Goal: Task Accomplishment & Management: Complete application form

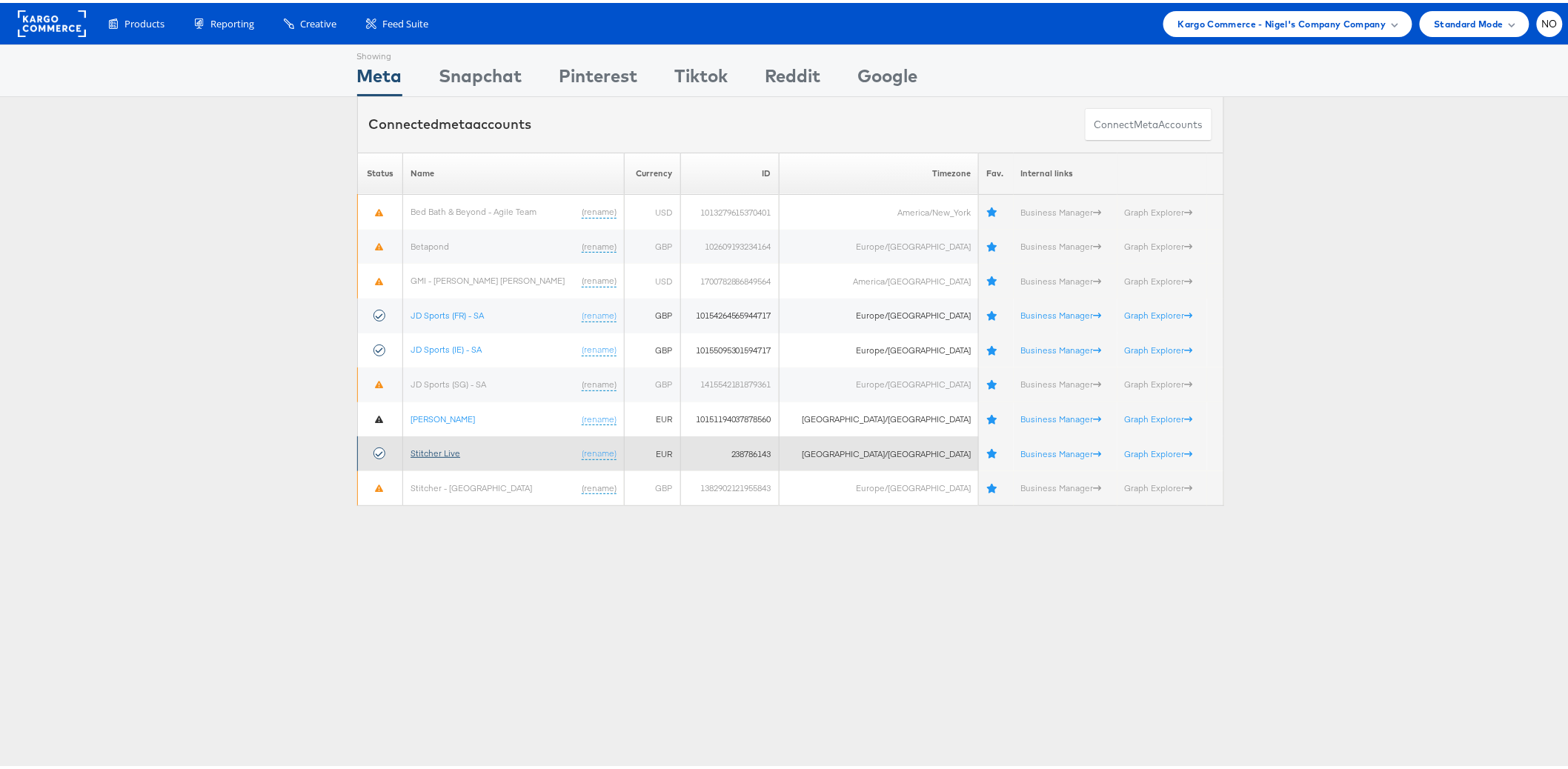
click at [435, 448] on link "Stitcher Live" at bounding box center [436, 450] width 49 height 11
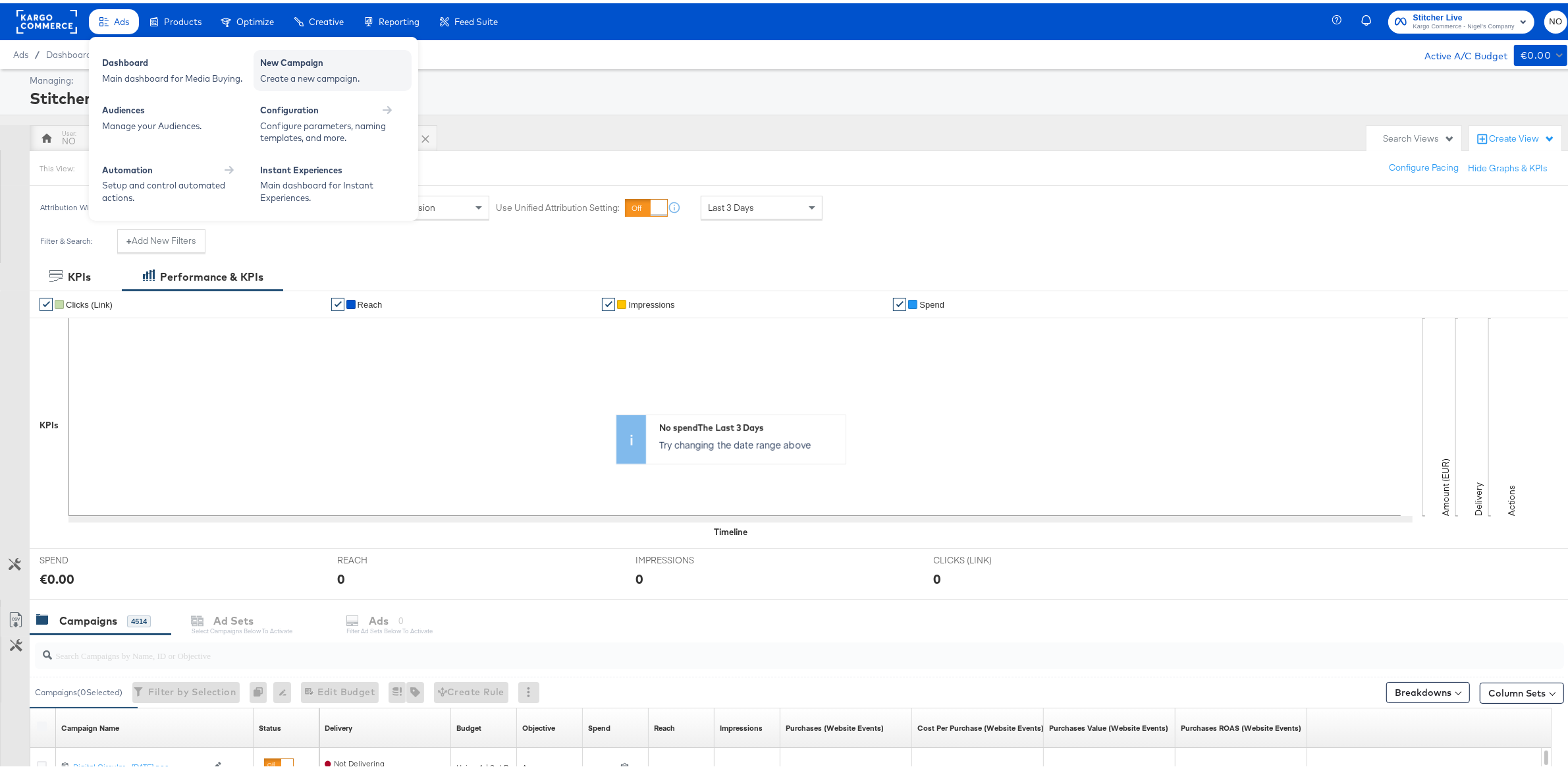
click at [286, 53] on div "New Campaign" at bounding box center [332, 61] width 145 height 16
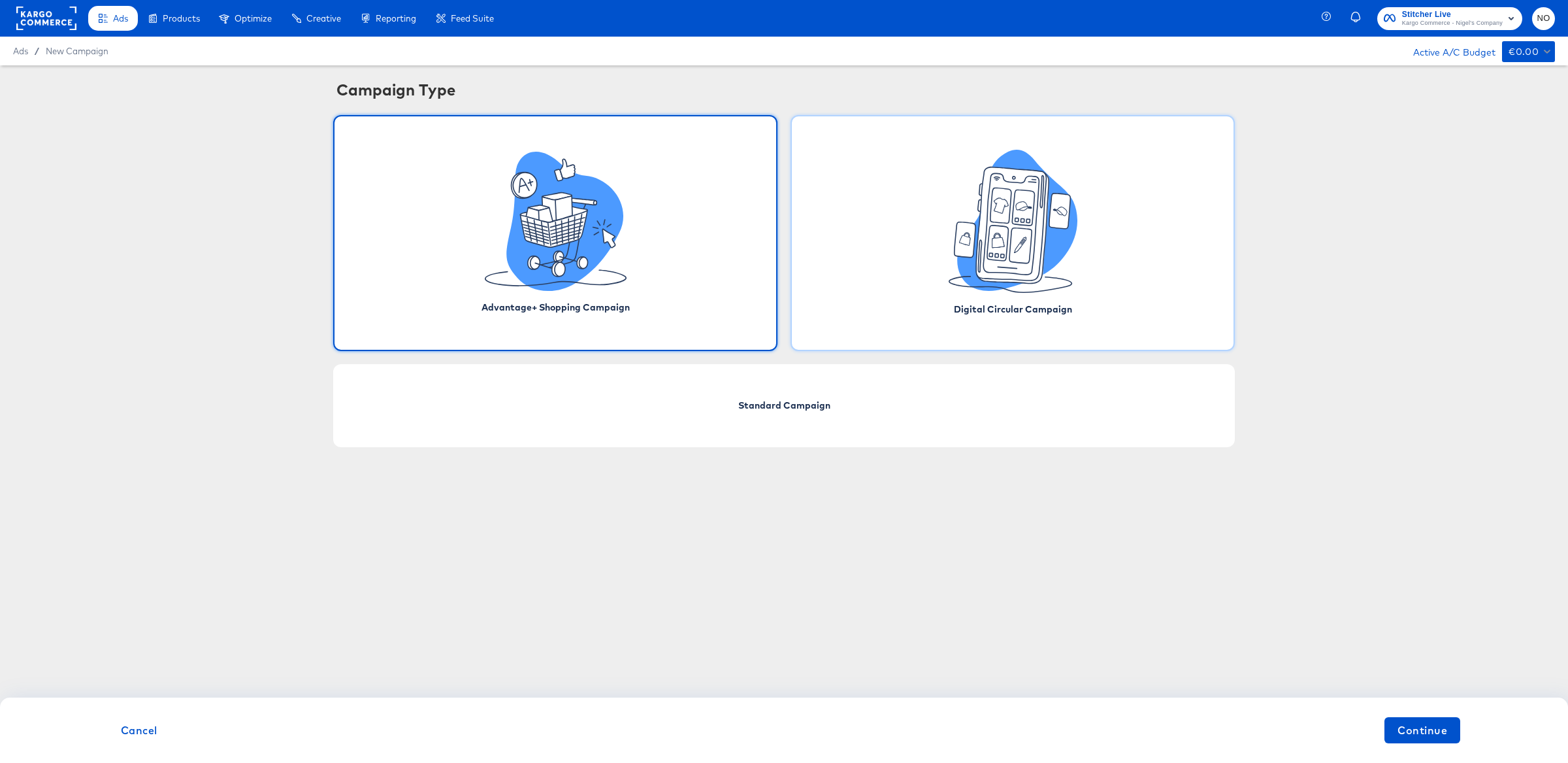
click at [968, 211] on icon at bounding box center [1013, 221] width 129 height 143
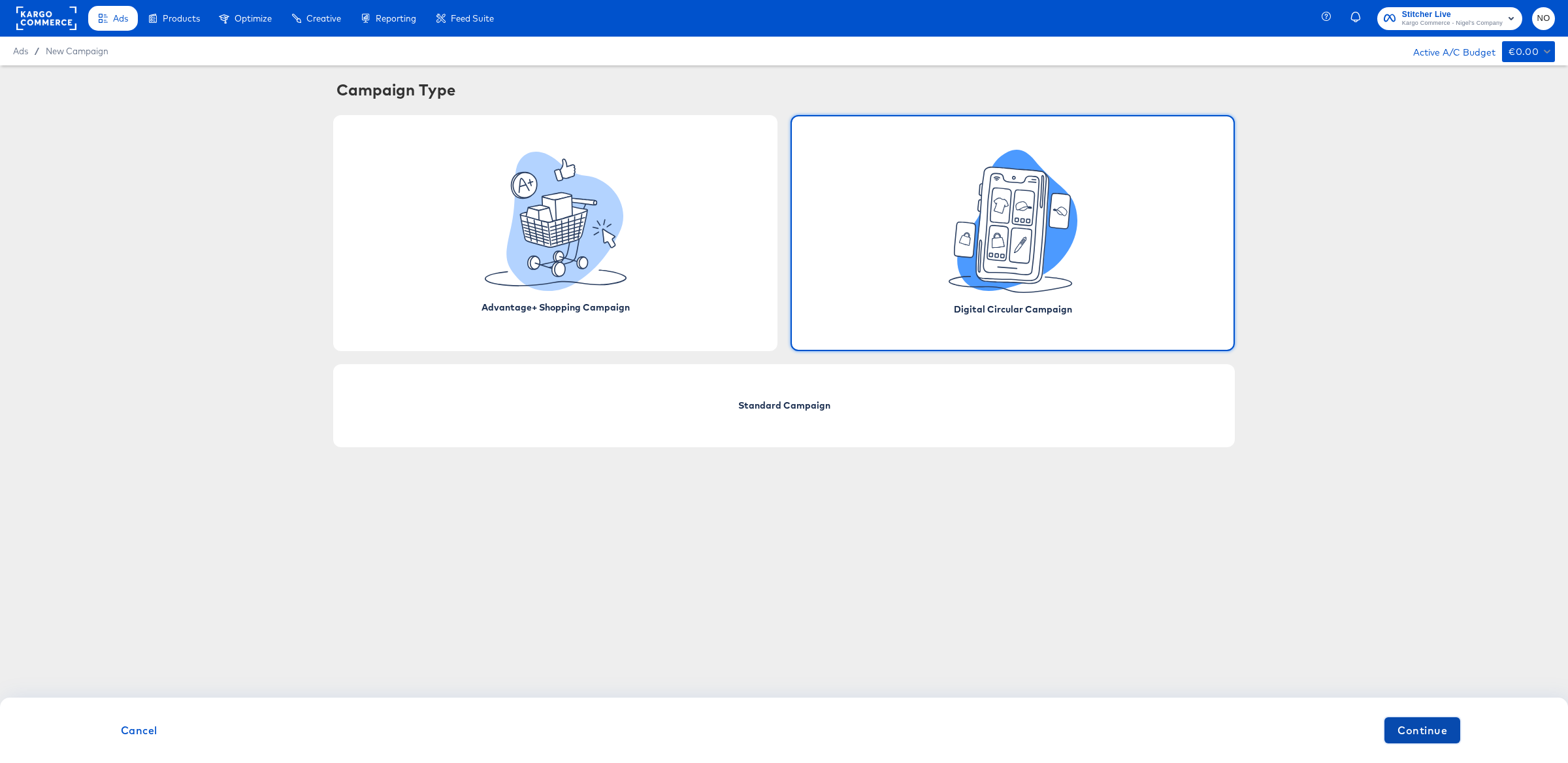
click at [1422, 727] on span "Continue" at bounding box center [1422, 730] width 50 height 19
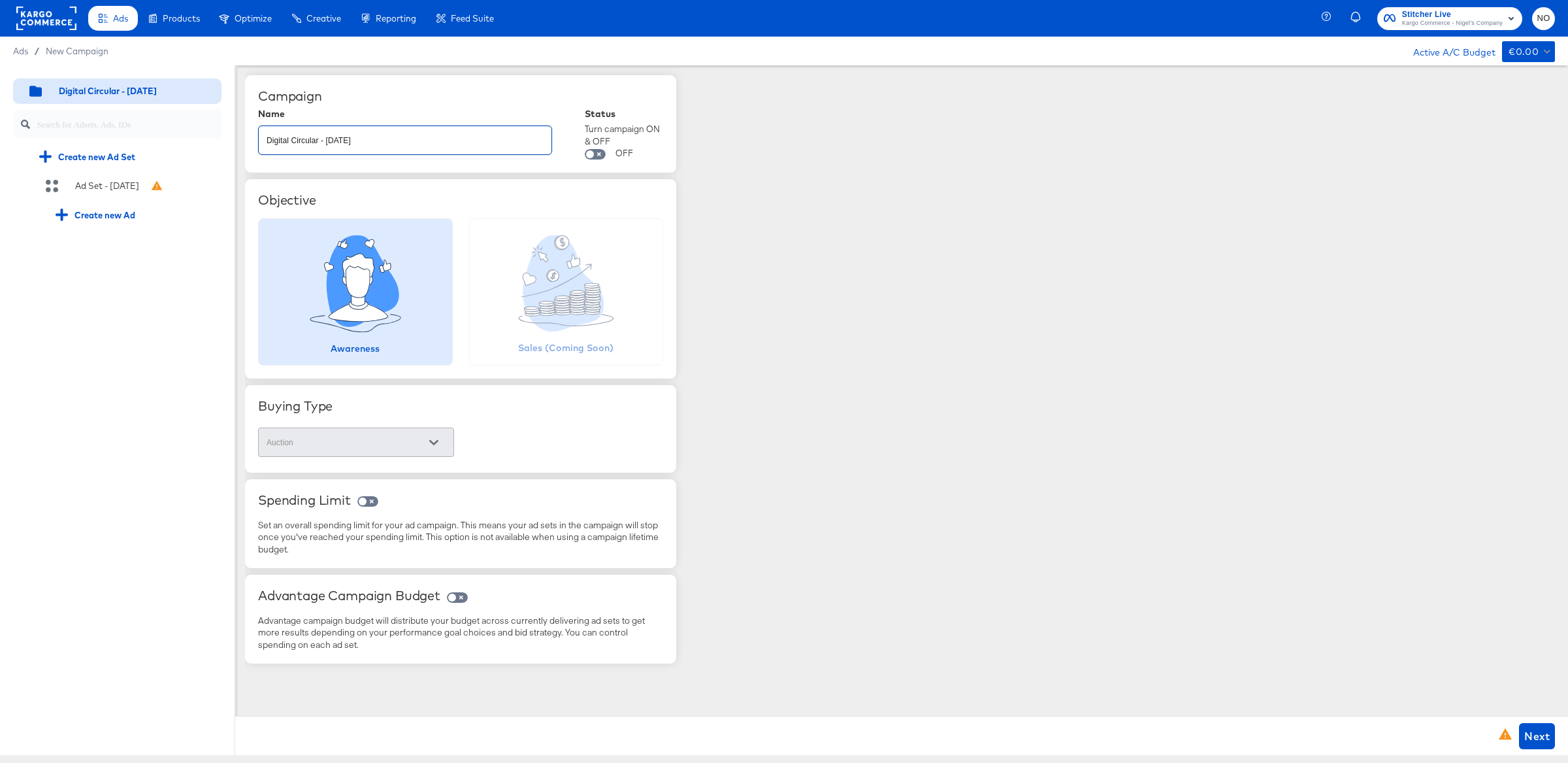
click at [368, 147] on input "Digital Circular - [DATE]" at bounding box center [405, 135] width 292 height 28
type input "Digital Circular - [DATE] noc test"
click at [1532, 730] on span "Next" at bounding box center [1536, 736] width 26 height 19
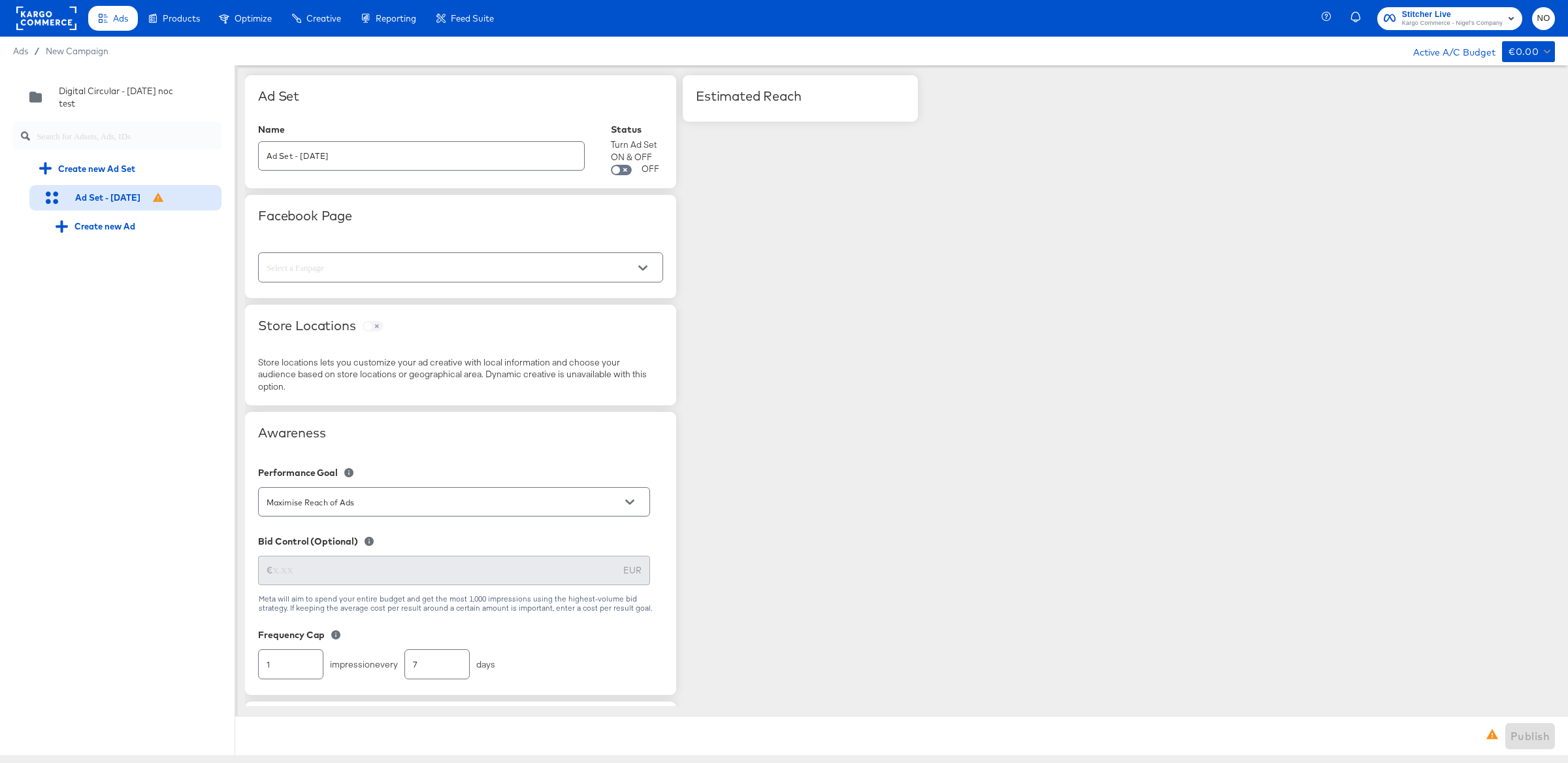
click at [414, 271] on input "text" at bounding box center [450, 267] width 373 height 15
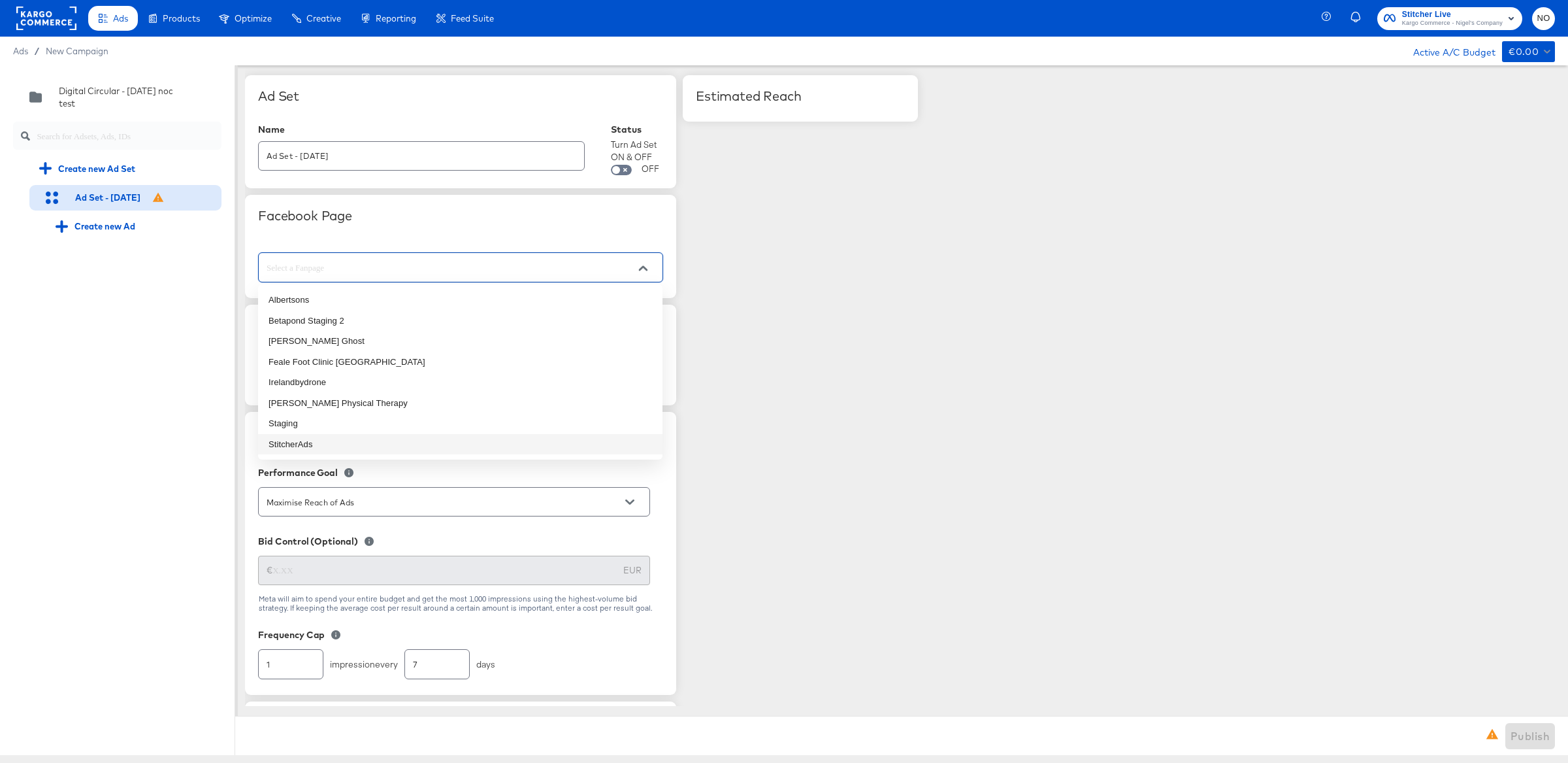
click at [389, 441] on li "StitcherAds" at bounding box center [460, 444] width 404 height 21
type input "StitcherAds"
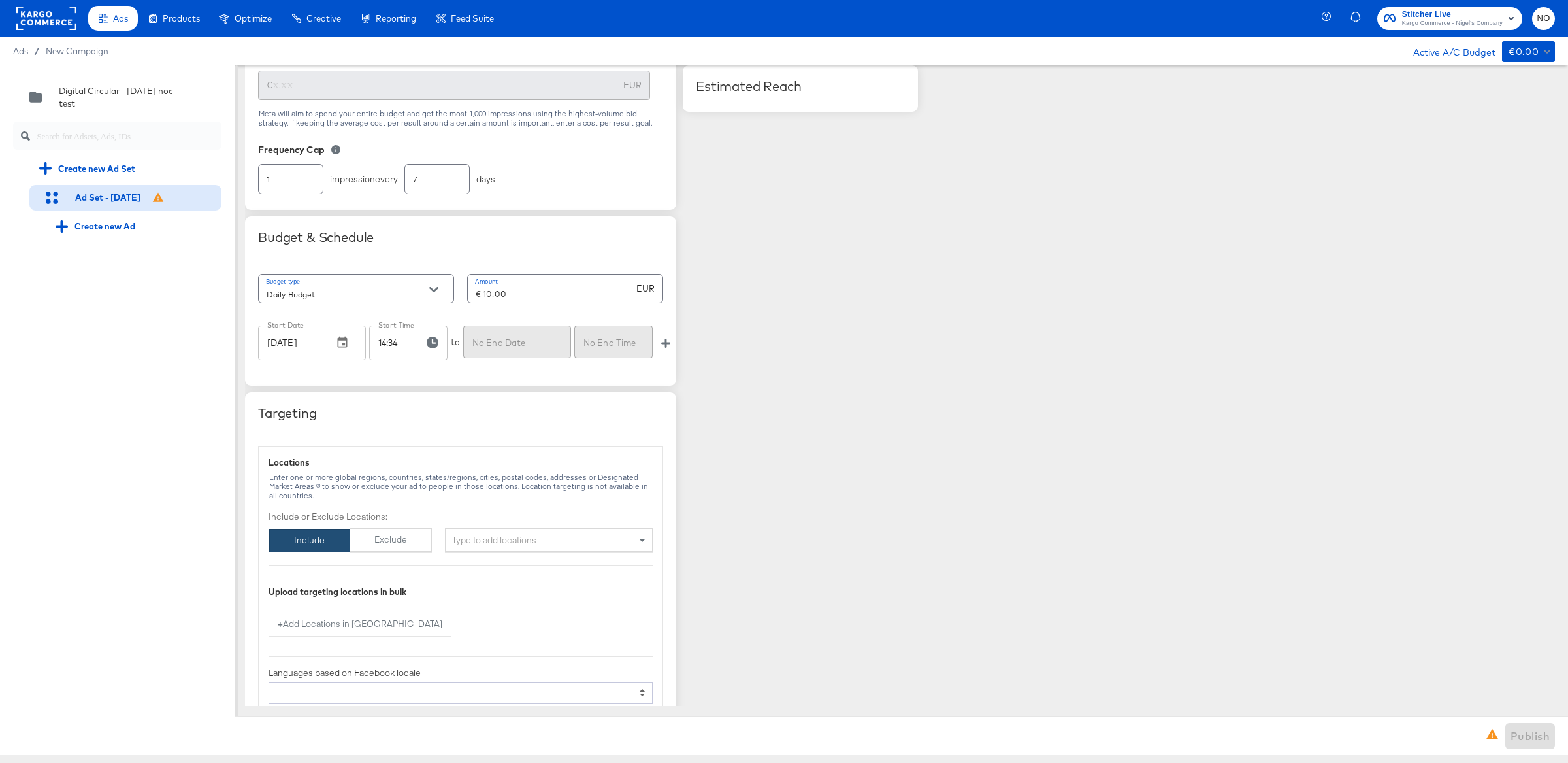
scroll to position [763, 0]
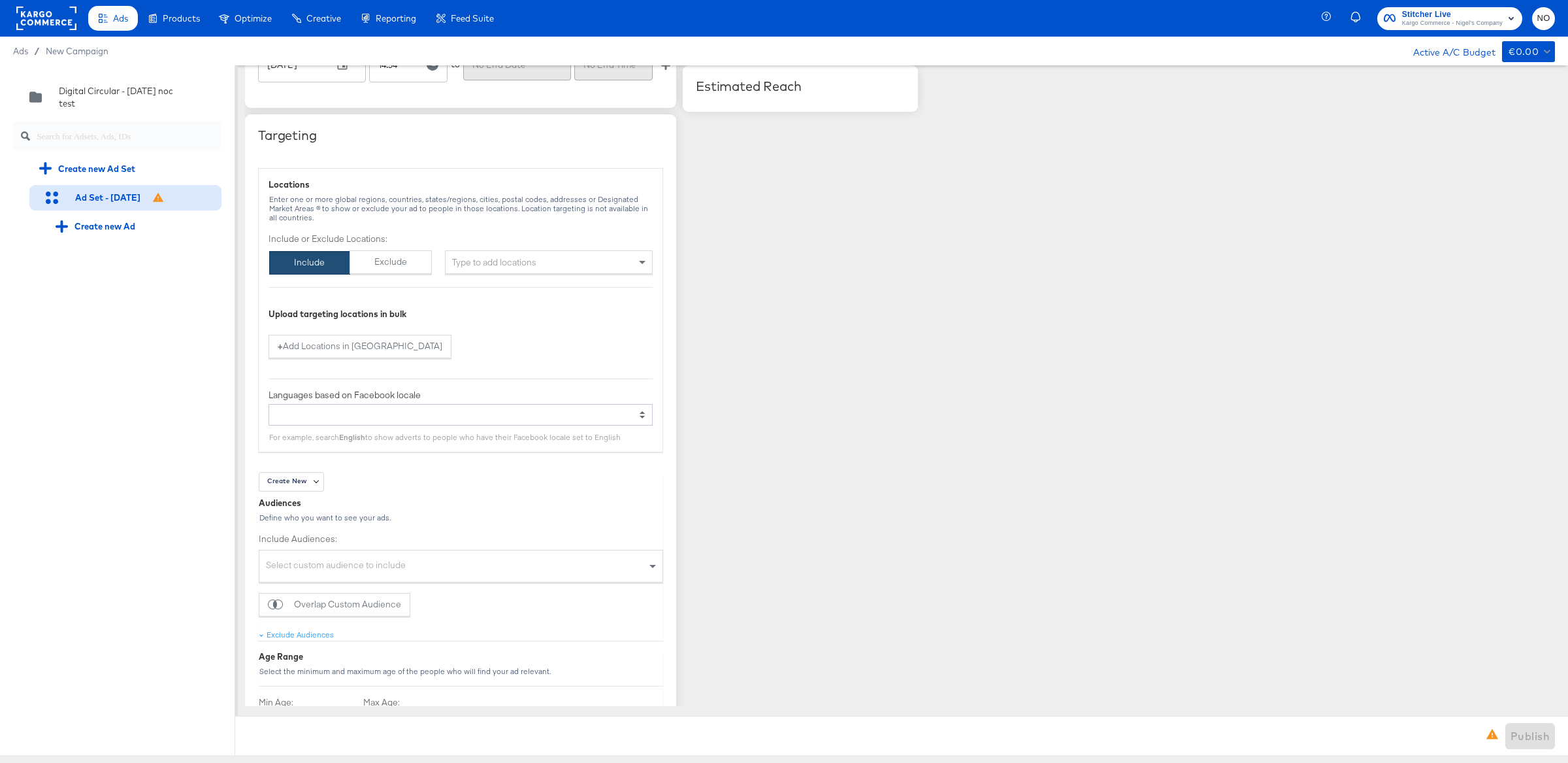
click at [506, 257] on div "Type to add locations" at bounding box center [548, 262] width 208 height 23
type input "[GEOGRAPHIC_DATA]"
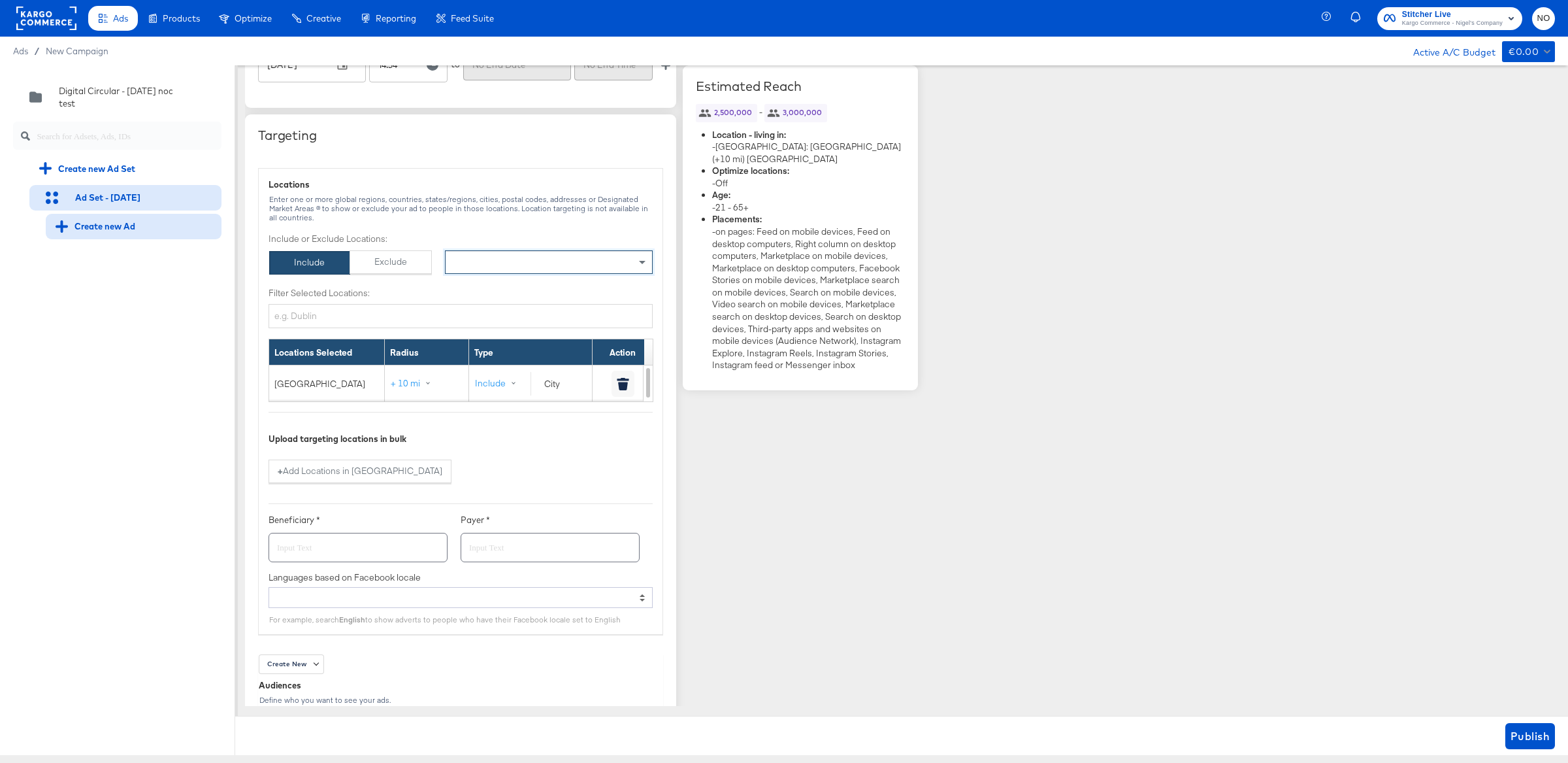
click at [100, 220] on div "Create new Ad" at bounding box center [95, 226] width 80 height 12
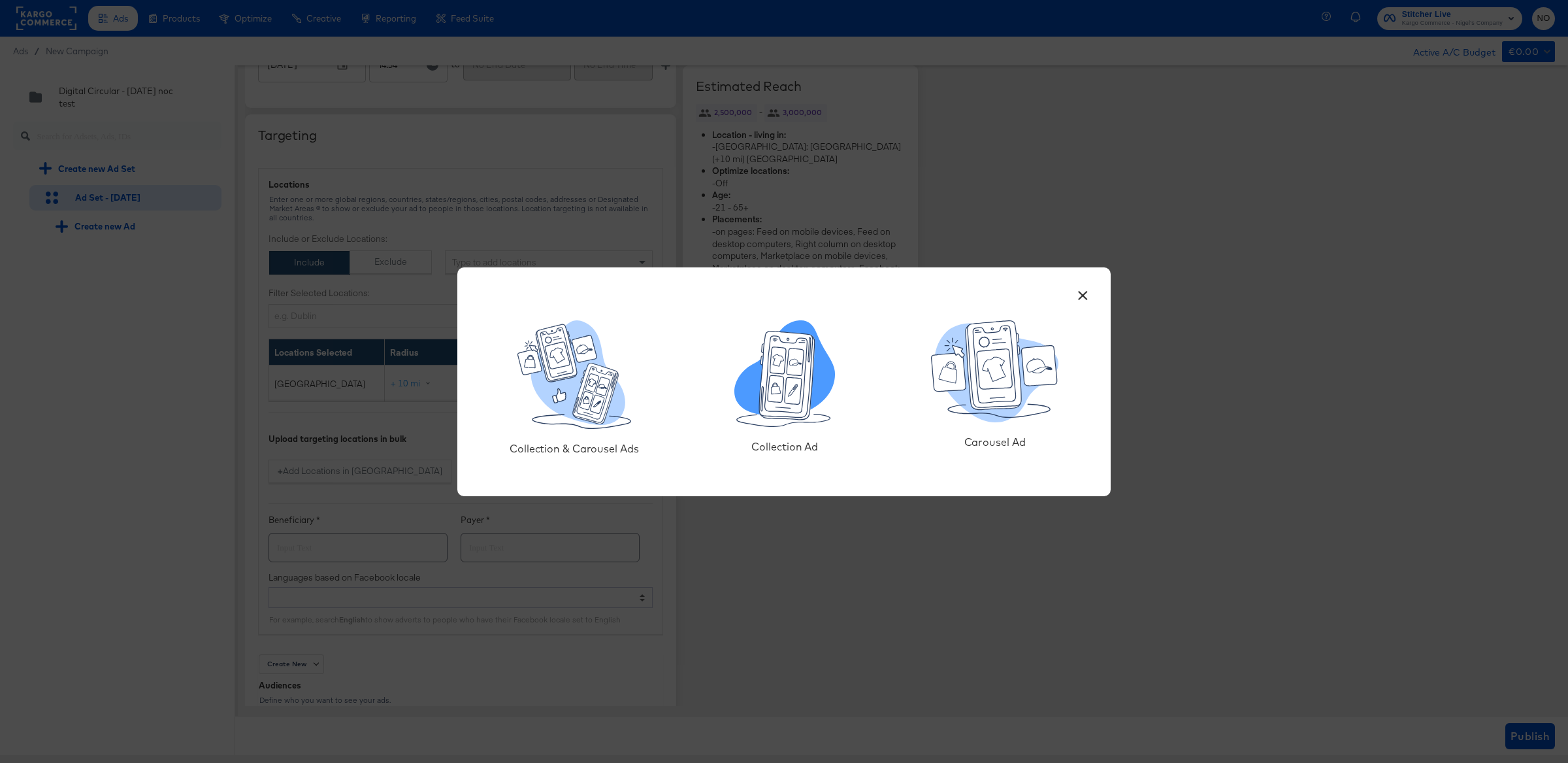
click at [791, 368] on icon at bounding box center [796, 362] width 17 height 26
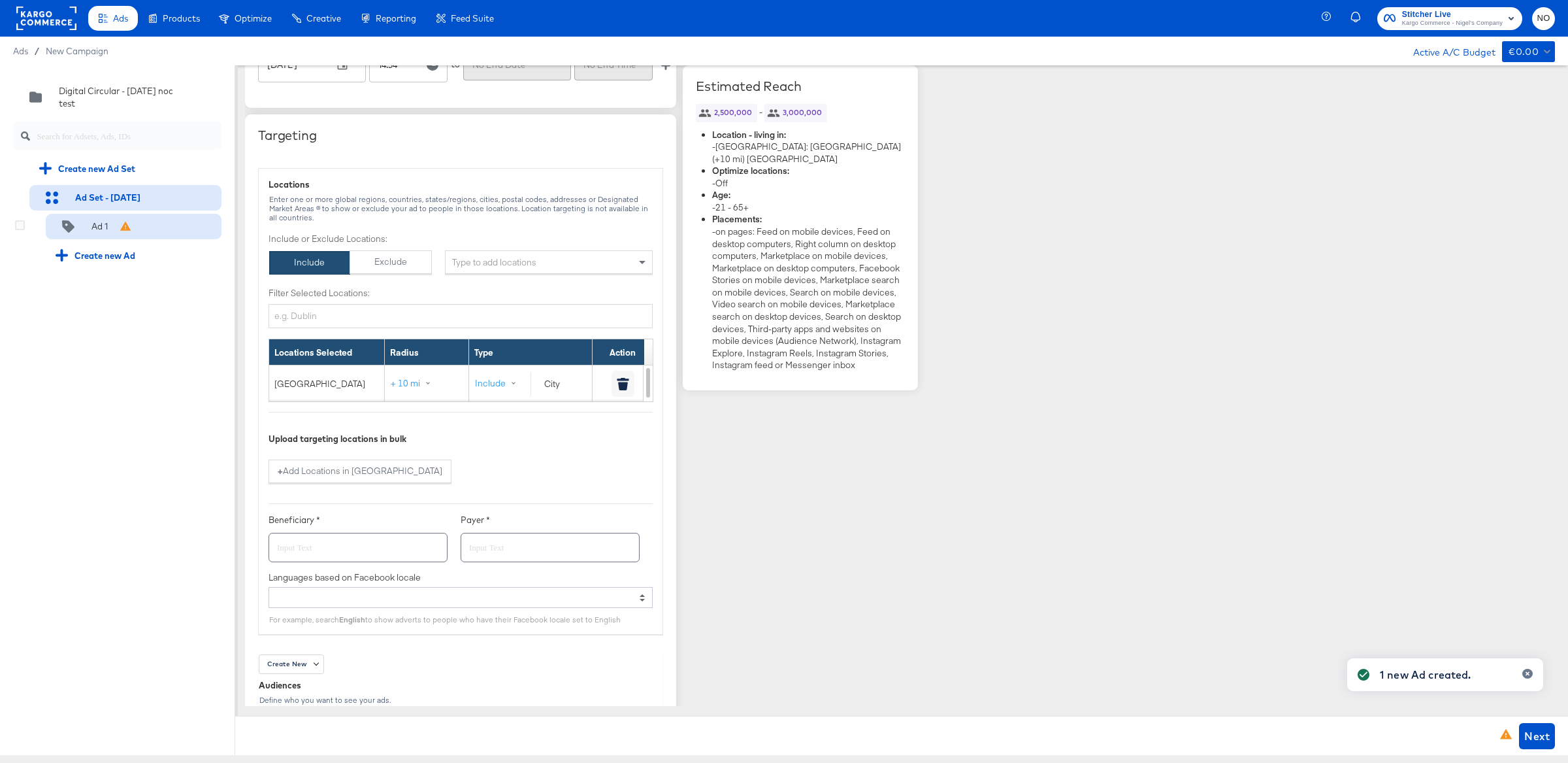
click at [102, 234] on div "Ad 1" at bounding box center [134, 227] width 176 height 26
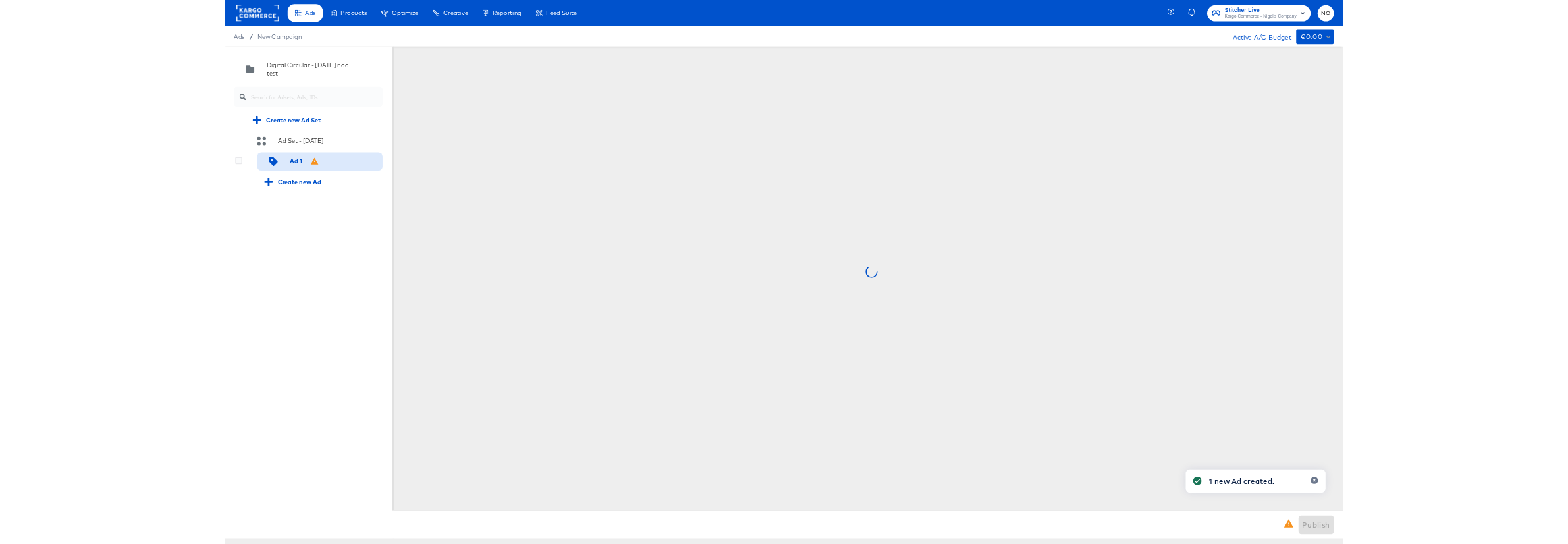
scroll to position [0, 0]
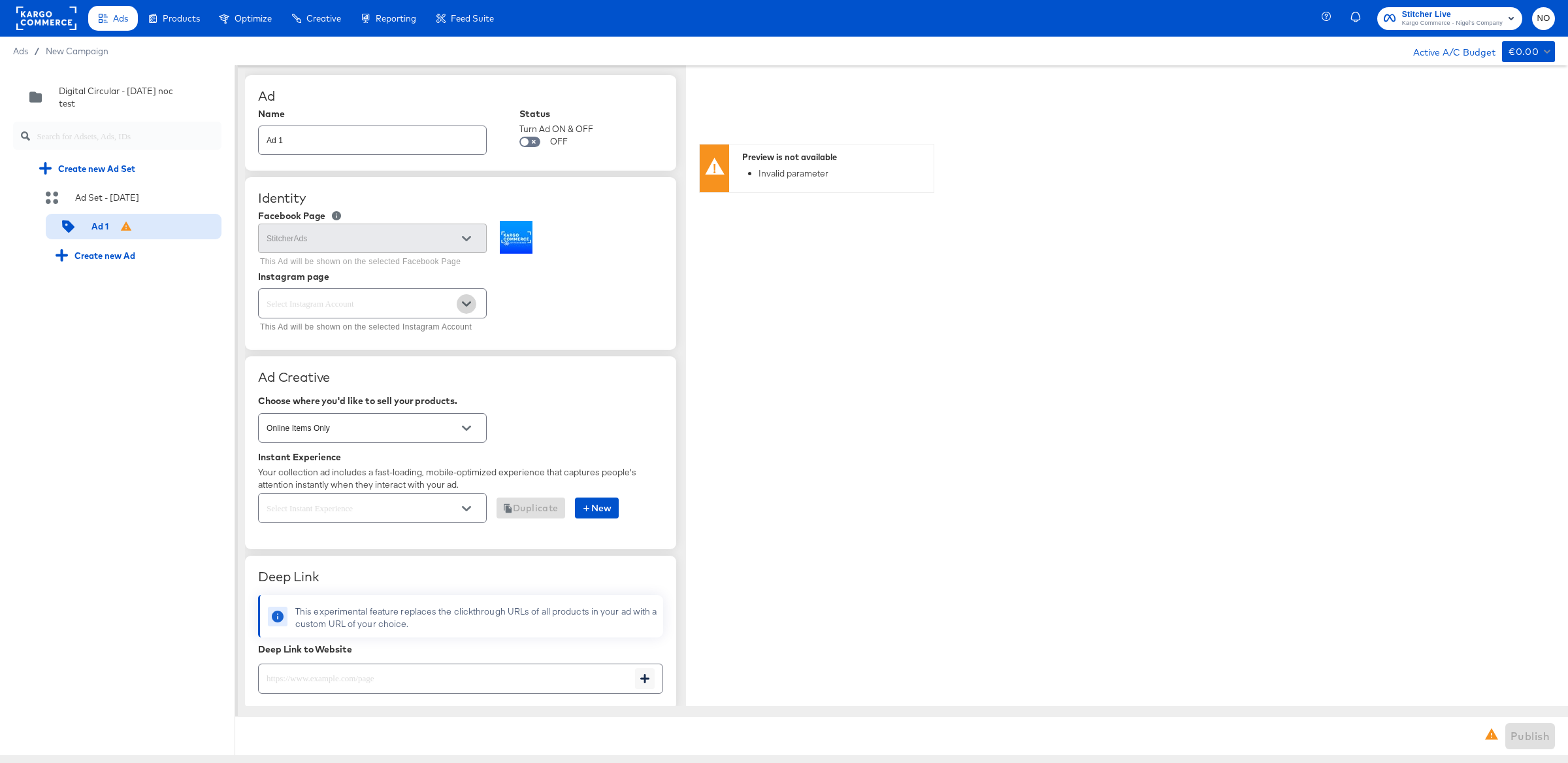
click at [474, 303] on button "Open" at bounding box center [466, 303] width 19 height 19
click at [440, 330] on li "stitcherads" at bounding box center [372, 335] width 228 height 21
type textarea "x"
type input "stitcherads"
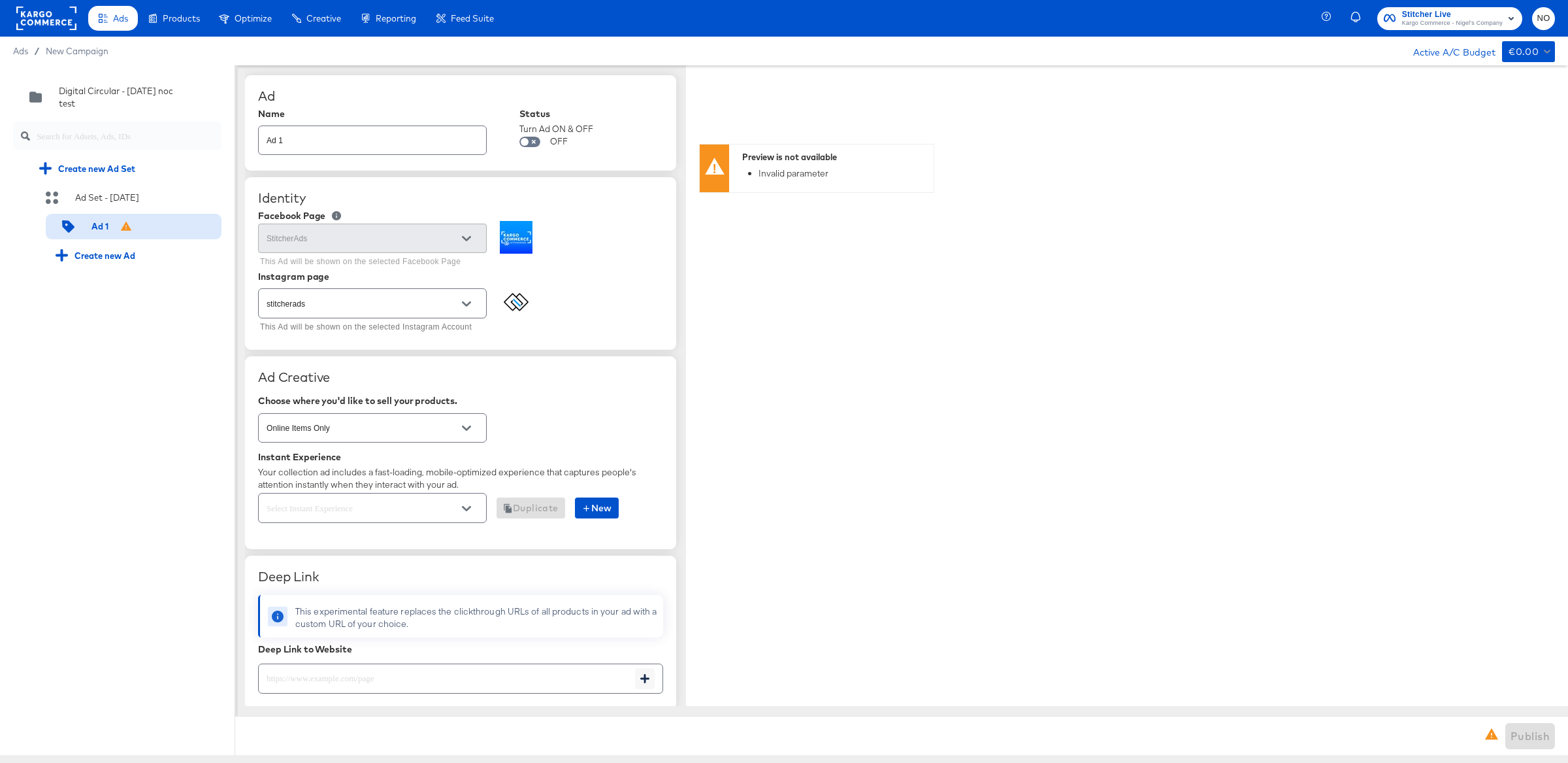
click at [162, 380] on div "Quick duplicate Duplicate Edit Delete Digital Circular - [DATE] noc test Create…" at bounding box center [117, 410] width 236 height 690
click at [601, 509] on span "New" at bounding box center [596, 508] width 30 height 16
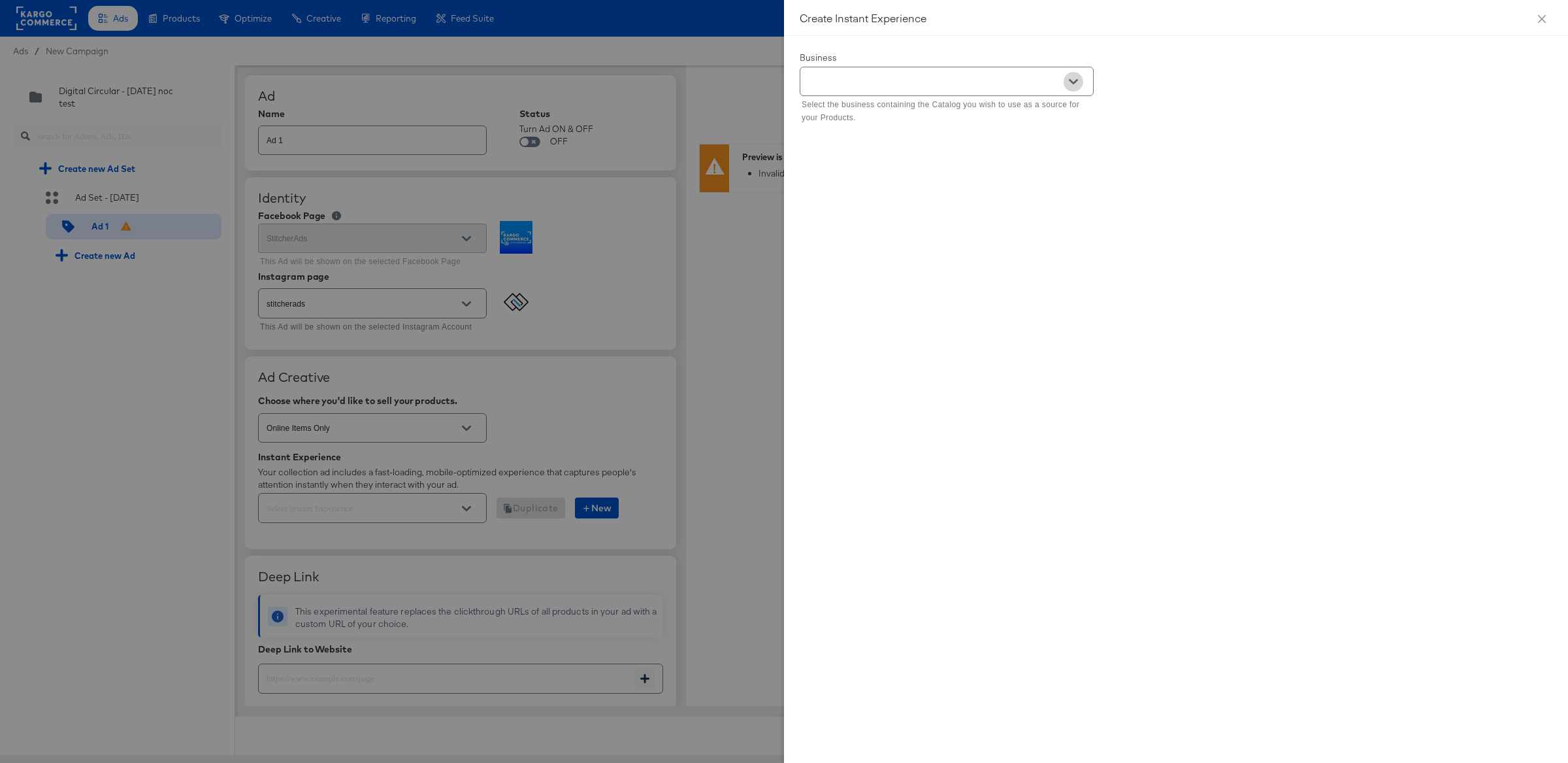
click at [1073, 79] on icon "Open" at bounding box center [1074, 82] width 9 height 9
click at [1009, 158] on li "Kargo Commerce - Formerly StitcherAds" at bounding box center [946, 155] width 293 height 21
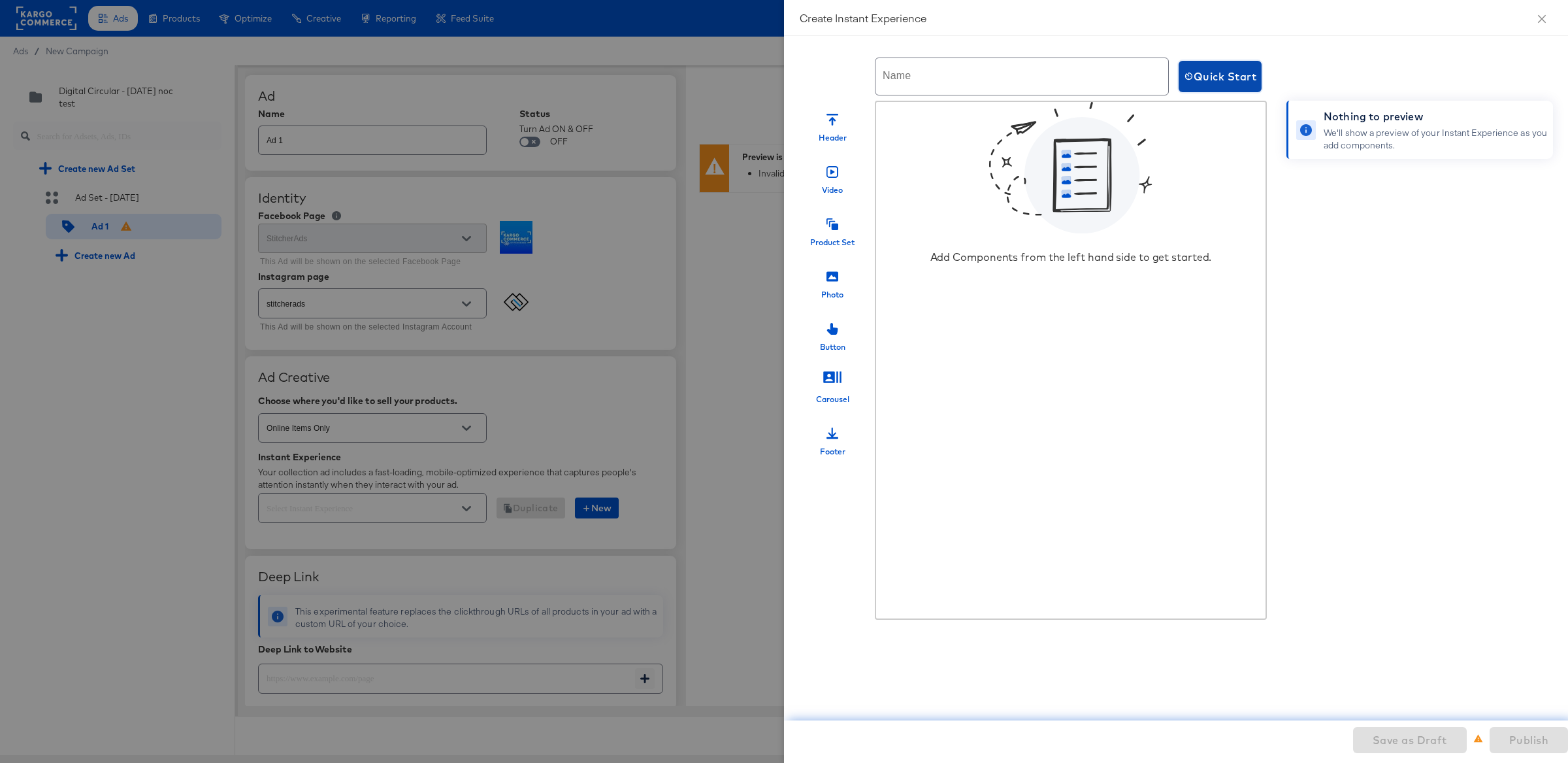
click at [1214, 71] on span "Quick Start" at bounding box center [1220, 77] width 72 height 19
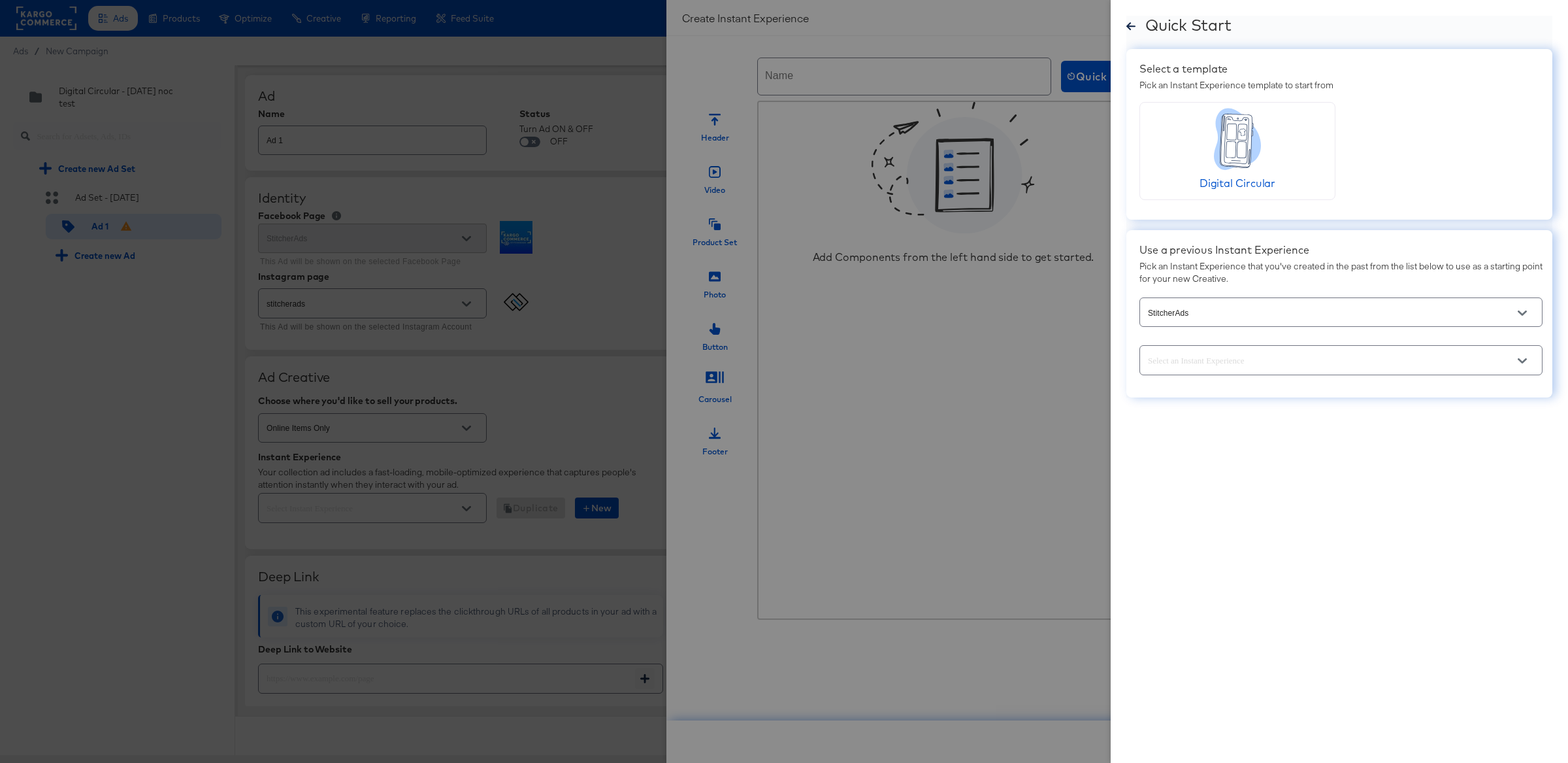
click at [1299, 366] on input "text" at bounding box center [1330, 360] width 371 height 15
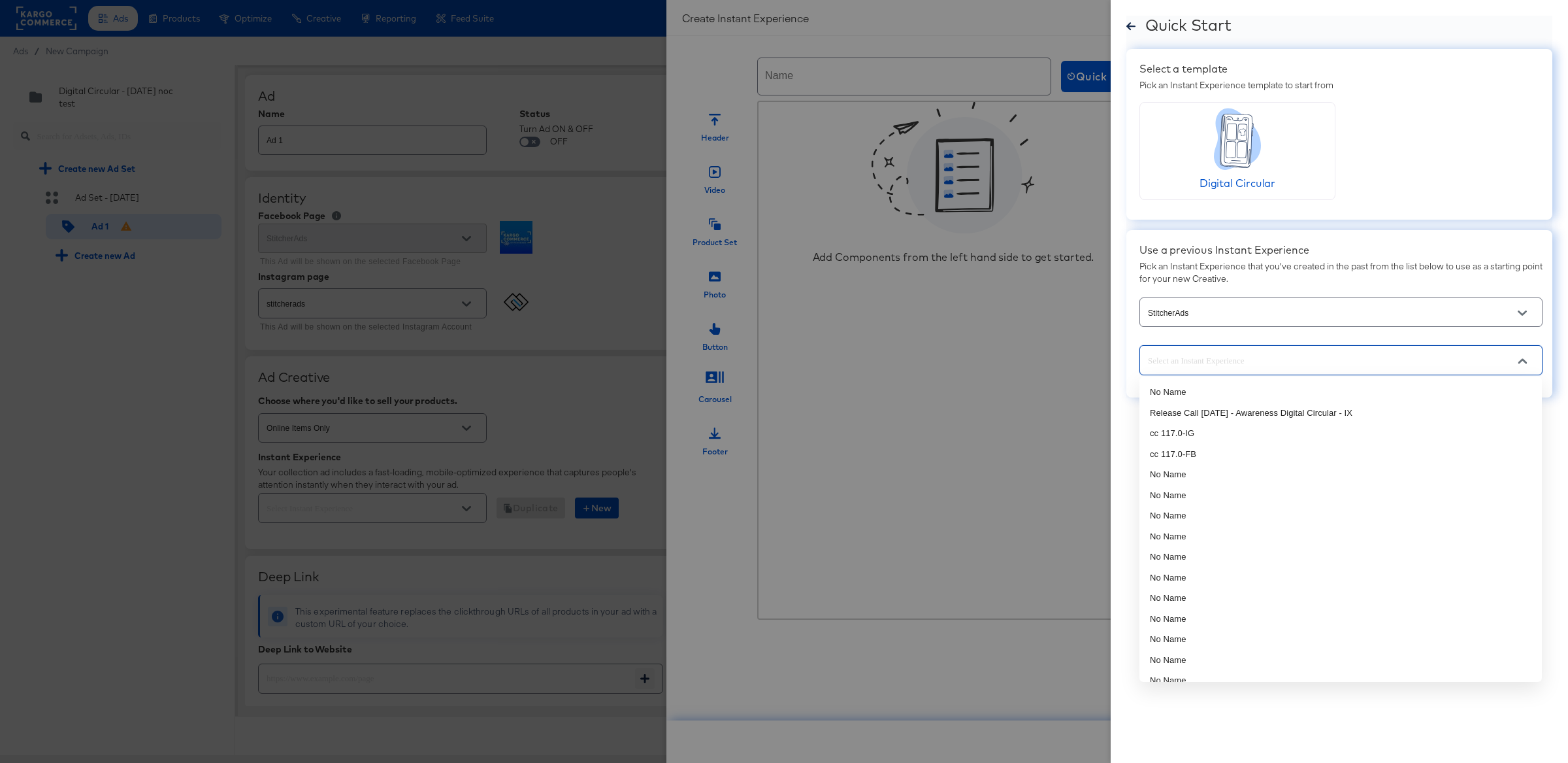
click at [1252, 215] on div "Select a template Pick an Instant Experience template to start from Digital Cir…" at bounding box center [1339, 134] width 426 height 170
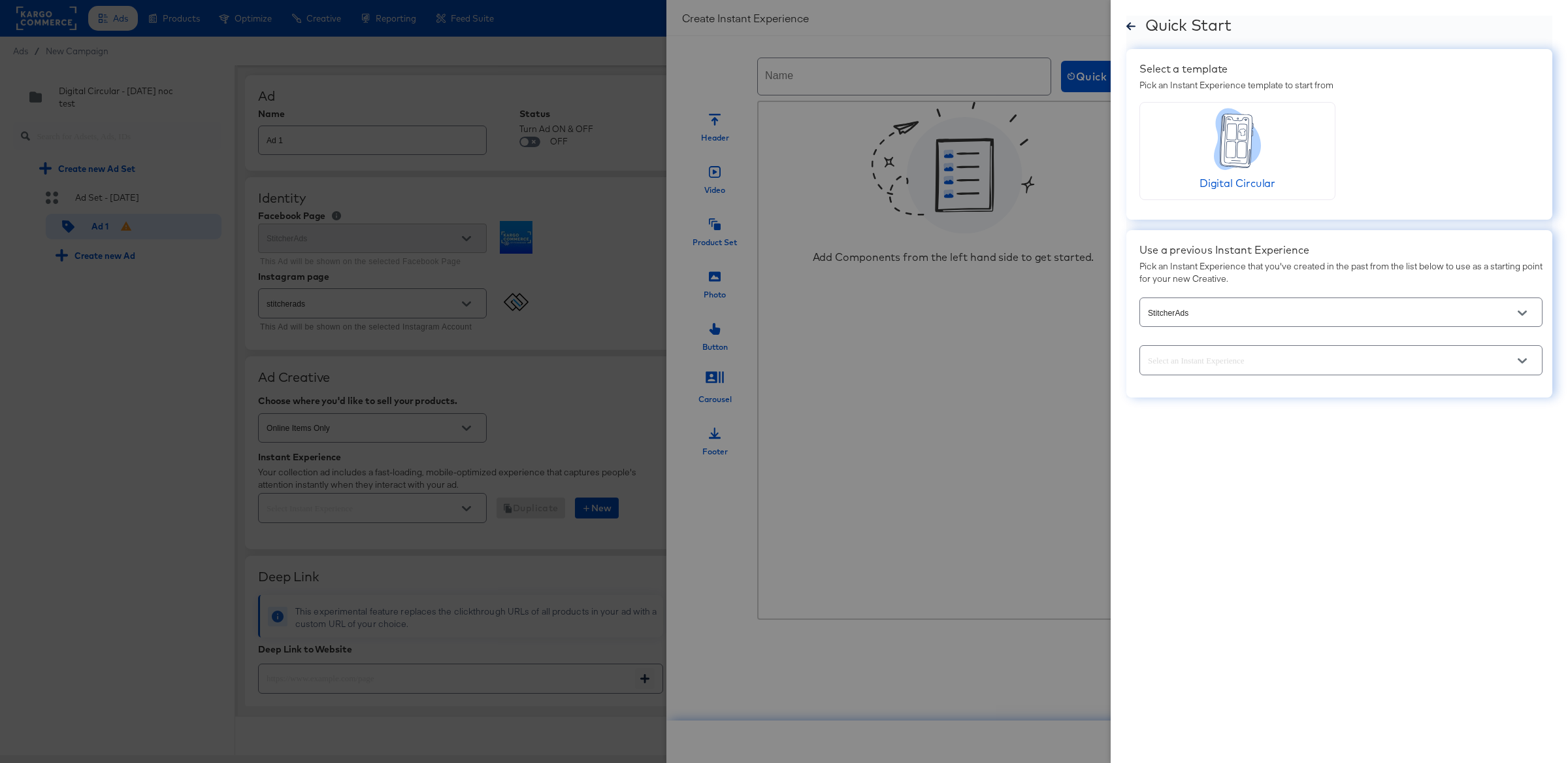
click at [1192, 162] on div "Digital Circular" at bounding box center [1237, 151] width 169 height 100
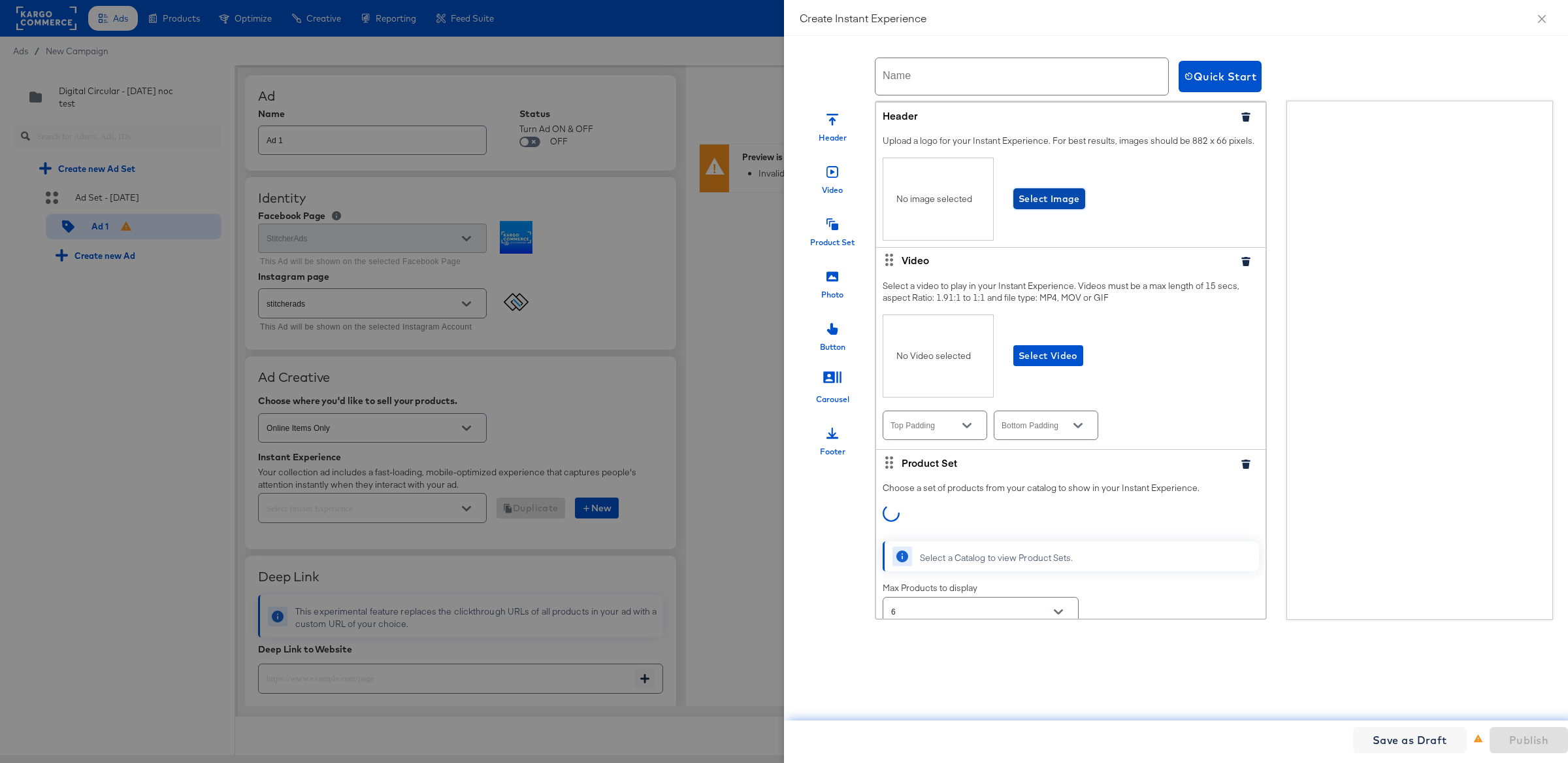
click at [1052, 207] on span "Select Image" at bounding box center [1049, 198] width 61 height 16
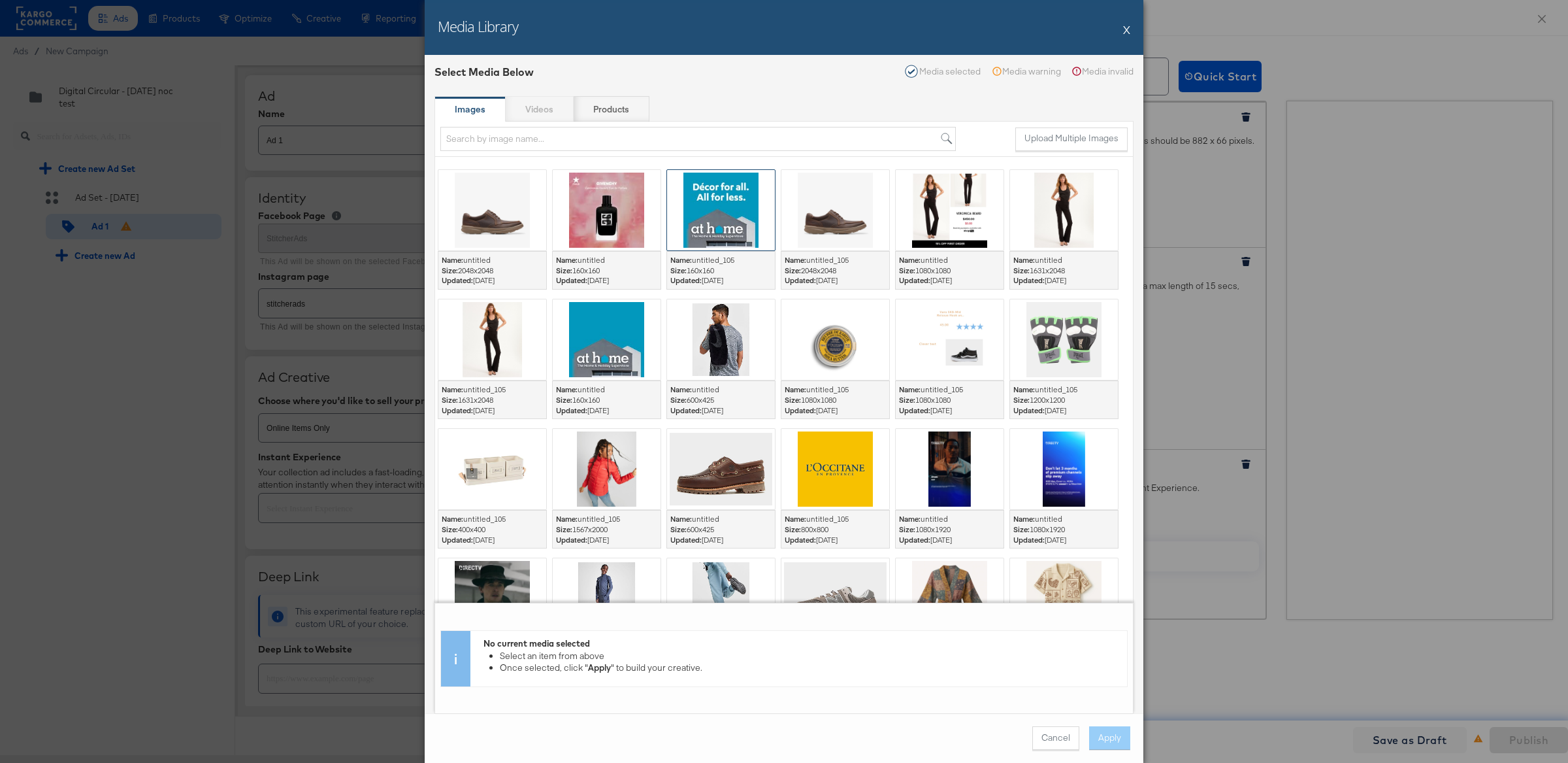
click at [721, 193] on div at bounding box center [721, 209] width 108 height 80
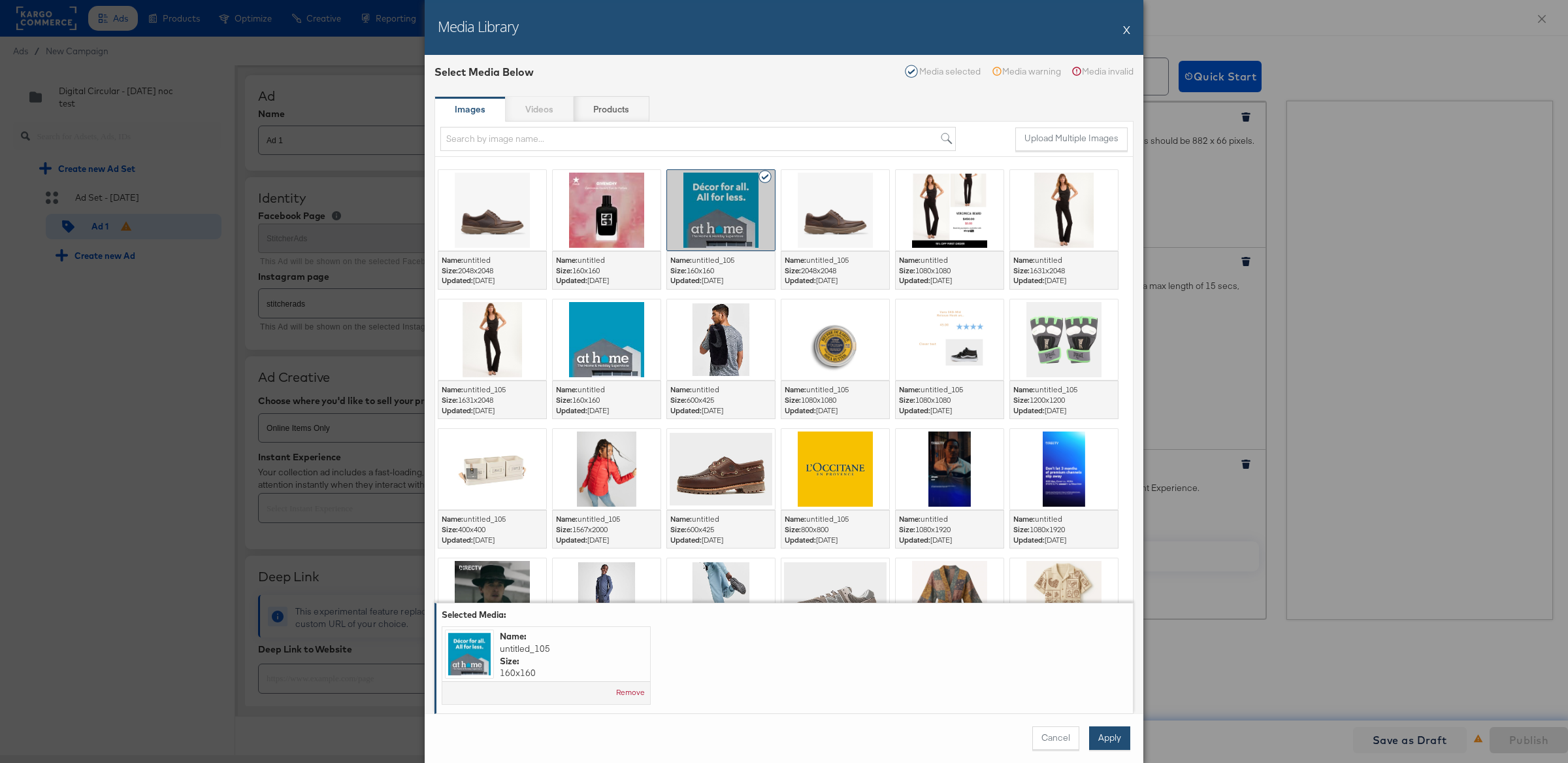
click at [1112, 733] on button "Apply" at bounding box center [1109, 738] width 41 height 23
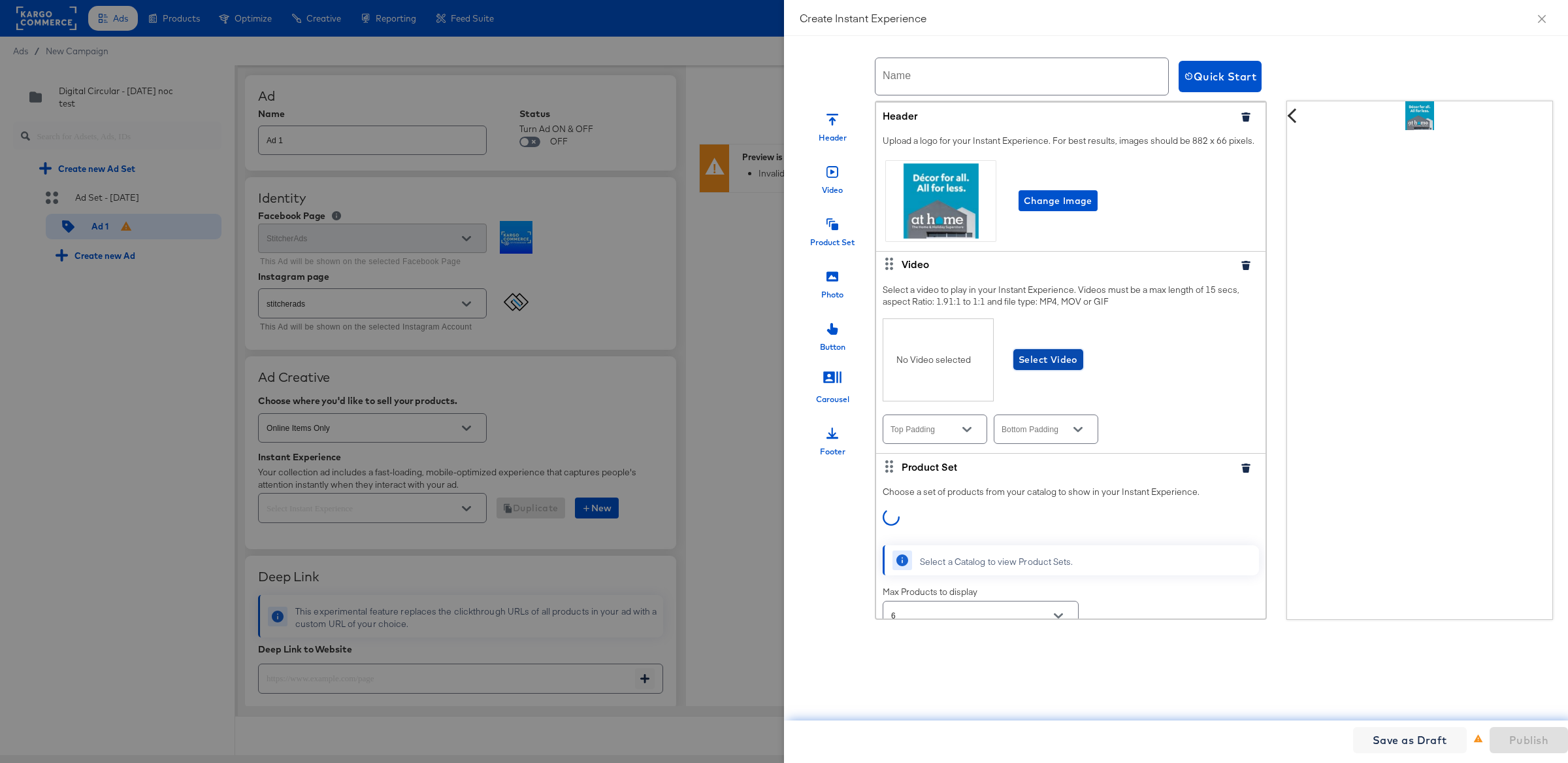
click at [1065, 368] on span "Select Video" at bounding box center [1048, 359] width 59 height 16
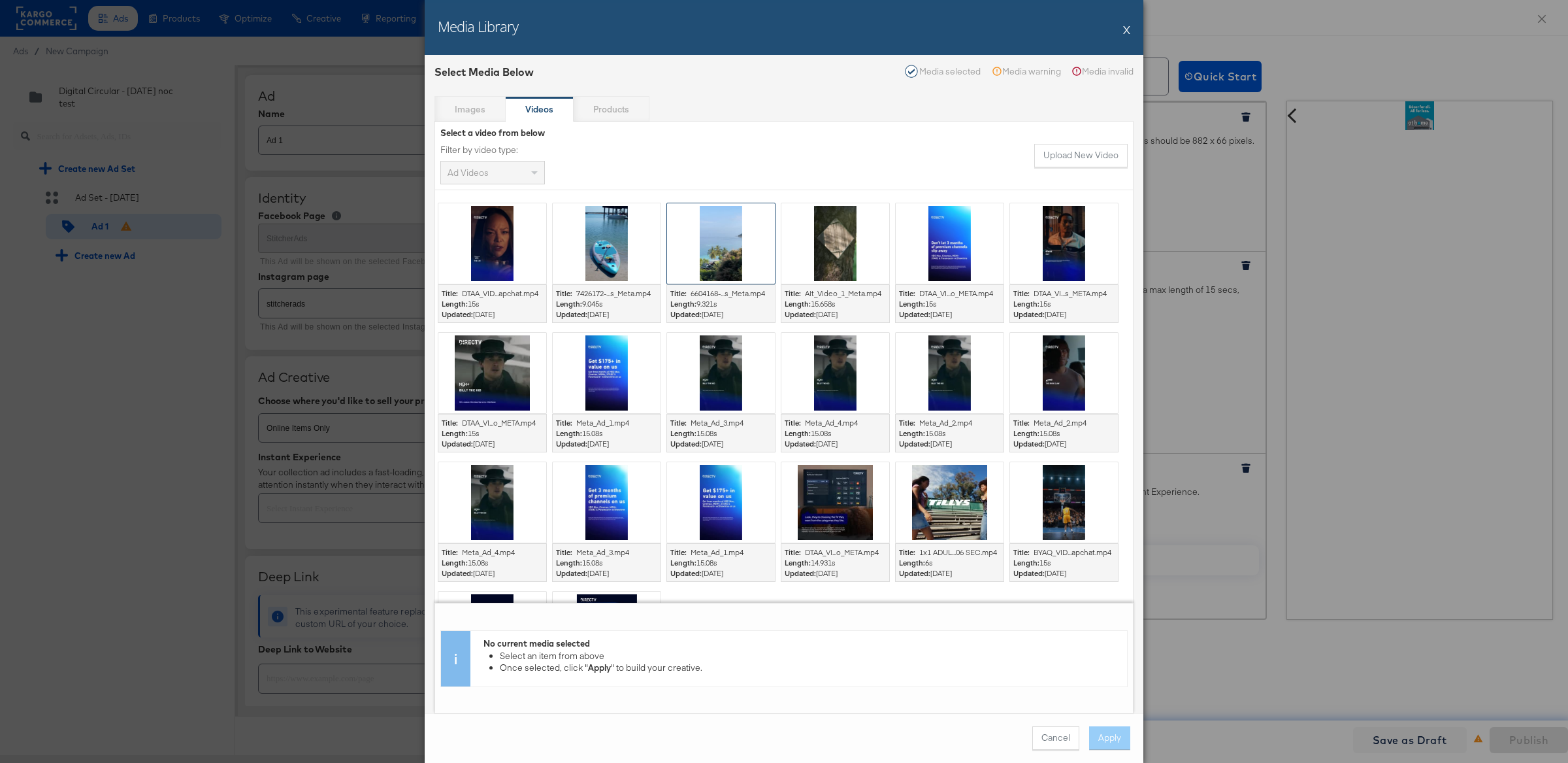
click at [696, 246] on div at bounding box center [721, 243] width 108 height 80
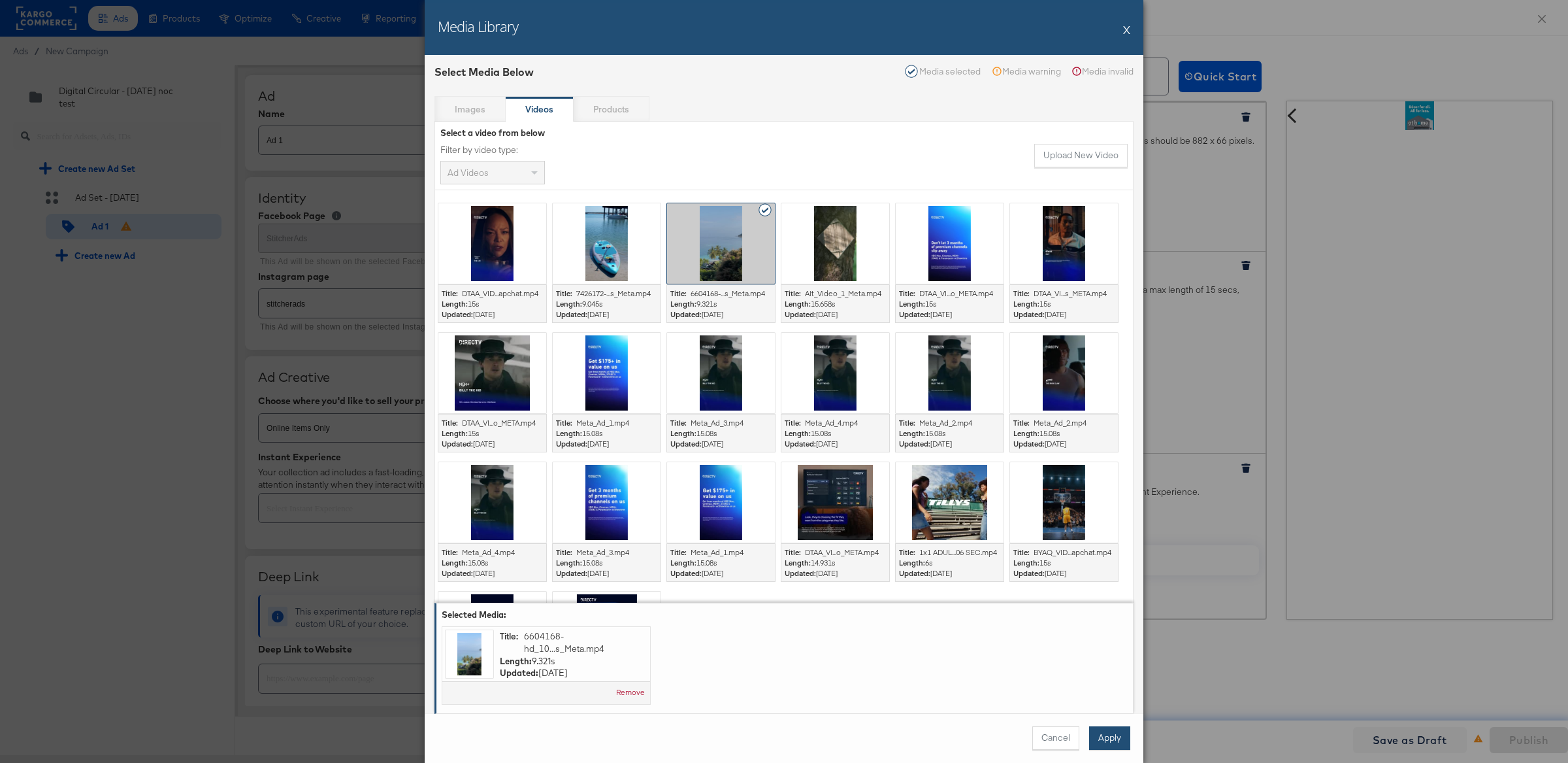
click at [1115, 747] on button "Apply" at bounding box center [1109, 738] width 41 height 23
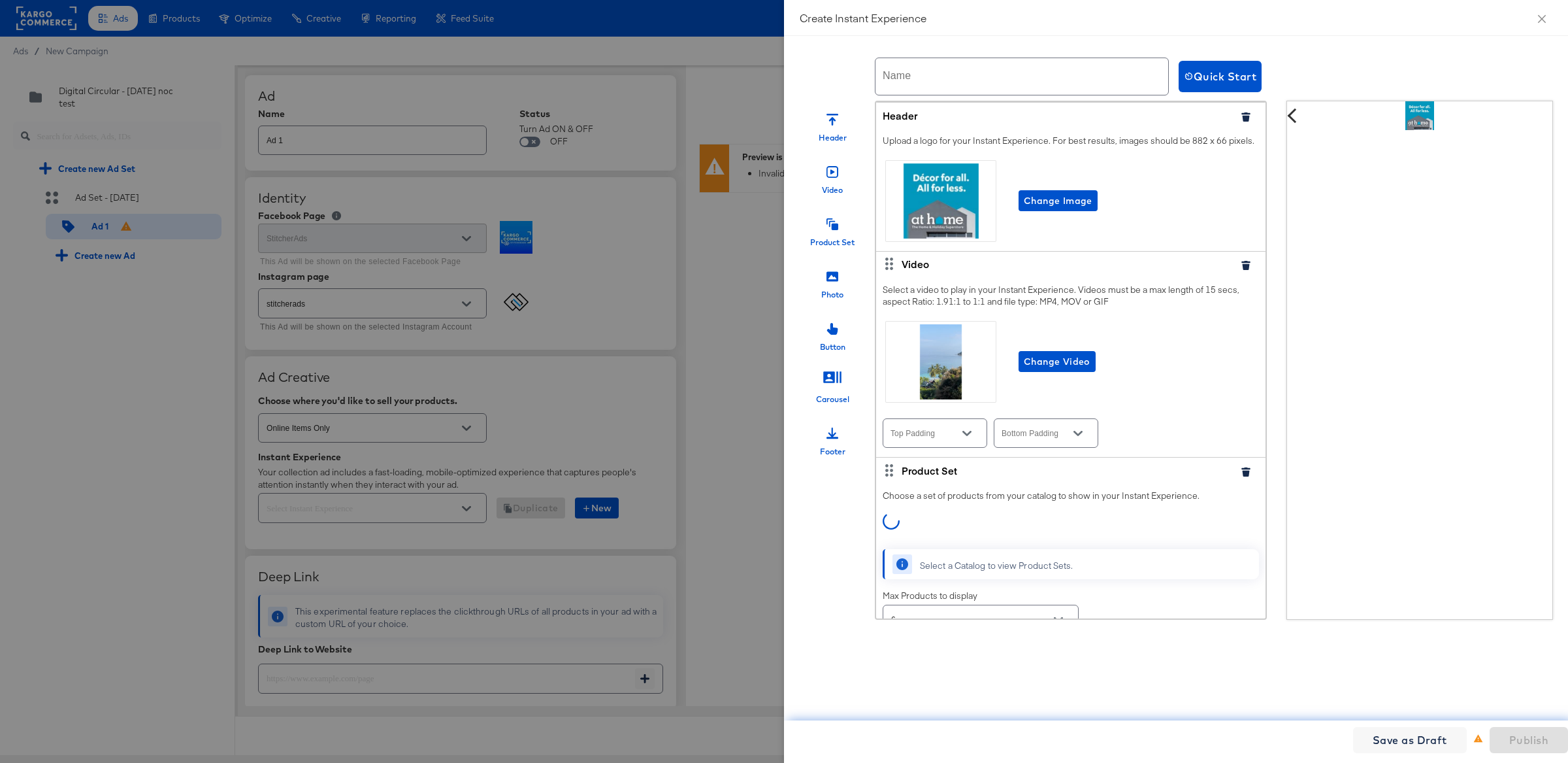
click at [832, 180] on div at bounding box center [832, 170] width 12 height 28
type textarea "x"
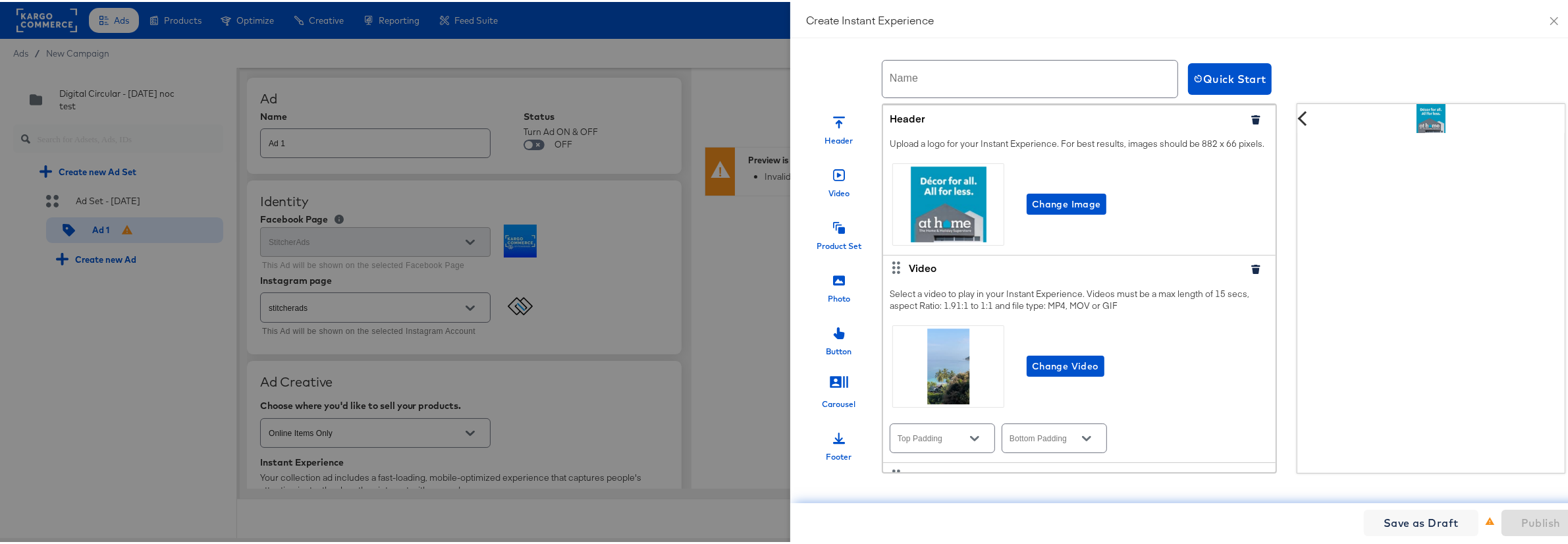
click at [833, 227] on icon at bounding box center [838, 226] width 12 height 12
click at [835, 180] on div "Video" at bounding box center [839, 177] width 66 height 39
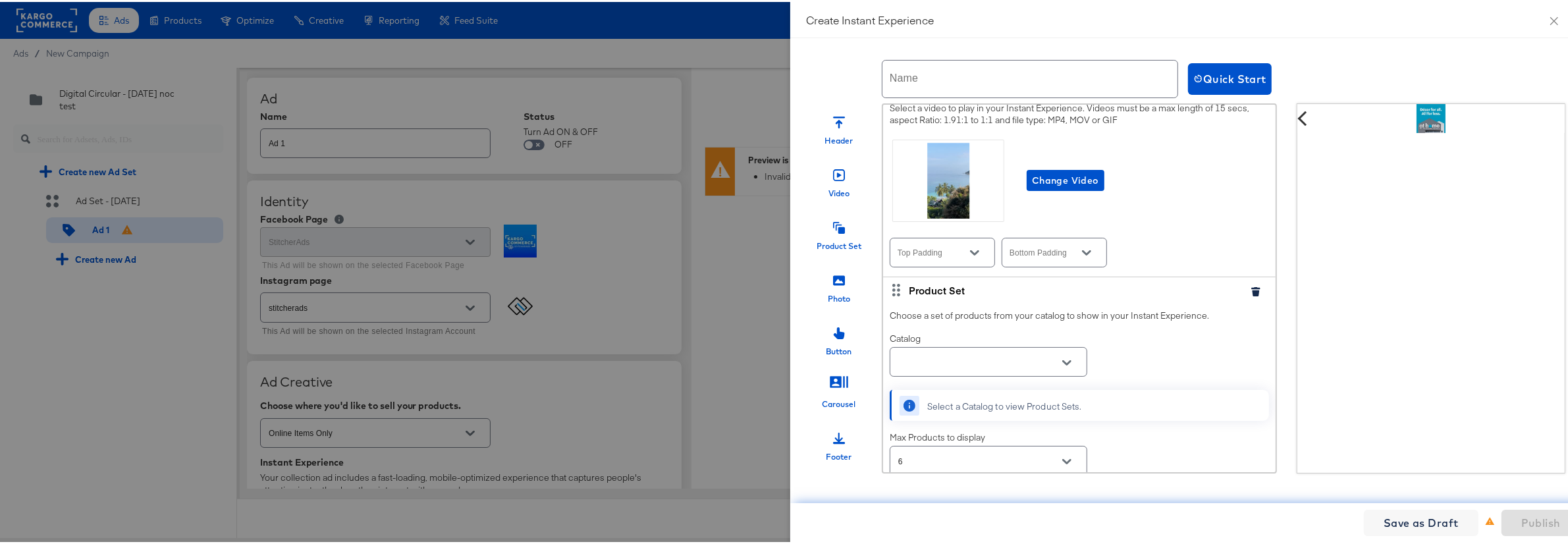
scroll to position [225, 0]
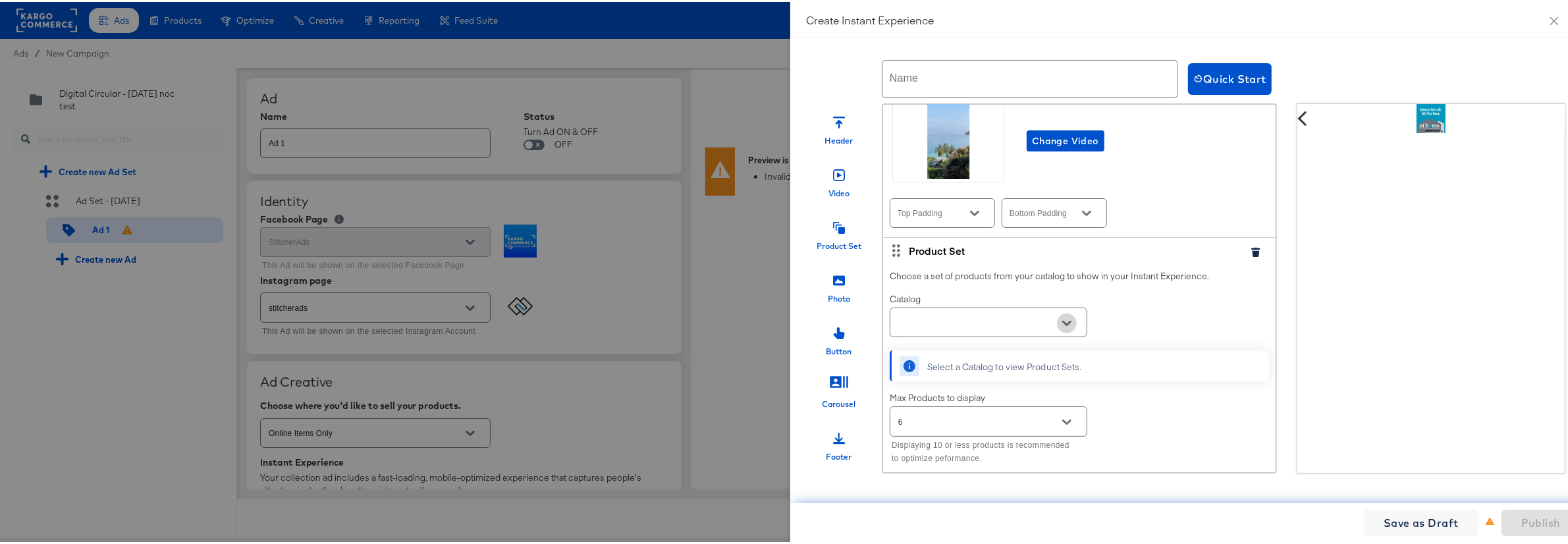
click at [1062, 326] on icon "Open" at bounding box center [1066, 321] width 9 height 9
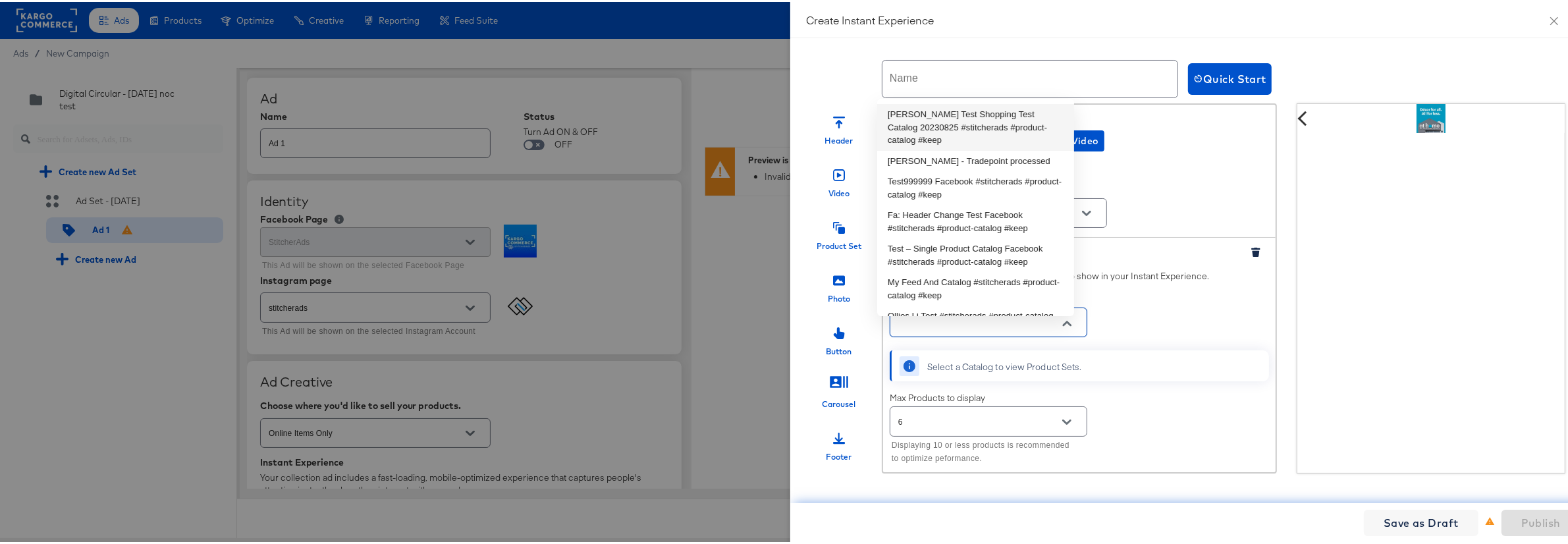
click at [994, 133] on li "[PERSON_NAME] Test Shopping Test Catalog 20230825 #stitcherads #product-catalog…" at bounding box center [975, 125] width 197 height 47
type input "[PERSON_NAME] Test Shopping Test Catalog 20230825 #stitcherads #product-catalog…"
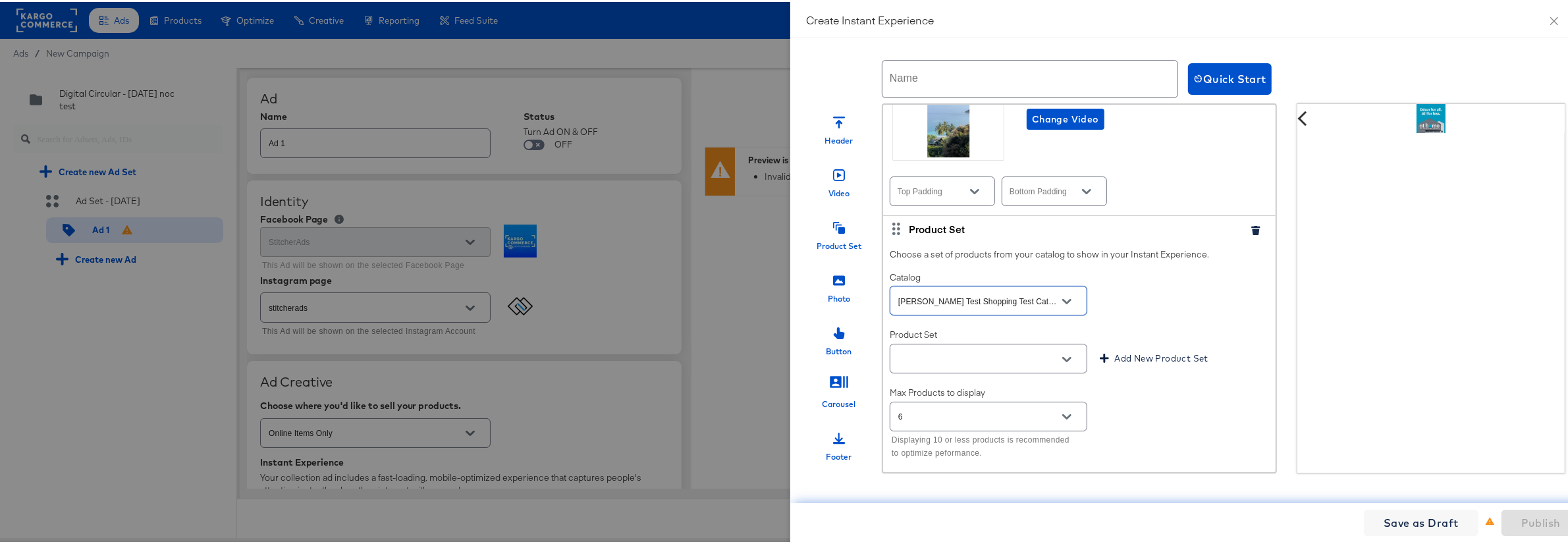
scroll to position [268, 0]
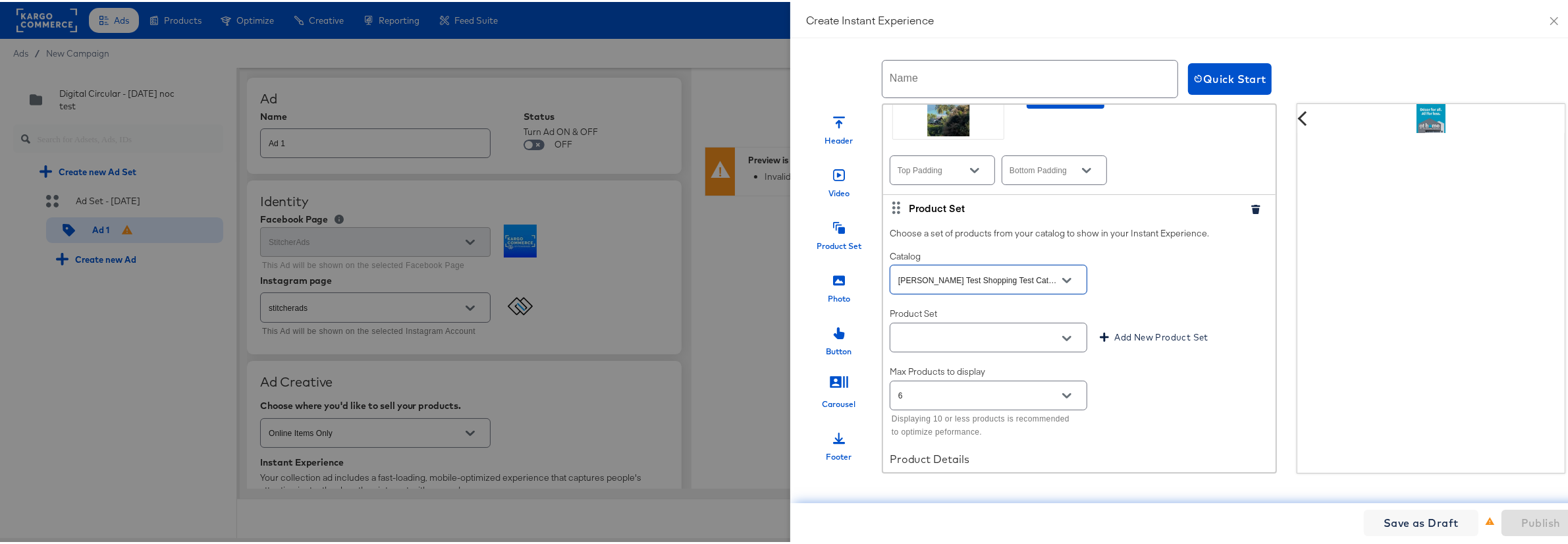
click at [1062, 341] on icon "Open" at bounding box center [1066, 337] width 9 height 9
click at [1031, 373] on li "PPS3 Test" at bounding box center [975, 379] width 197 height 21
type input "PPS3 Test"
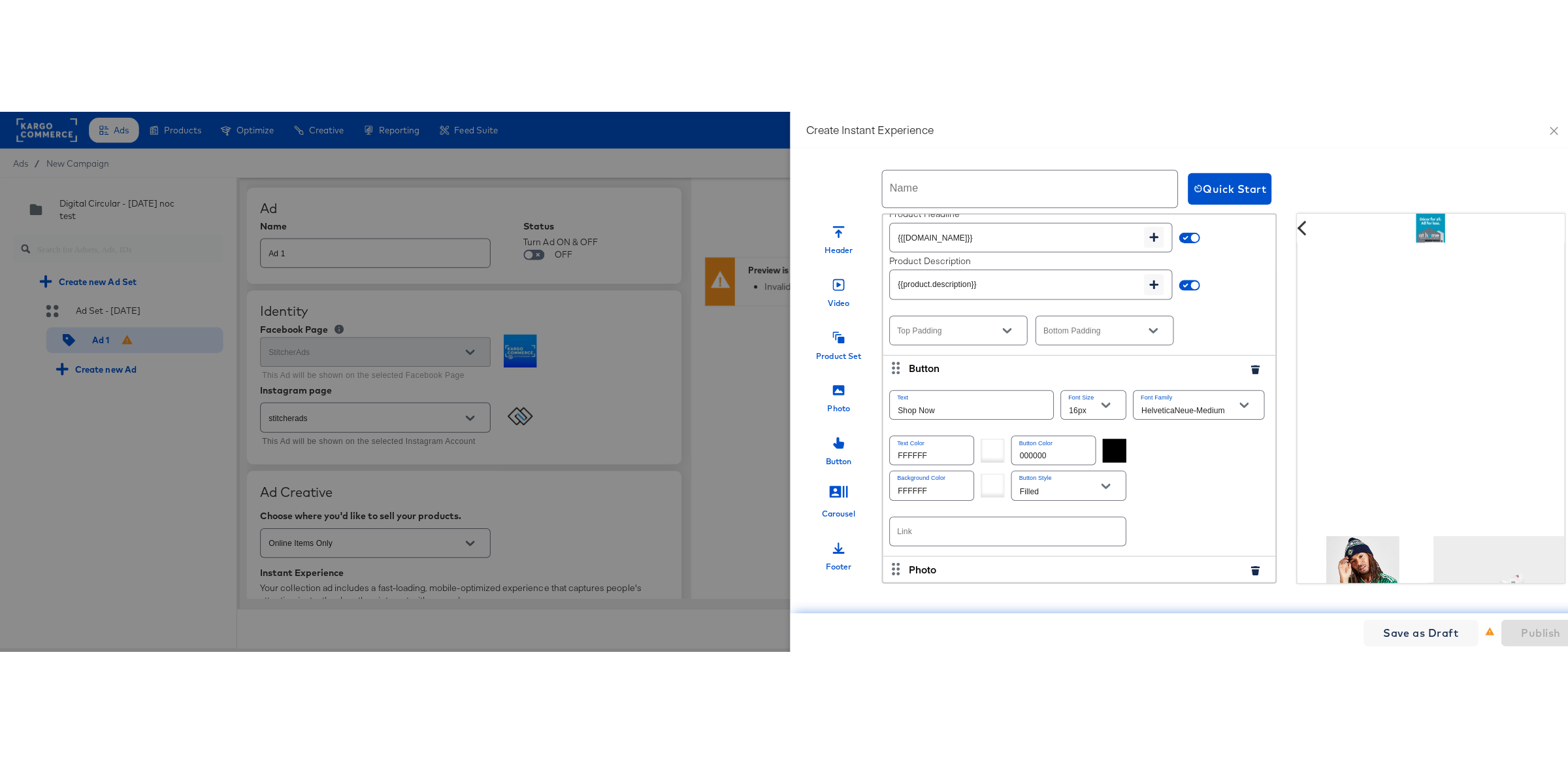
scroll to position [721, 0]
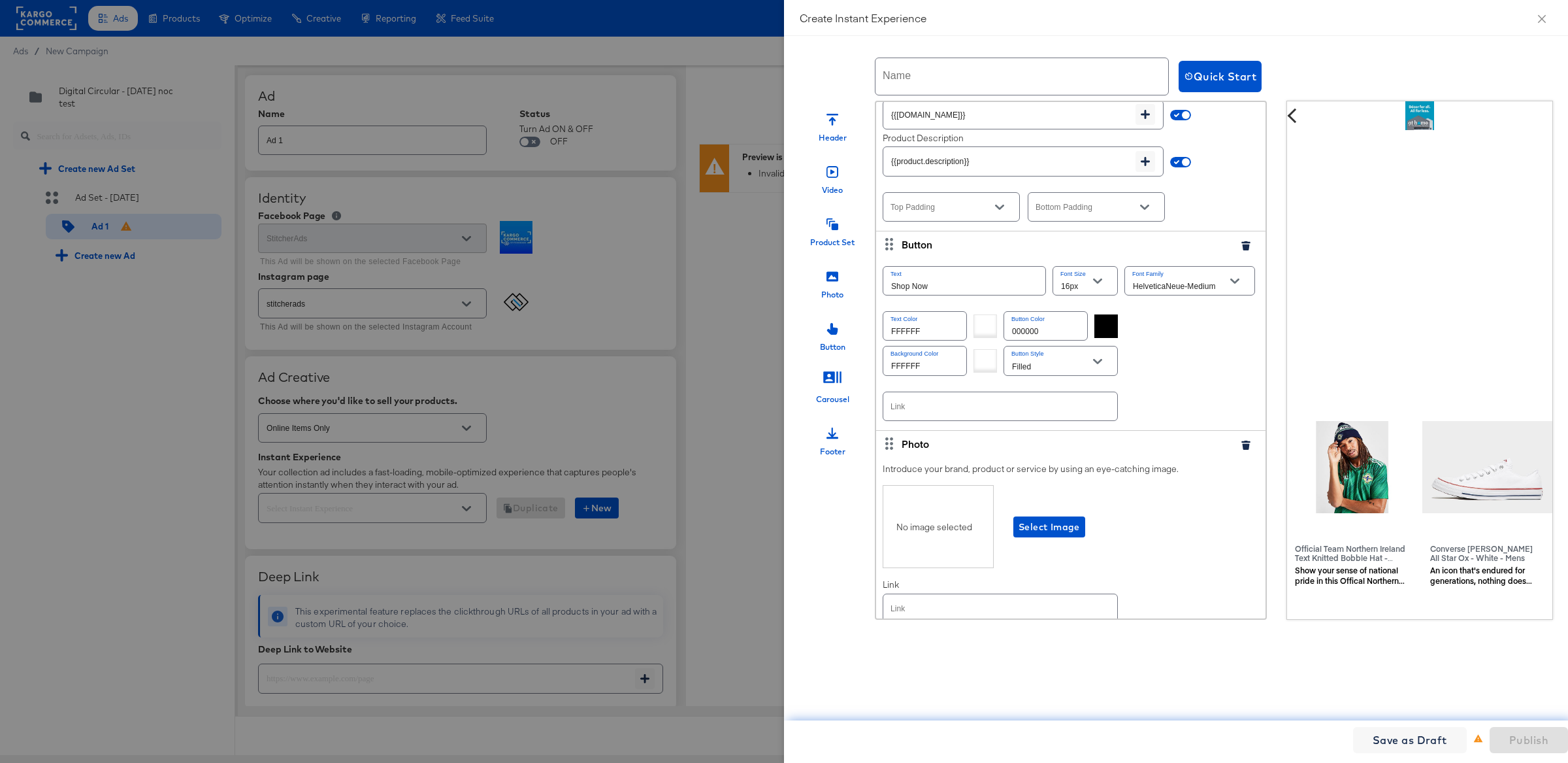
type textarea "x"
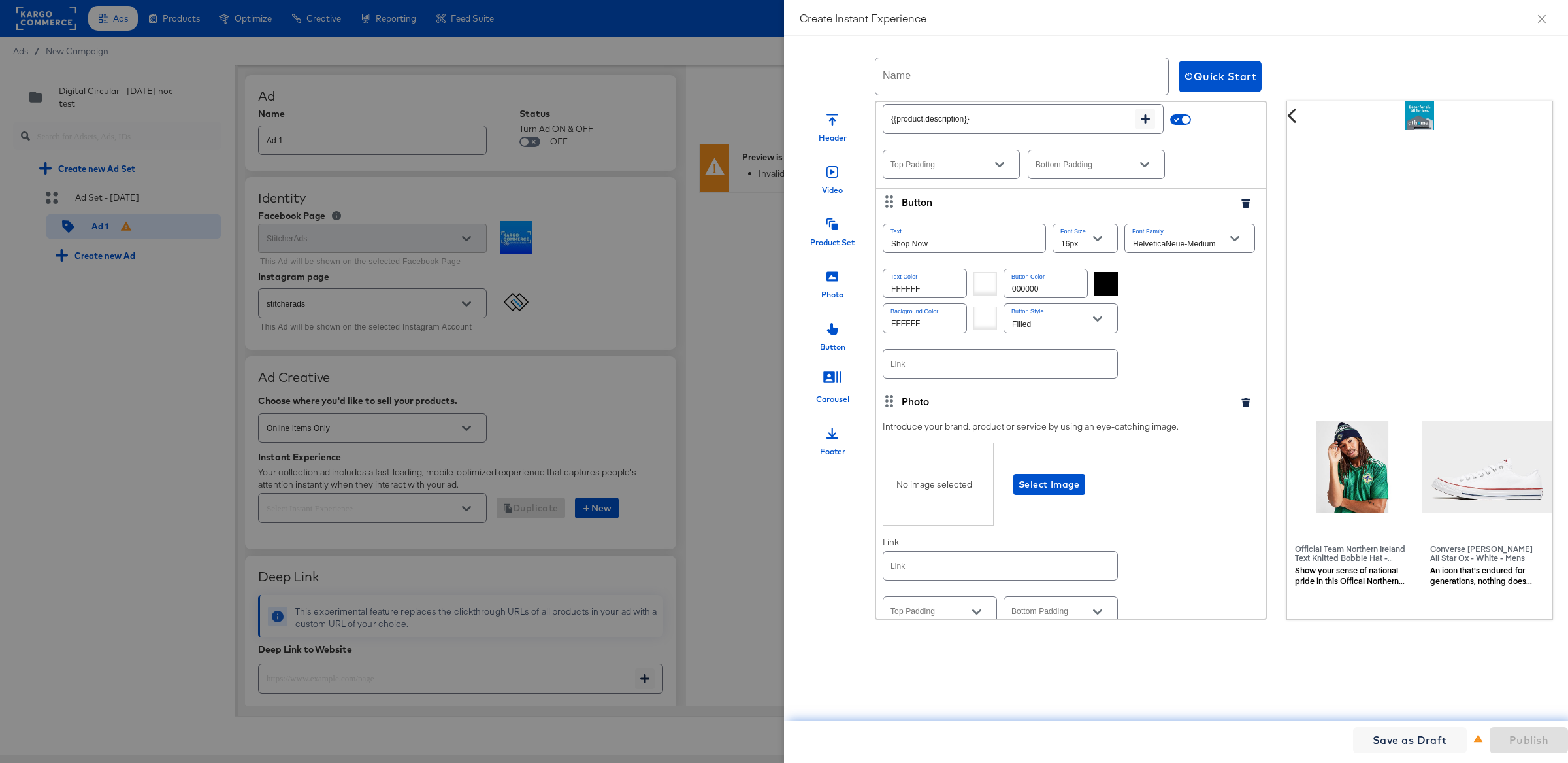
scroll to position [812, 0]
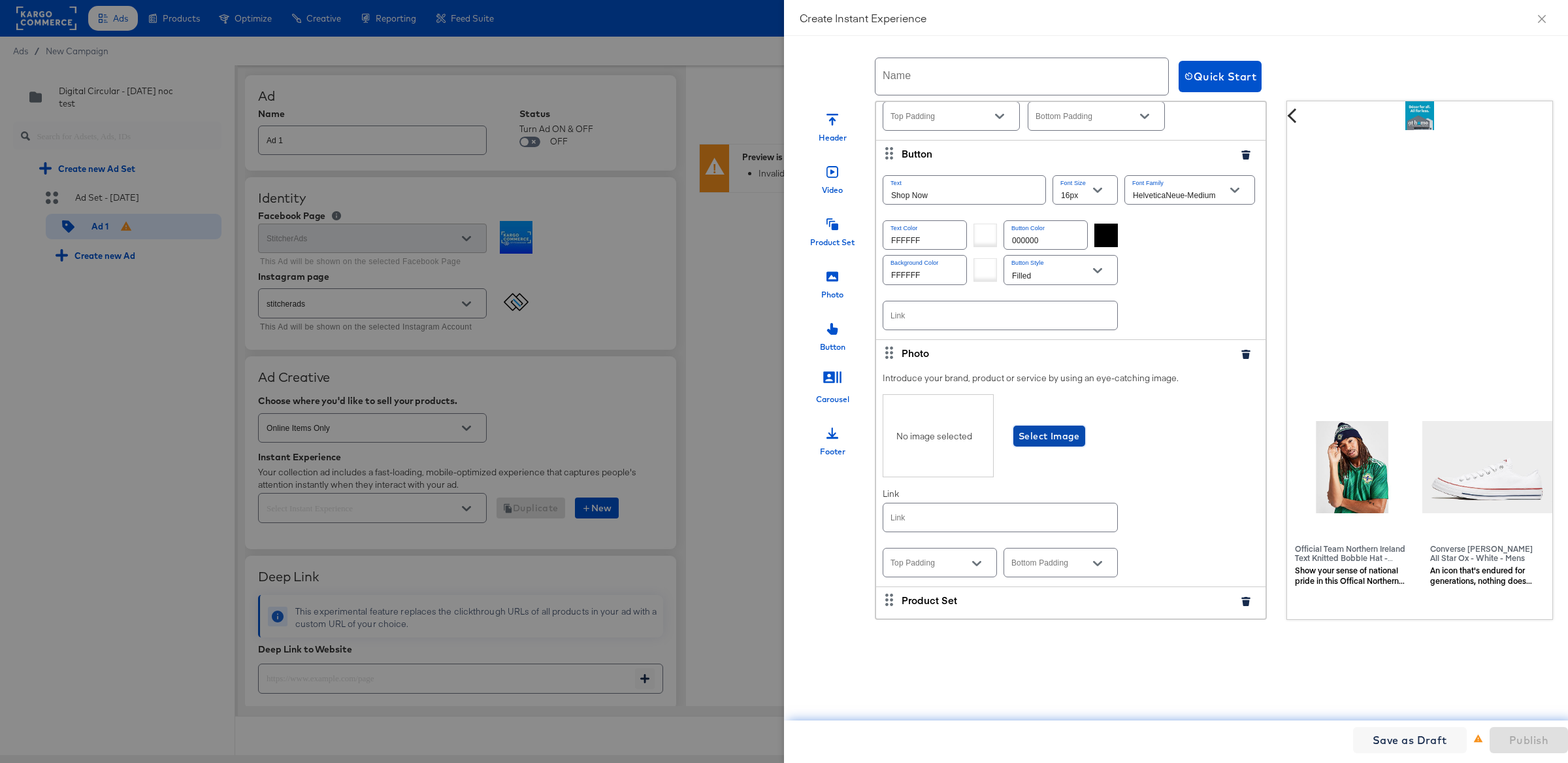
click at [1044, 443] on span "Select Image" at bounding box center [1049, 436] width 61 height 16
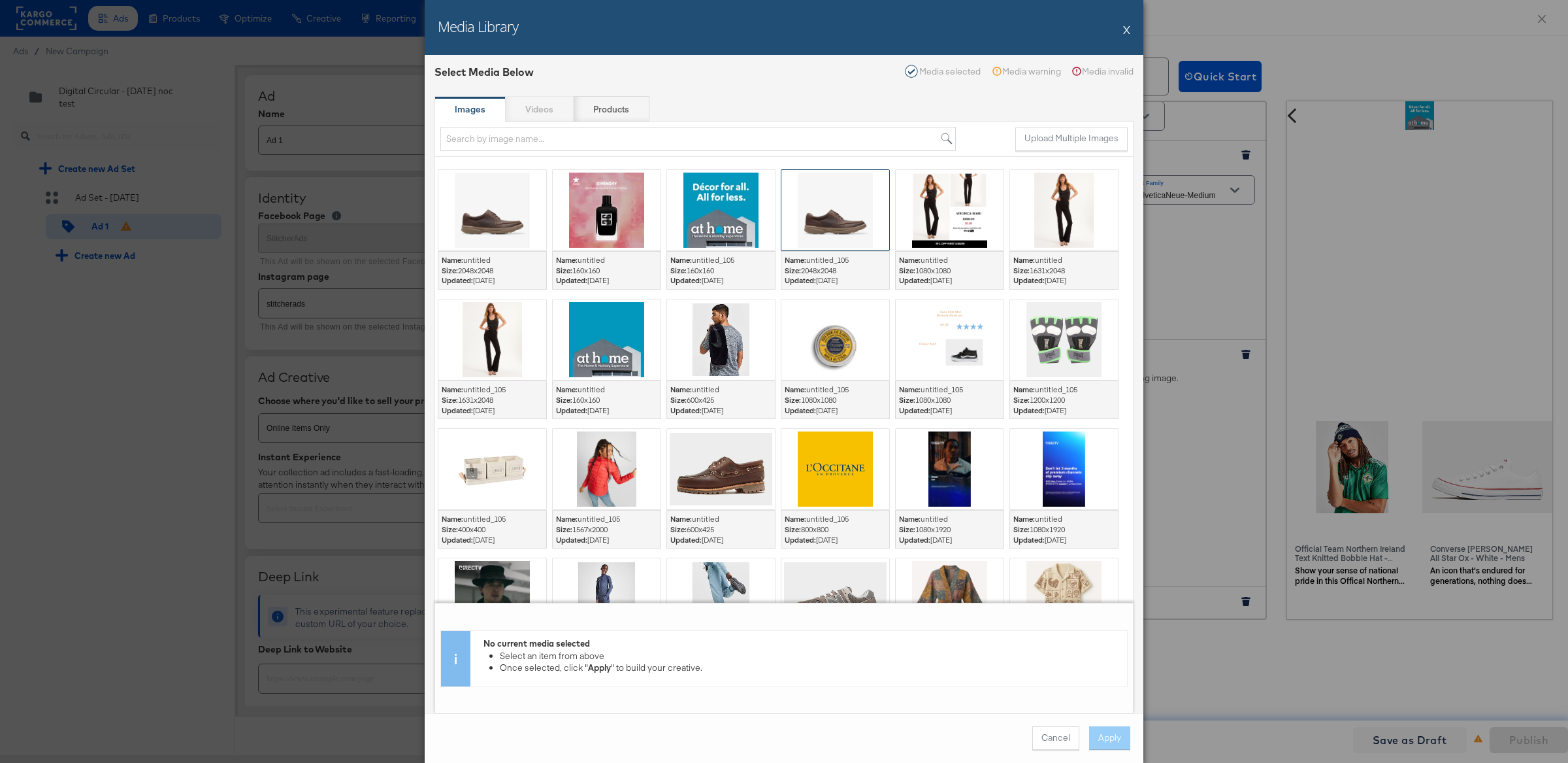
click at [804, 207] on div at bounding box center [835, 209] width 108 height 80
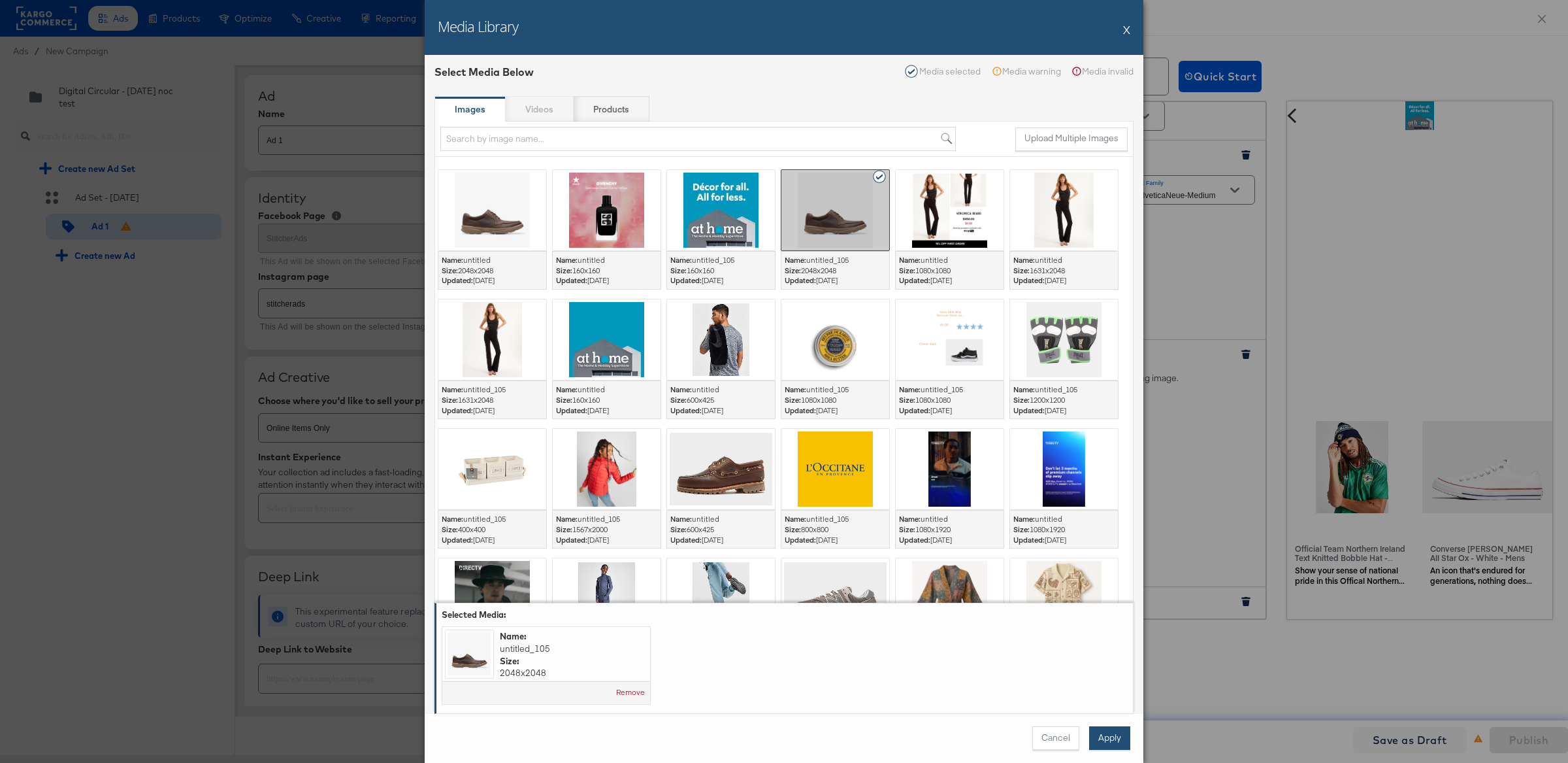
click at [1127, 732] on button "Apply" at bounding box center [1109, 738] width 41 height 23
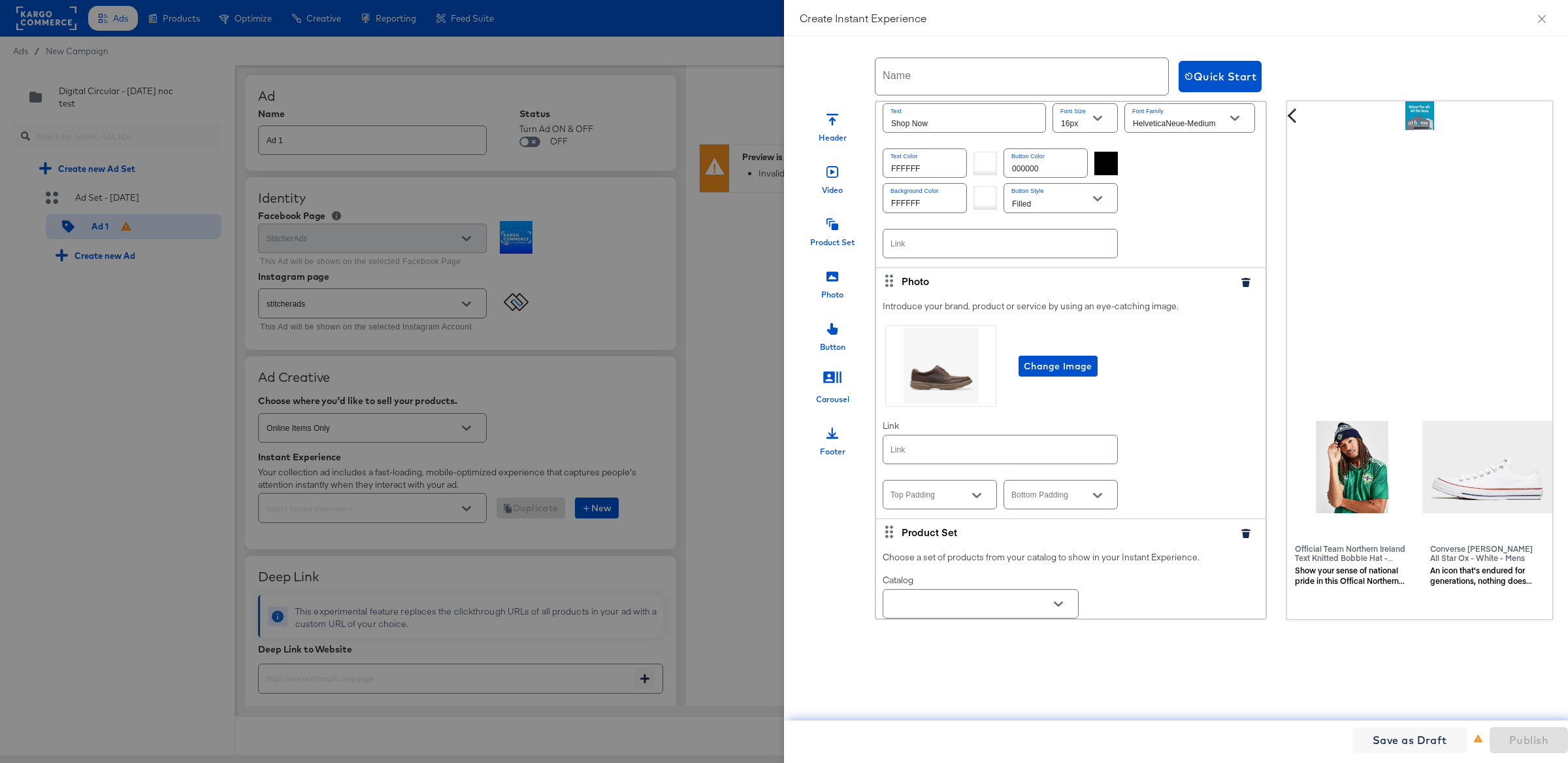
scroll to position [904, 0]
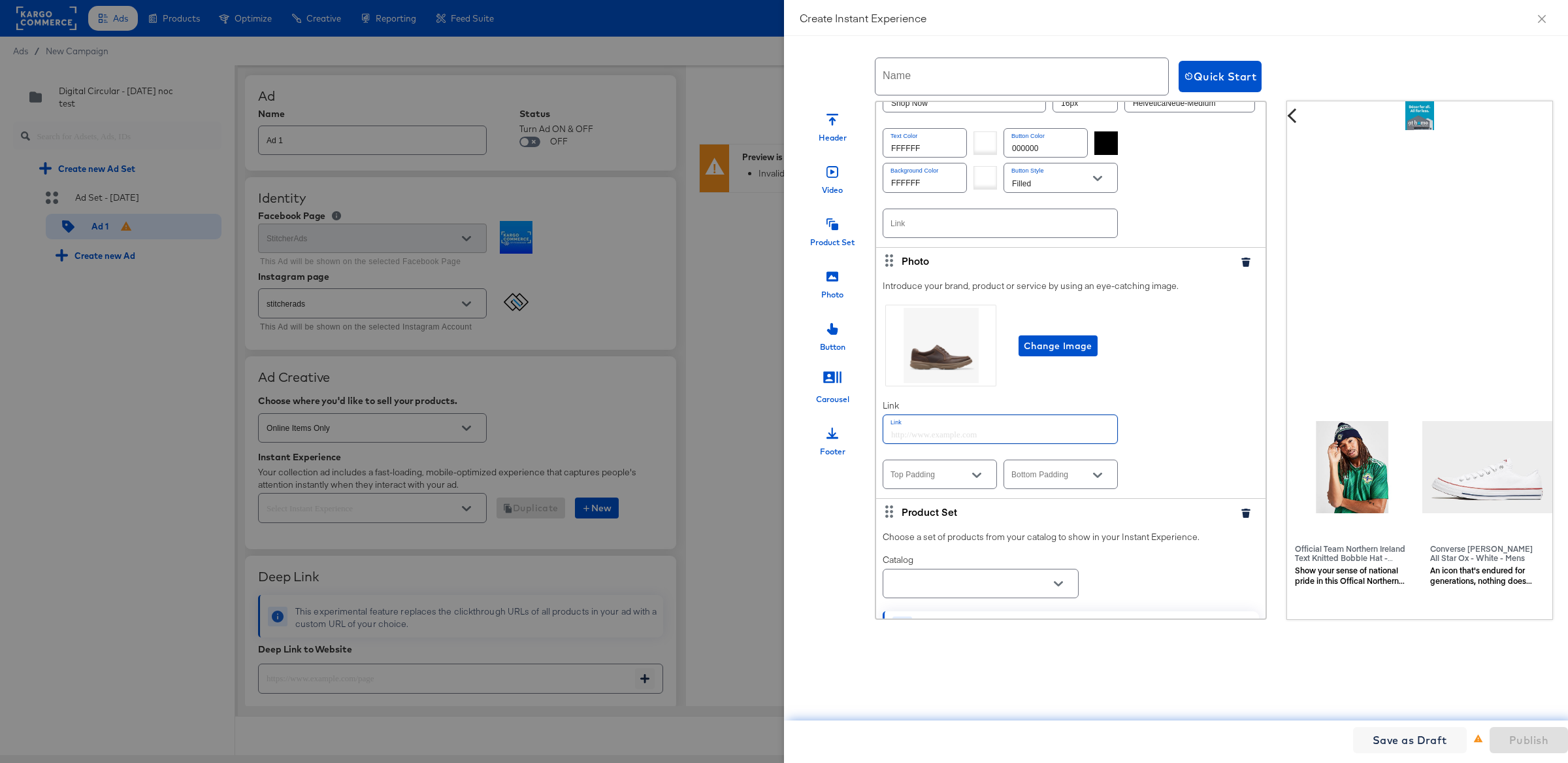
click at [1039, 439] on input "text" at bounding box center [1000, 429] width 234 height 28
drag, startPoint x: 1009, startPoint y: 440, endPoint x: 855, endPoint y: 419, distance: 155.4
click at [855, 419] on div "Header Video Product Set Photo Button Carousel Footer Header Upload a logo for …" at bounding box center [1322, 359] width 1046 height 519
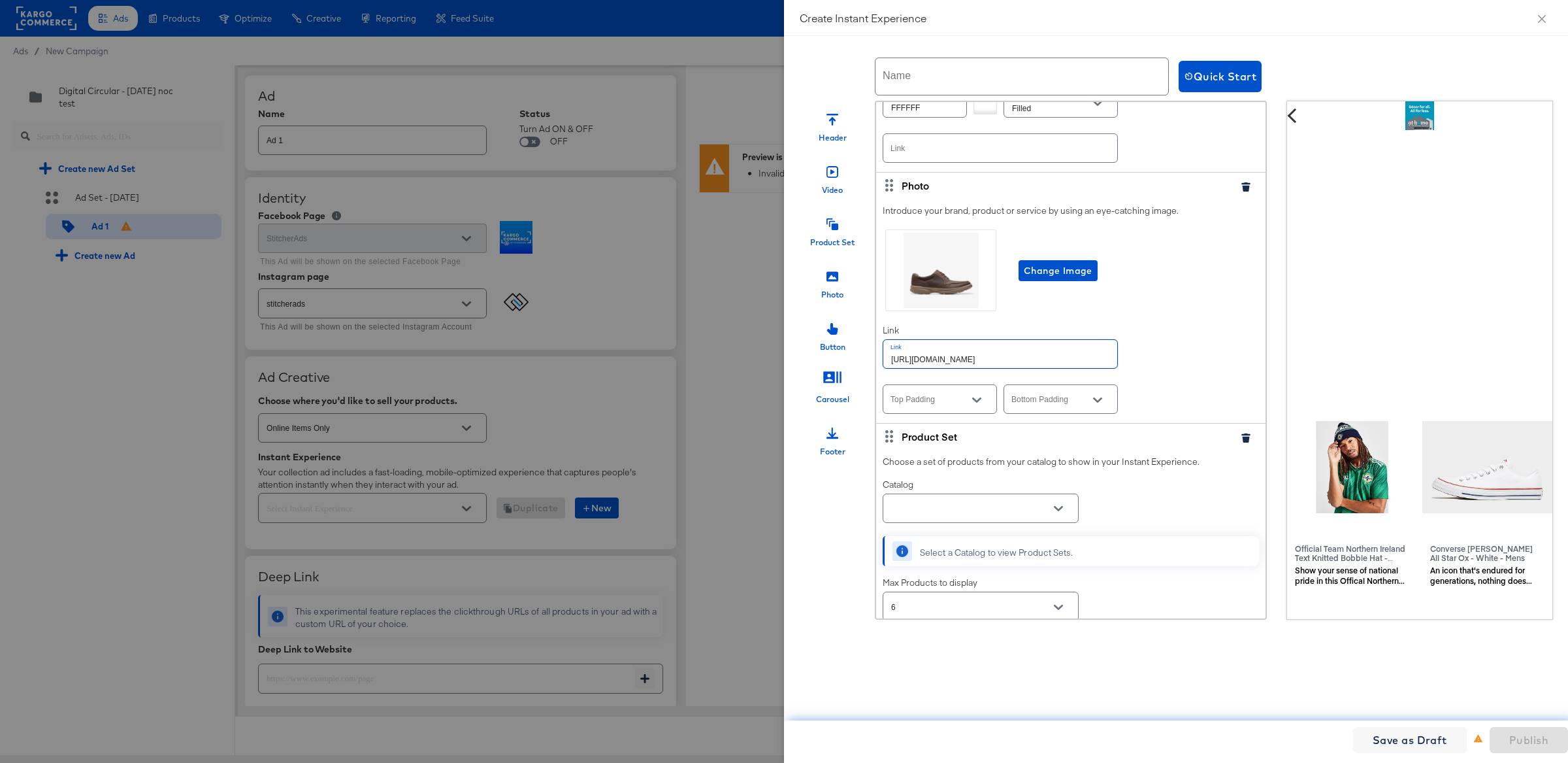
click at [1054, 513] on icon "Open" at bounding box center [1058, 509] width 9 height 9
type input "[URL][DOMAIN_NAME]"
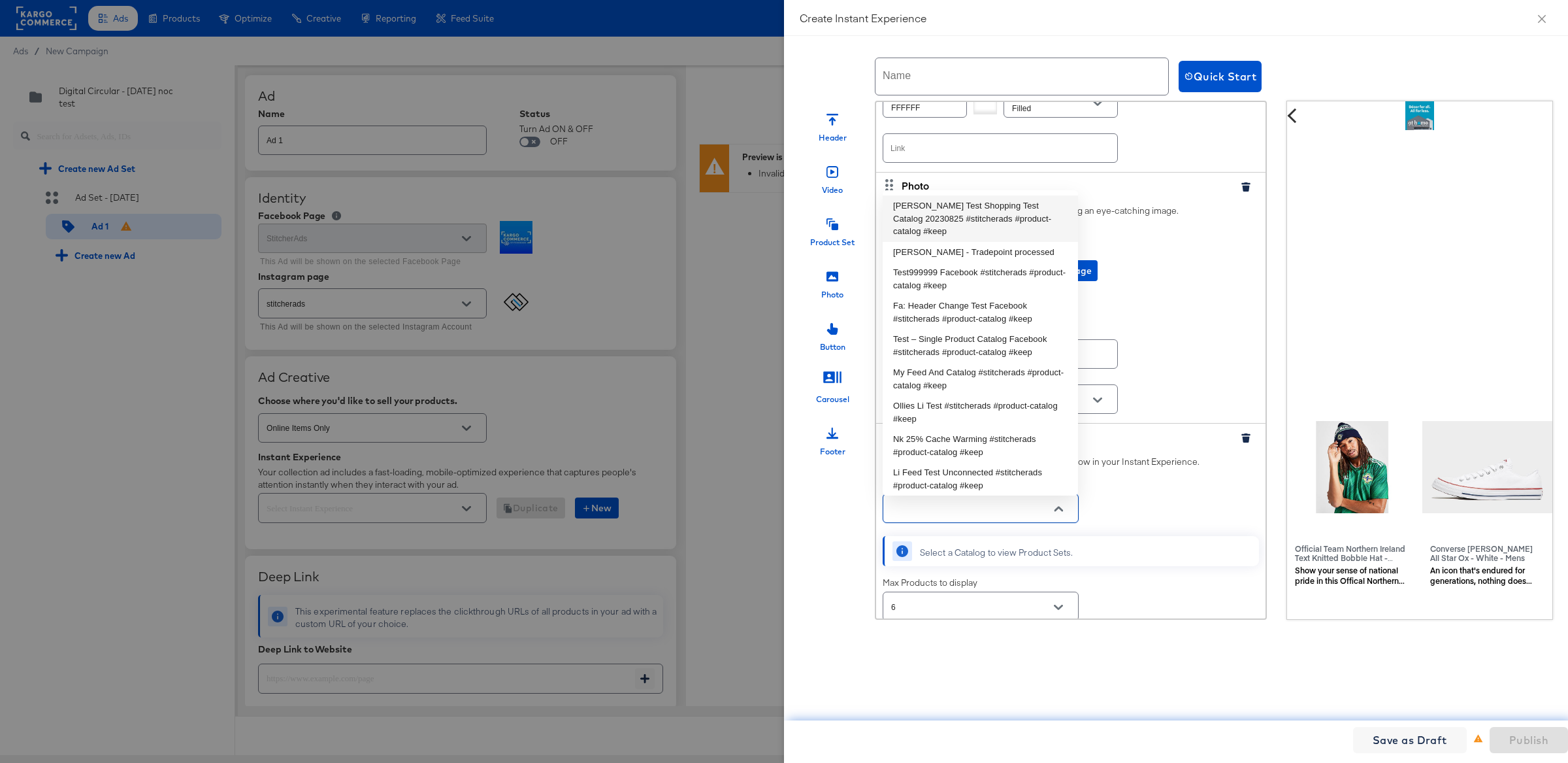
click at [939, 212] on li "[PERSON_NAME] Test Shopping Test Catalog 20230825 #stitcherads #product-catalog…" at bounding box center [980, 219] width 195 height 47
type input "[PERSON_NAME] Test Shopping Test Catalog 20230825 #stitcherads #product-catalog…"
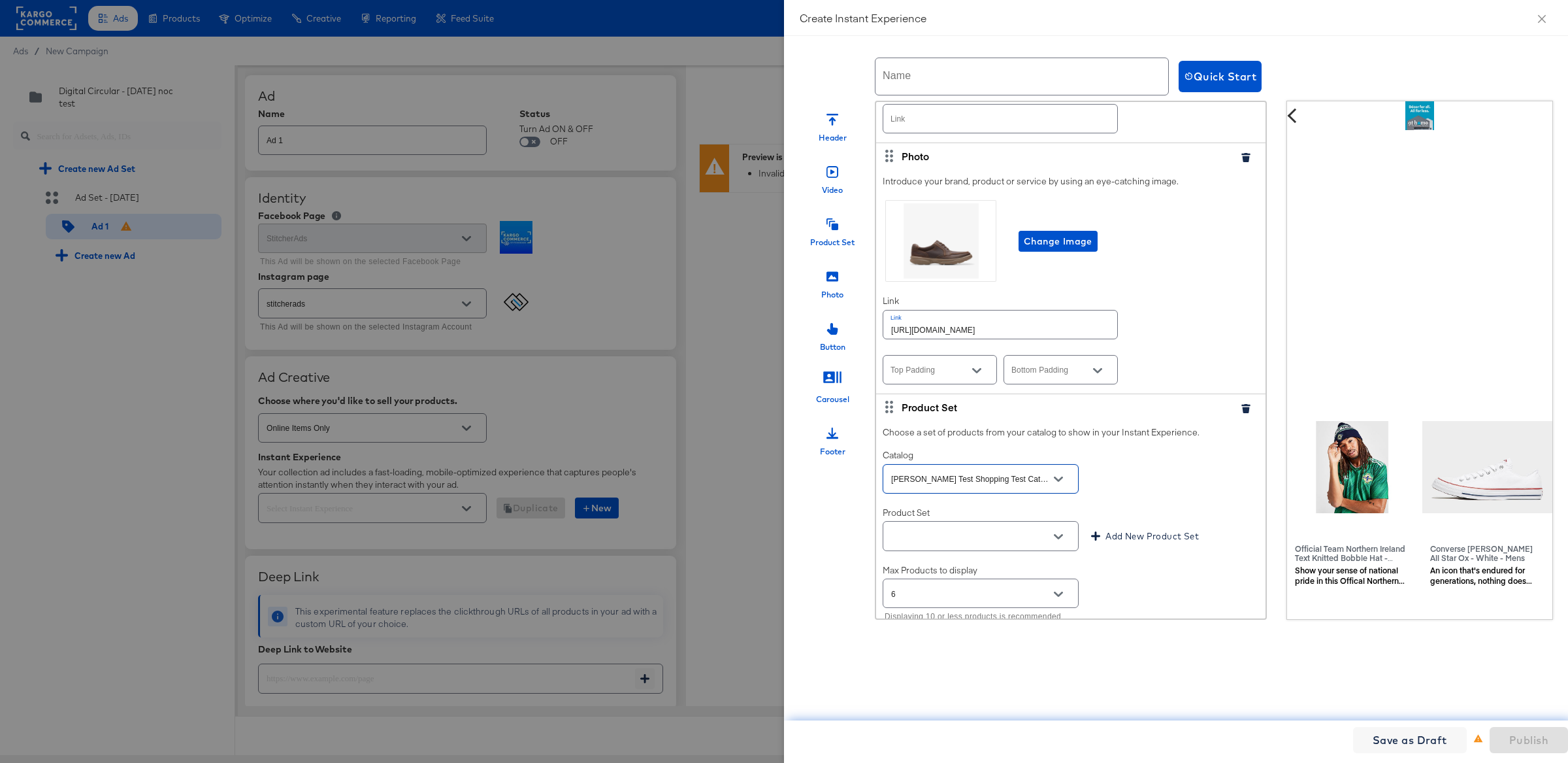
scroll to position [1129, 0]
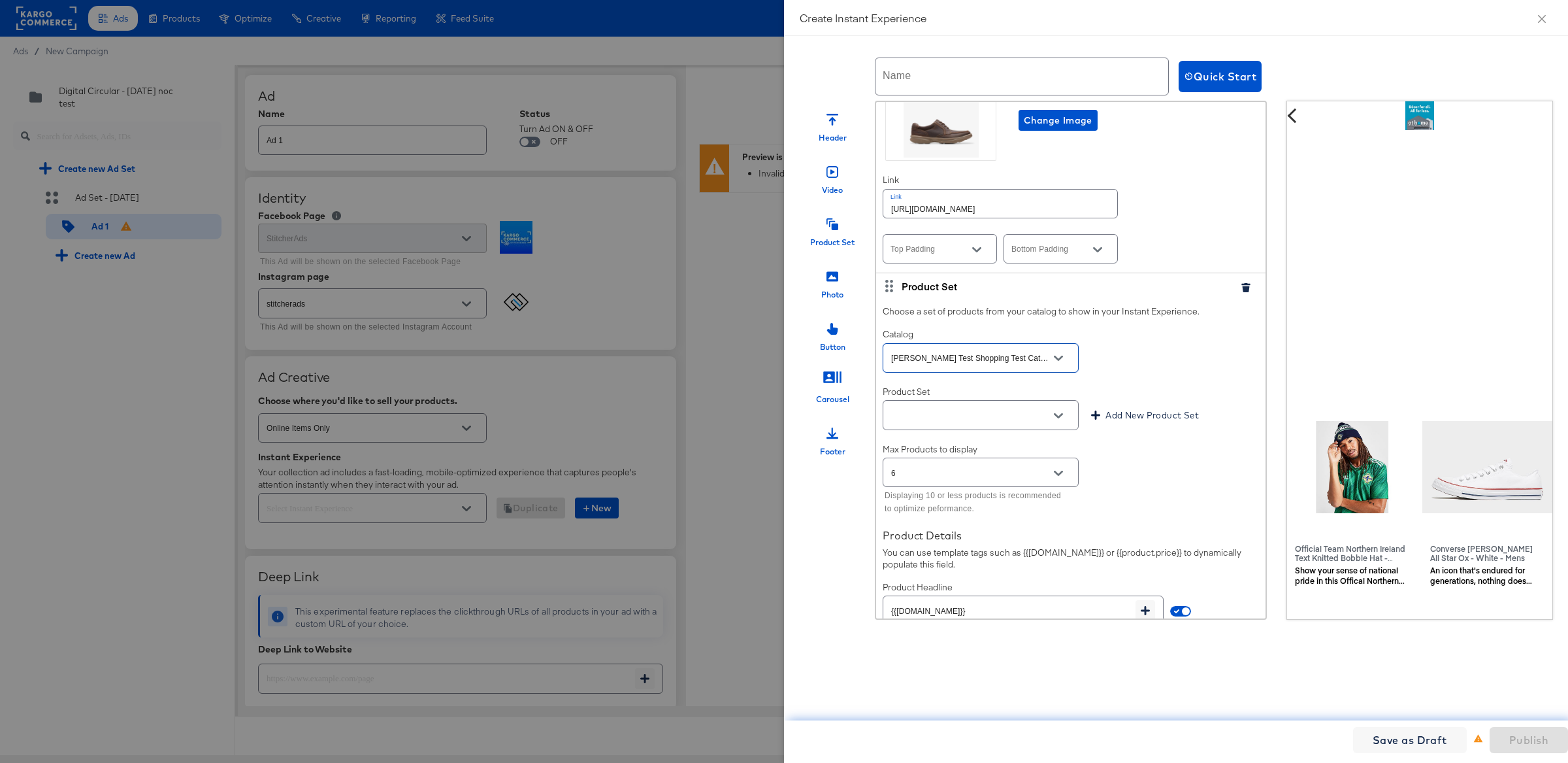
click at [1061, 420] on icon "Open" at bounding box center [1058, 416] width 9 height 9
click at [979, 454] on li "PPS3 Test" at bounding box center [980, 451] width 195 height 21
type input "PPS3 Test"
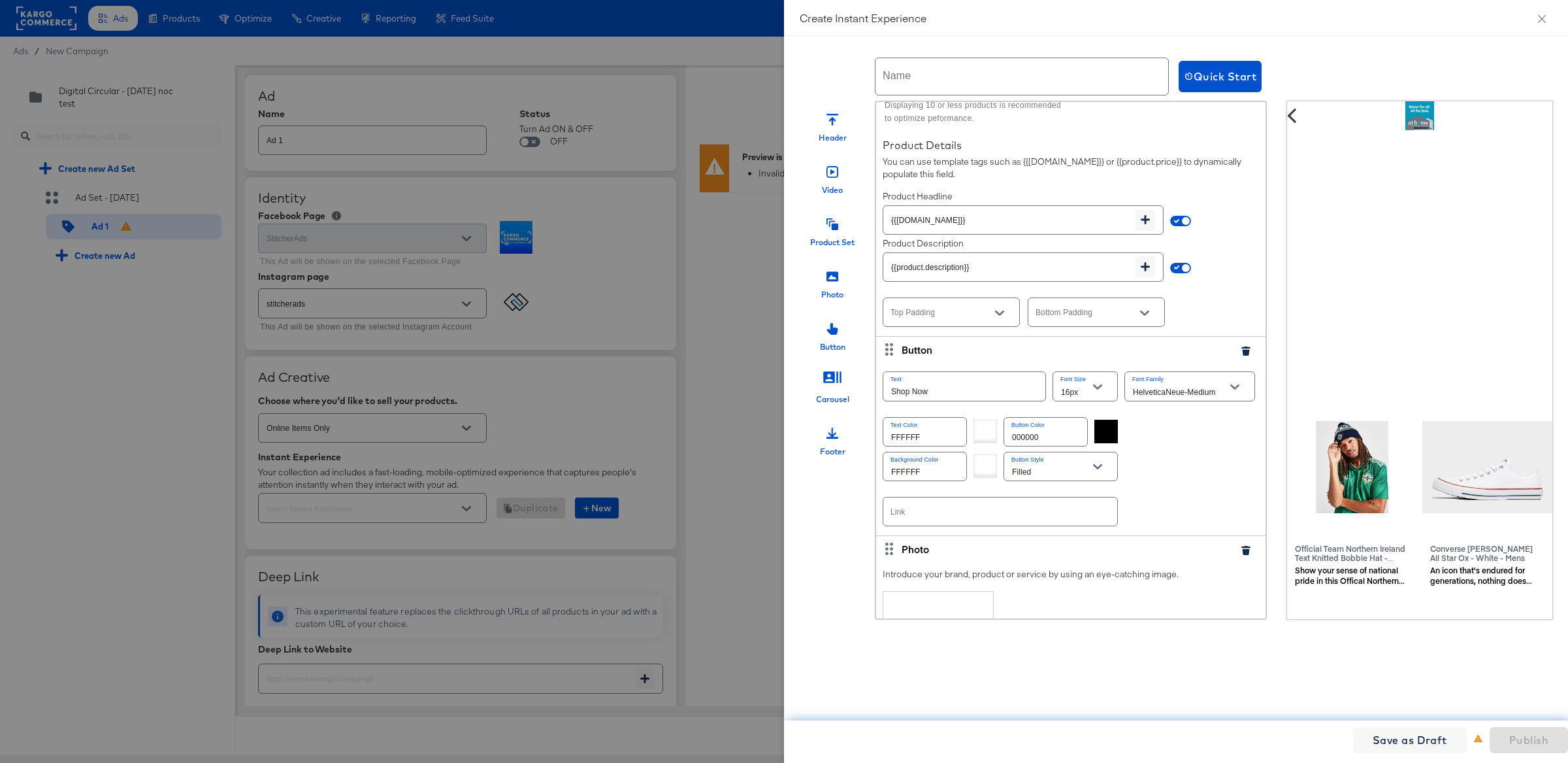
scroll to position [1626, 0]
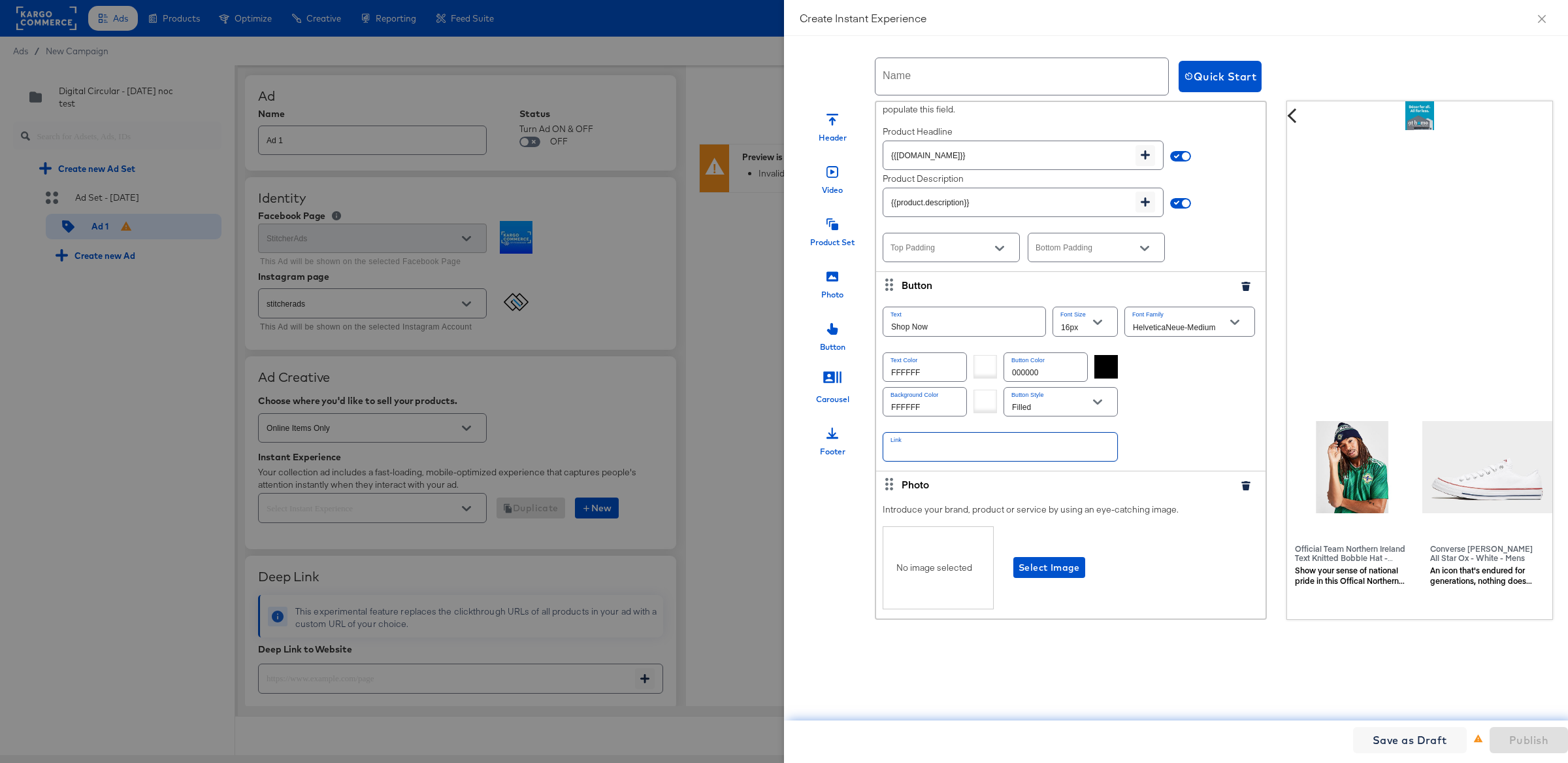
click at [977, 453] on input "text" at bounding box center [1000, 446] width 234 height 28
paste input "[URL][DOMAIN_NAME]"
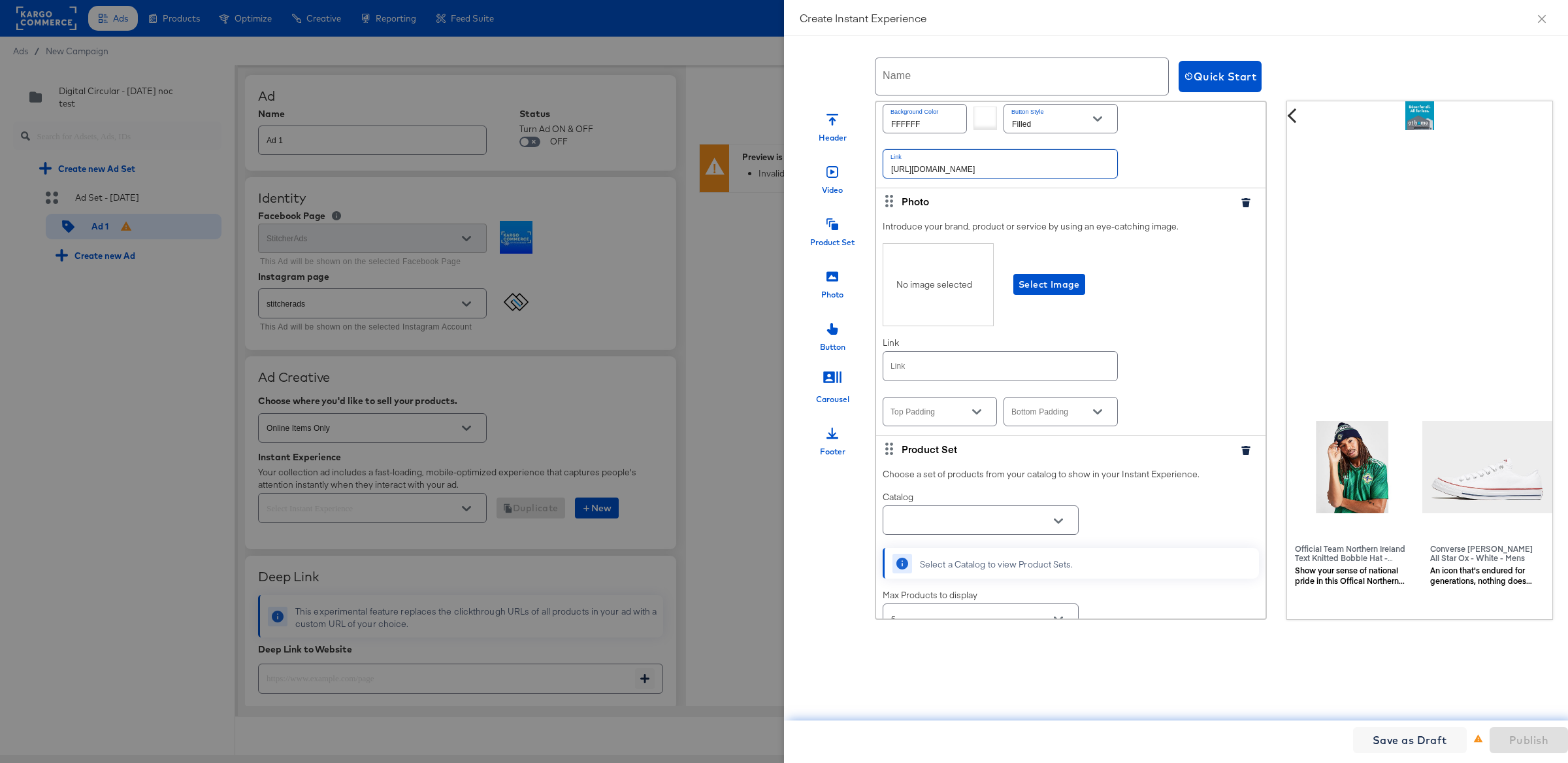
scroll to position [1930, 0]
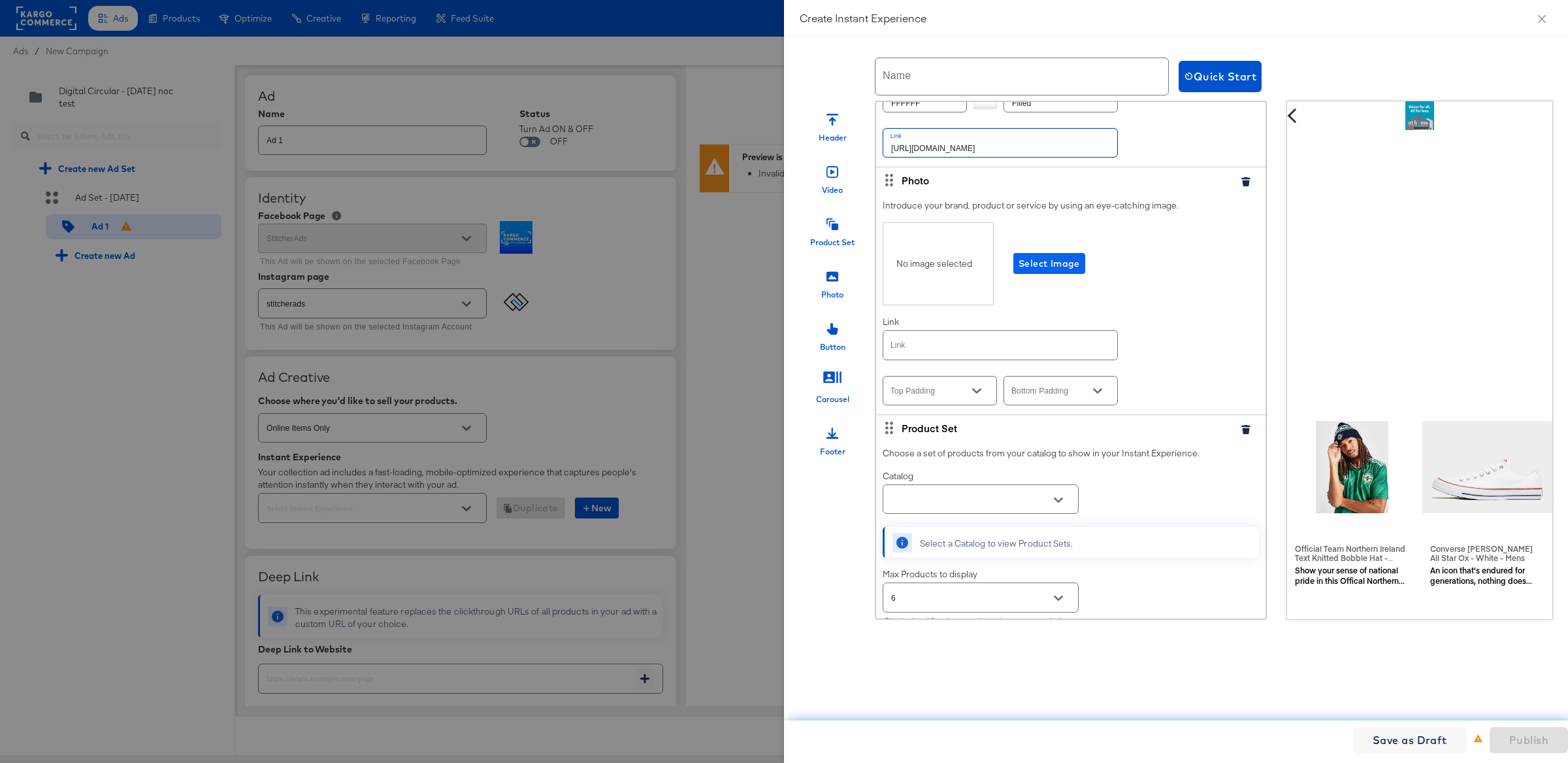
type input "[URL][DOMAIN_NAME]"
click at [1056, 268] on span "Select Image" at bounding box center [1049, 264] width 61 height 16
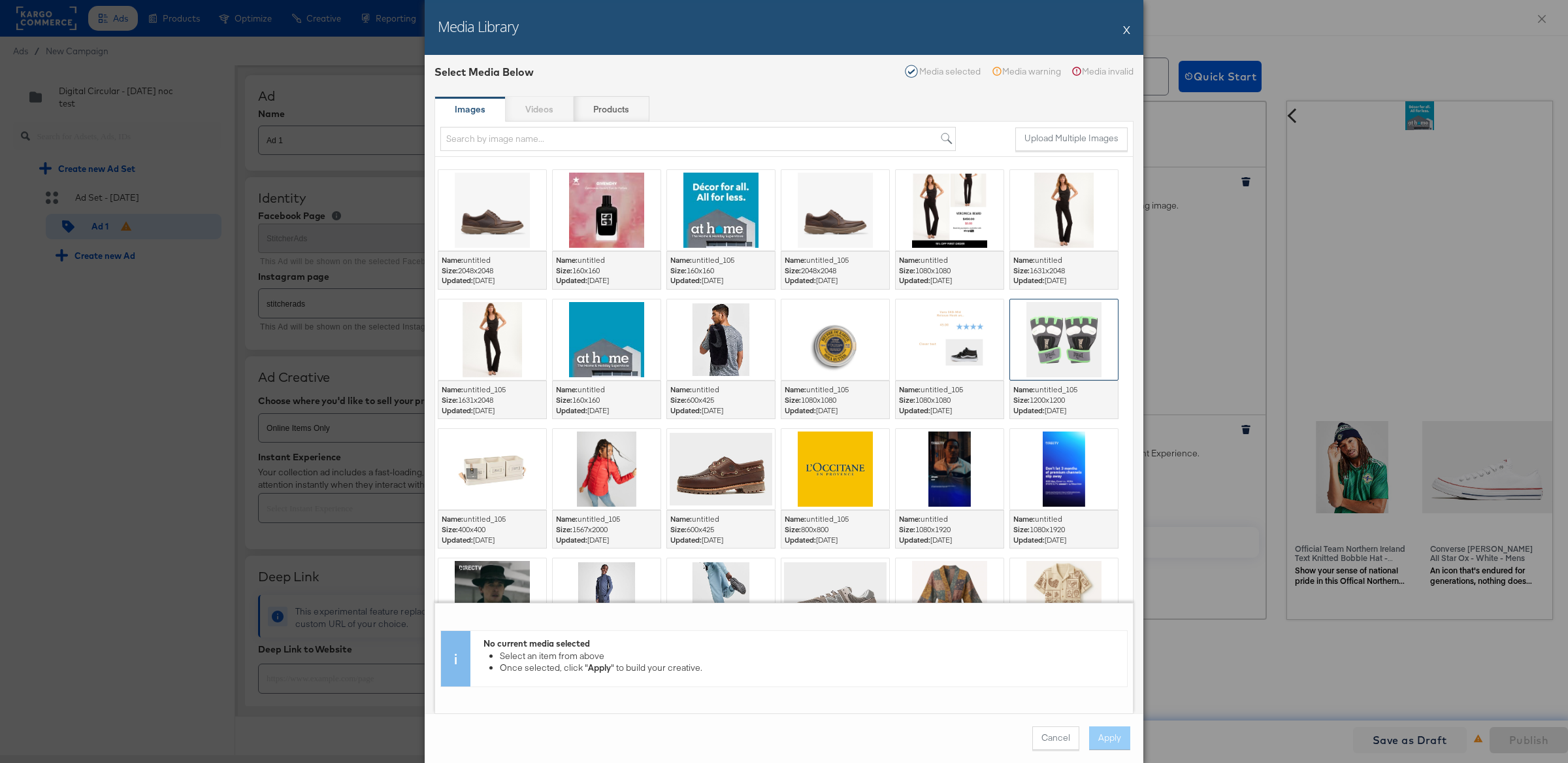
click at [1050, 327] on div at bounding box center [1063, 339] width 108 height 80
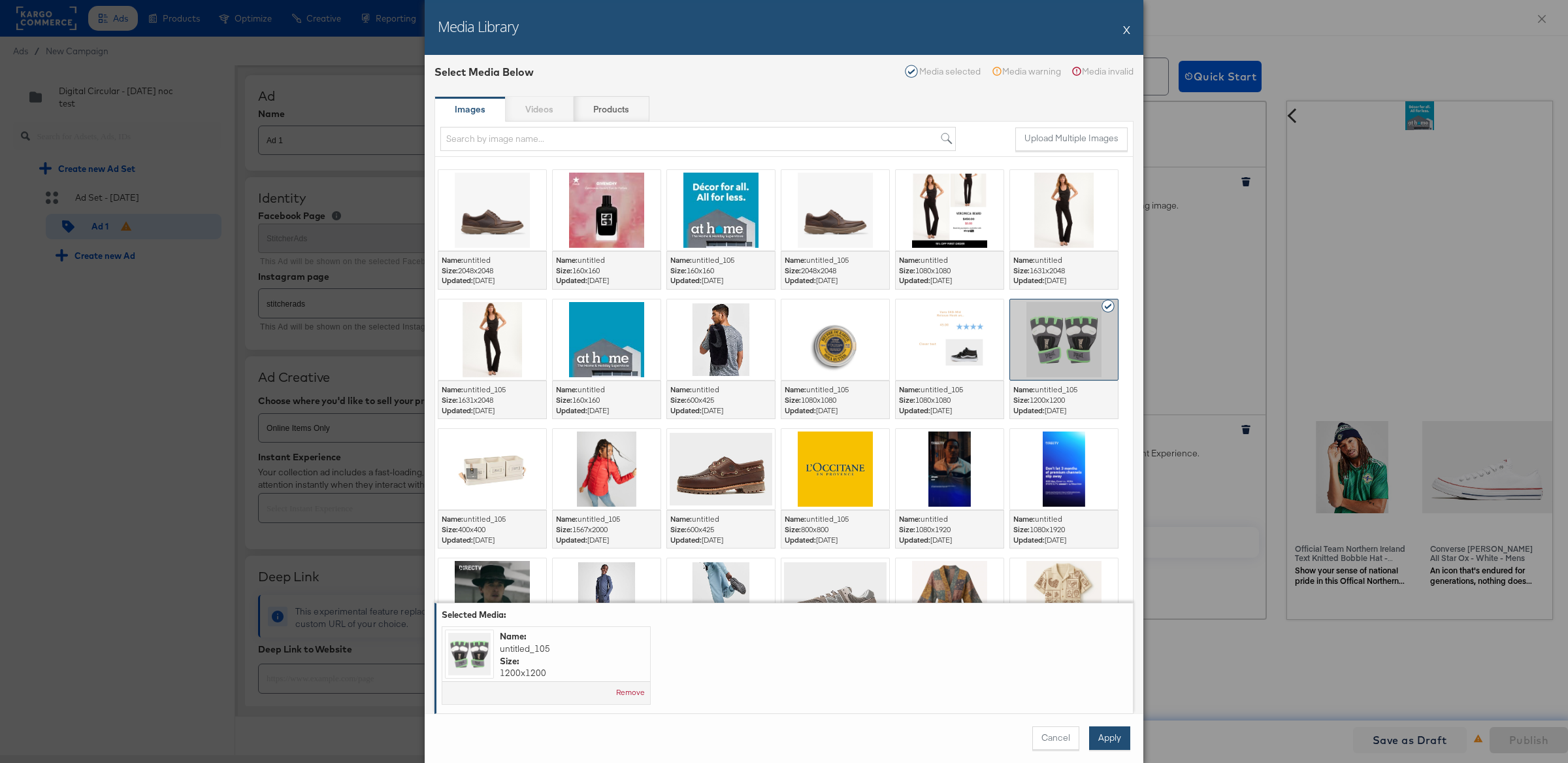
click at [1116, 737] on button "Apply" at bounding box center [1109, 738] width 41 height 23
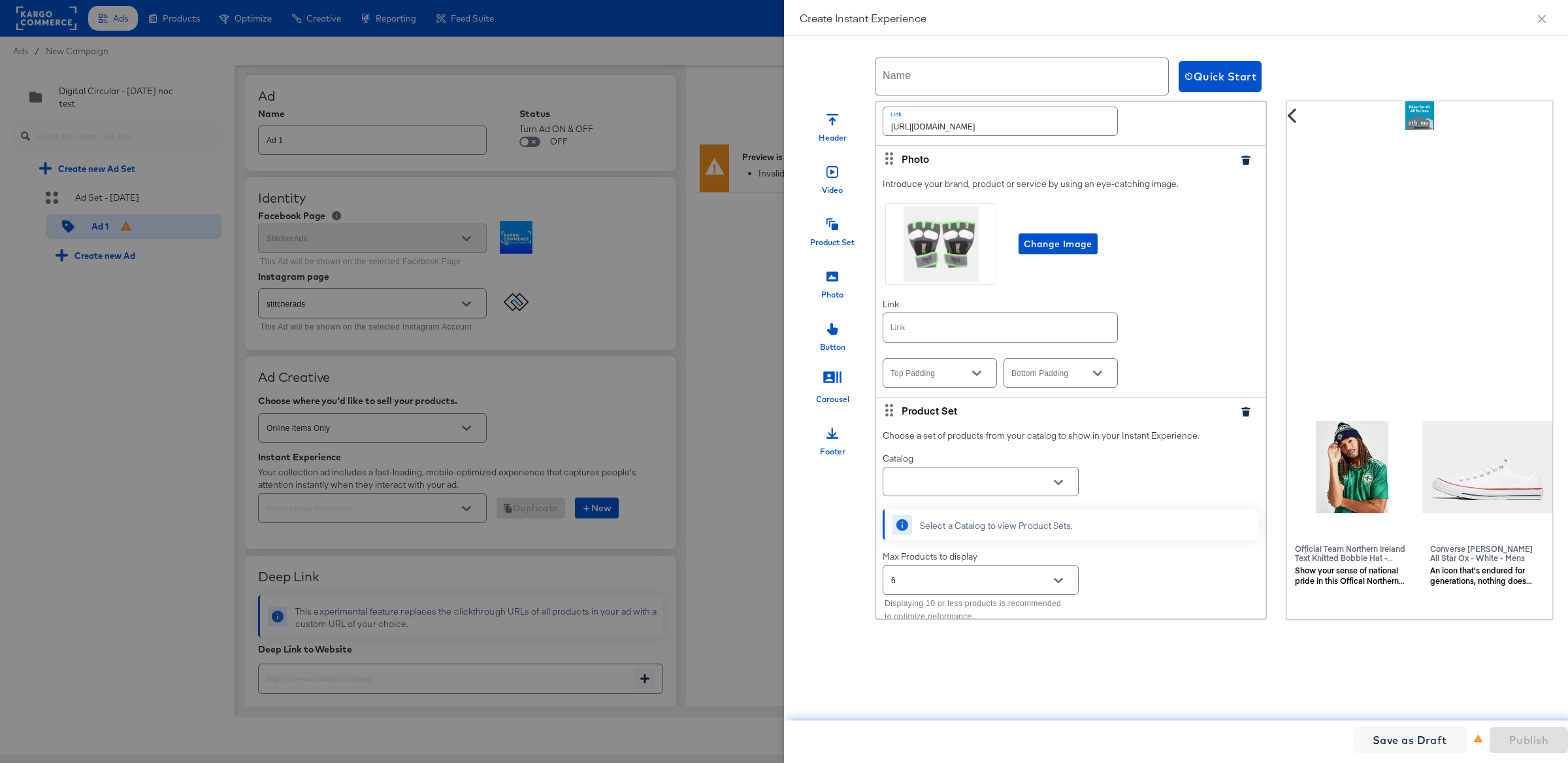
scroll to position [1972, 0]
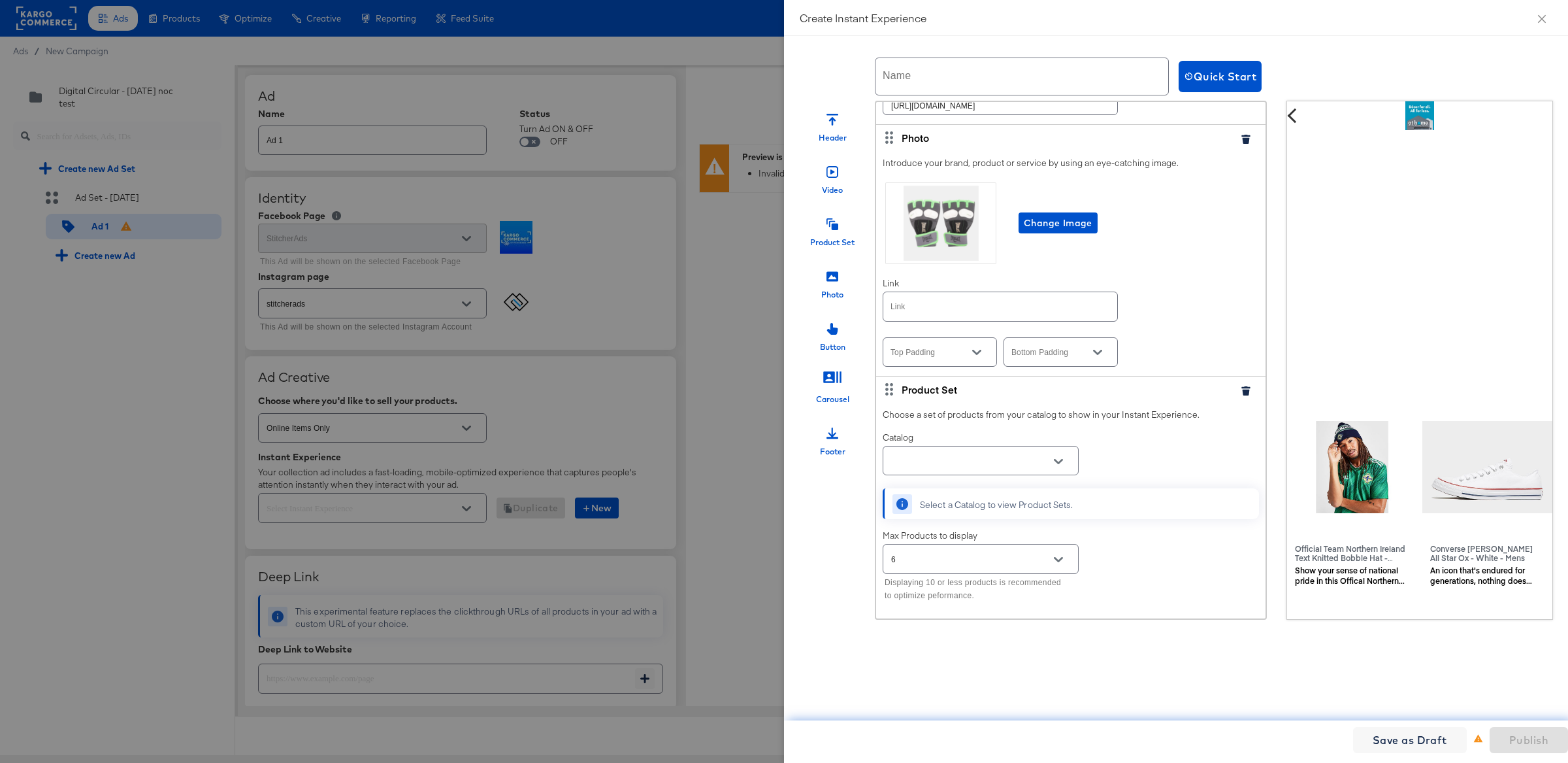
click at [952, 314] on input "text" at bounding box center [1000, 306] width 234 height 28
paste input "[URL][DOMAIN_NAME]"
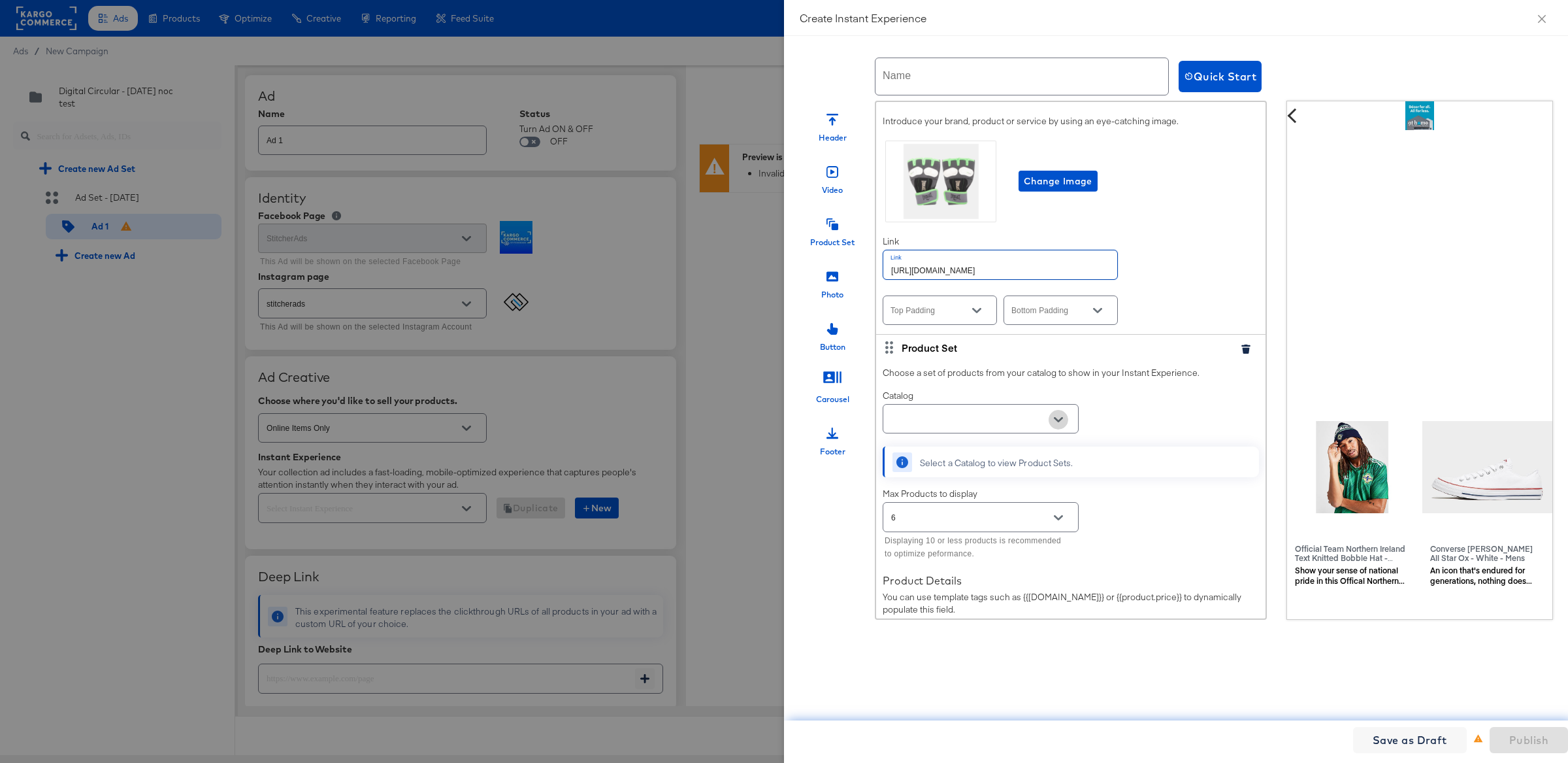
click at [1056, 417] on icon "Open" at bounding box center [1058, 419] width 9 height 5
type input "[URL][DOMAIN_NAME]"
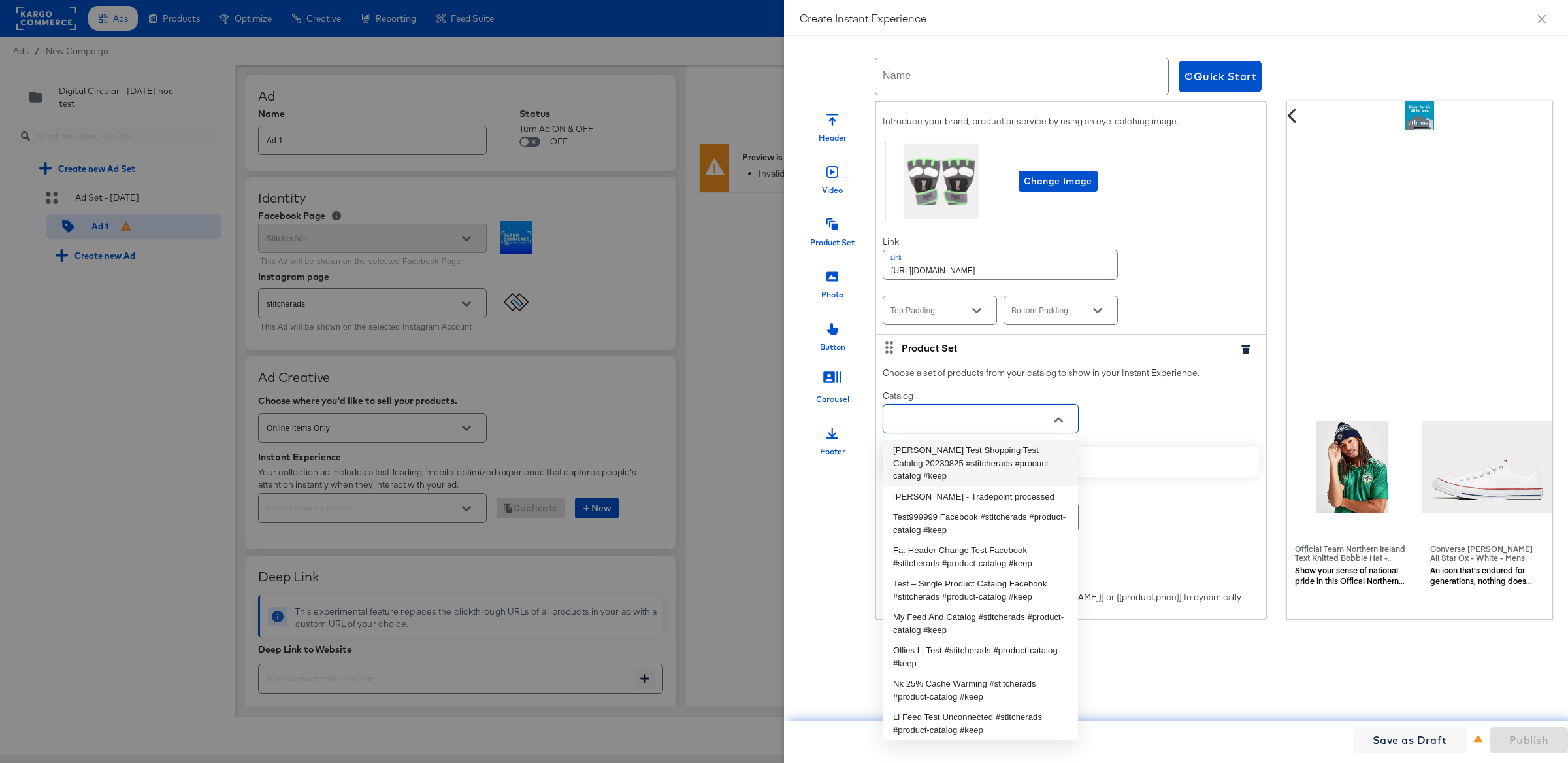
click at [1032, 466] on li "[PERSON_NAME] Test Shopping Test Catalog 20230825 #stitcherads #product-catalog…" at bounding box center [980, 464] width 195 height 47
type input "[PERSON_NAME] Test Shopping Test Catalog 20230825 #stitcherads #product-catalog…"
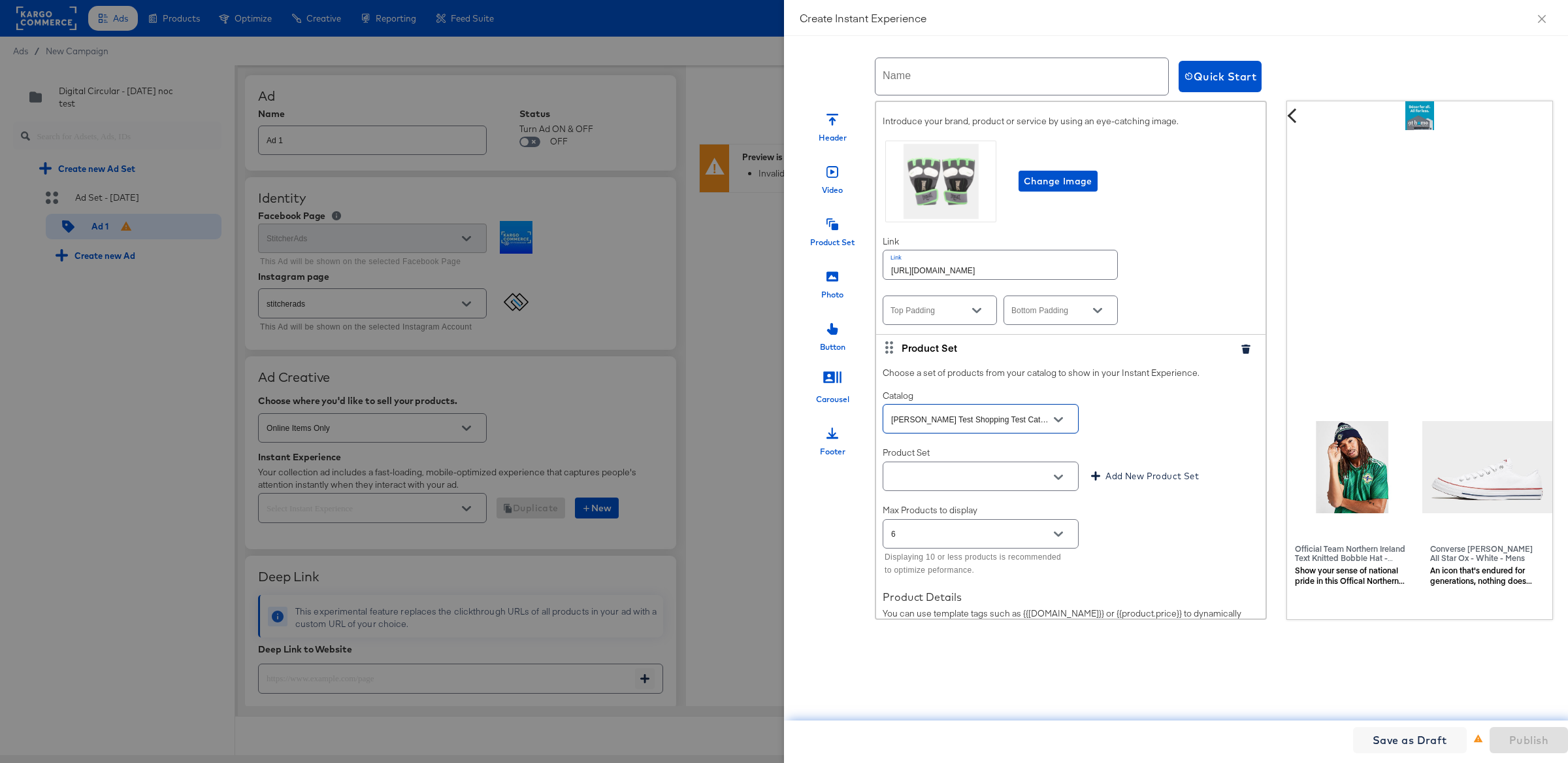
scroll to position [2154, 0]
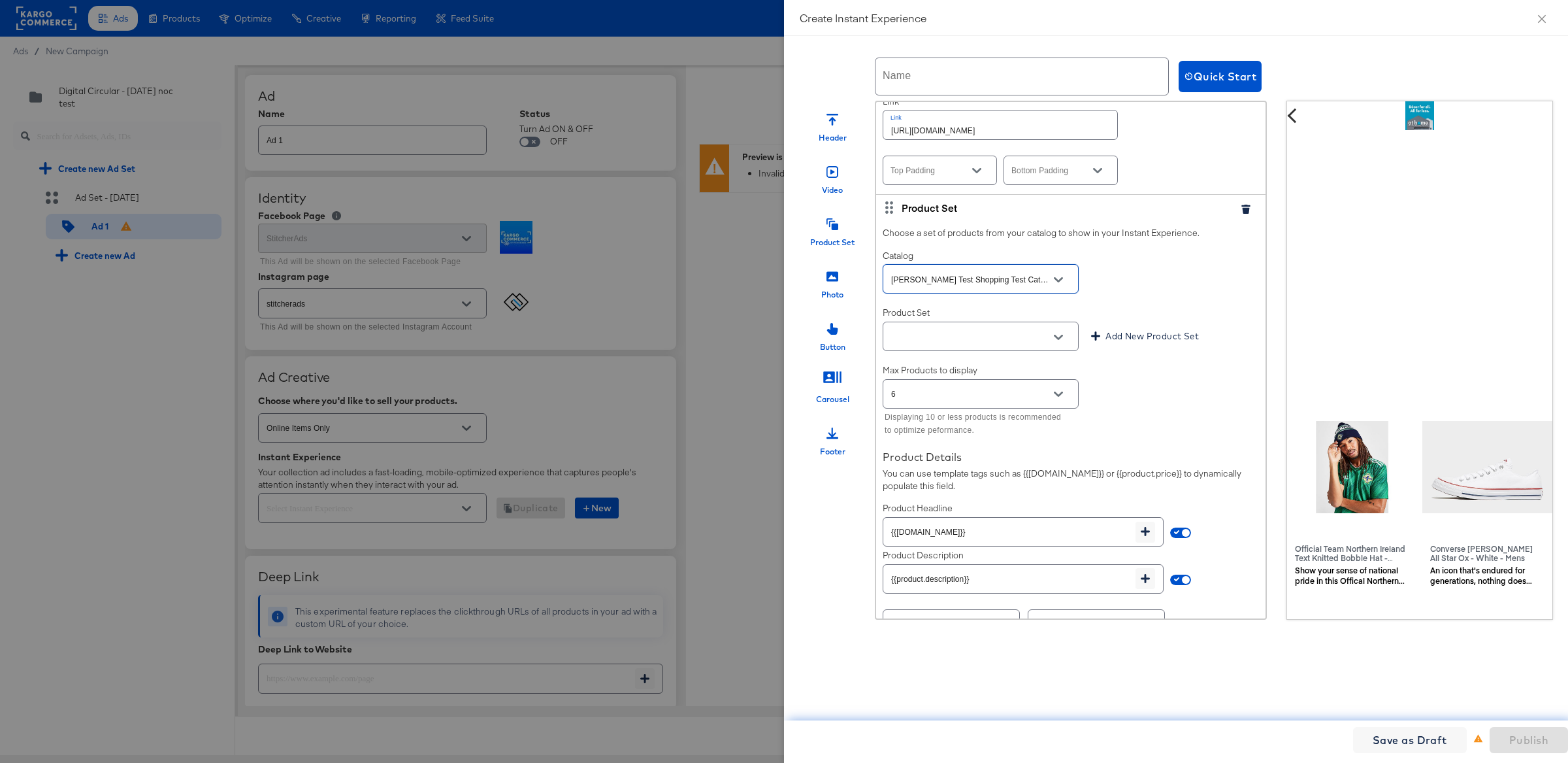
click at [1057, 333] on icon "Open" at bounding box center [1058, 338] width 9 height 9
click at [1032, 366] on li "PPS3 Test" at bounding box center [980, 367] width 195 height 21
type input "PPS3 Test"
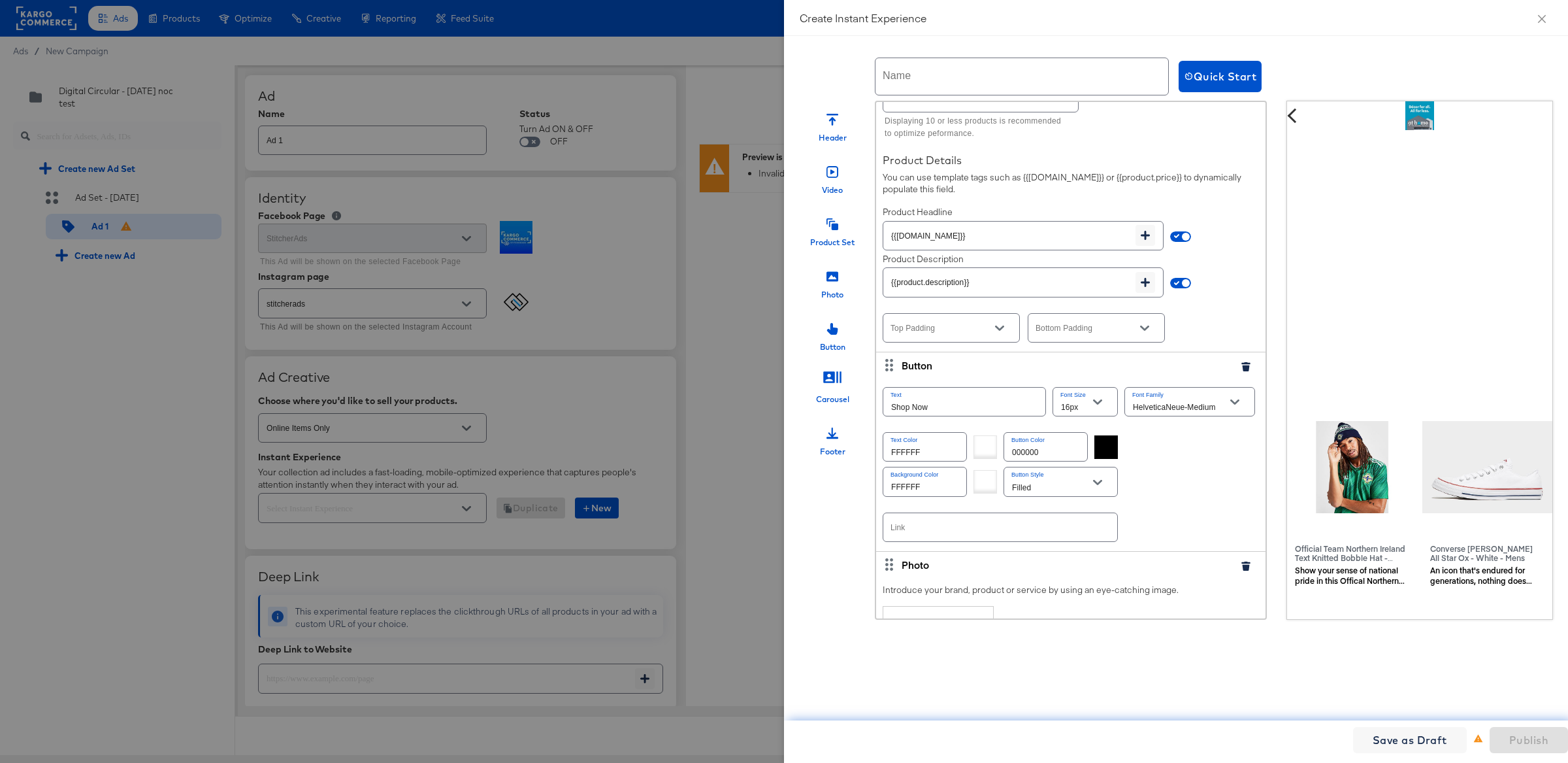
scroll to position [2557, 0]
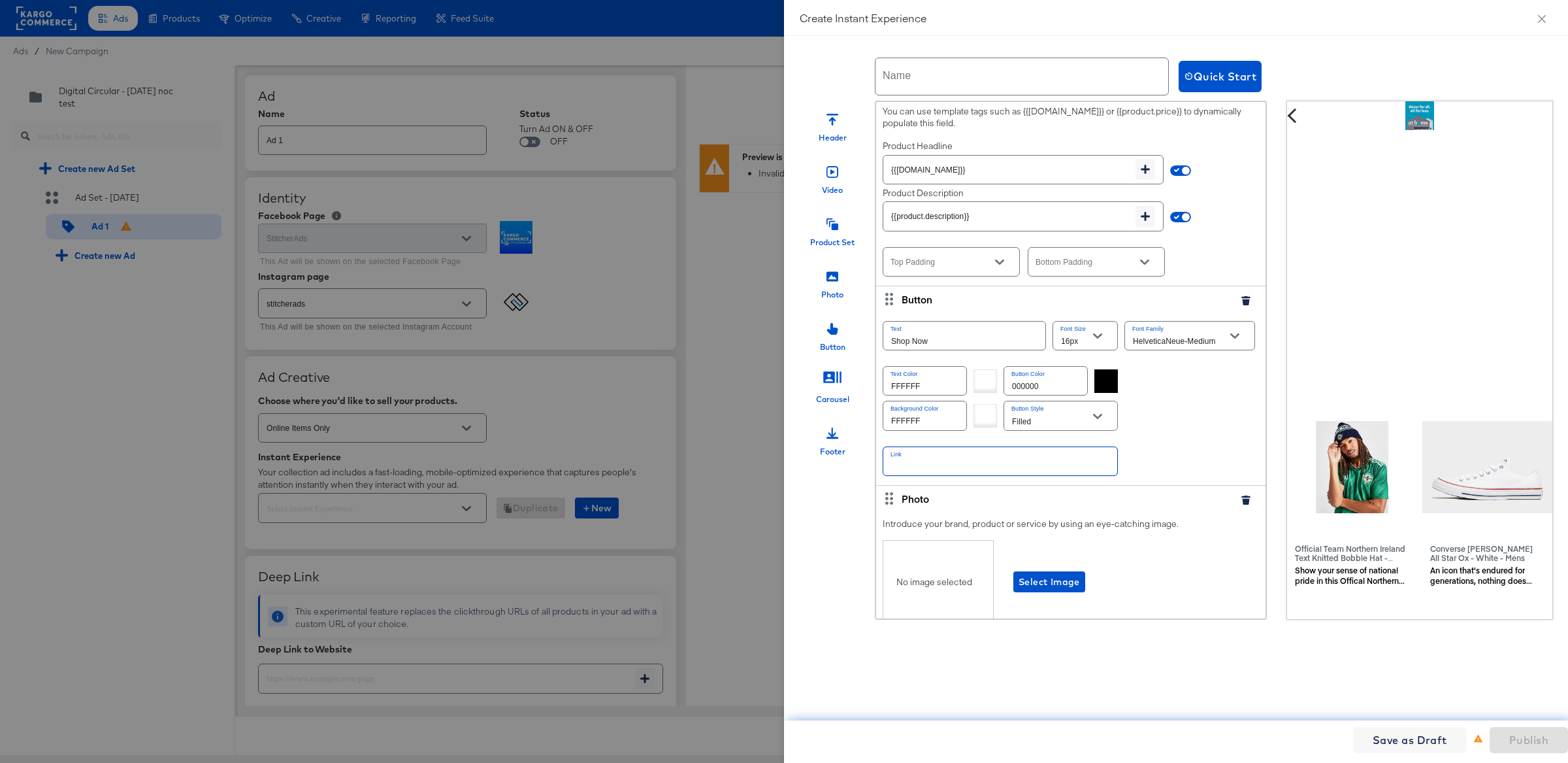
click at [945, 454] on input "text" at bounding box center [1000, 461] width 234 height 28
paste input "[URL][DOMAIN_NAME]"
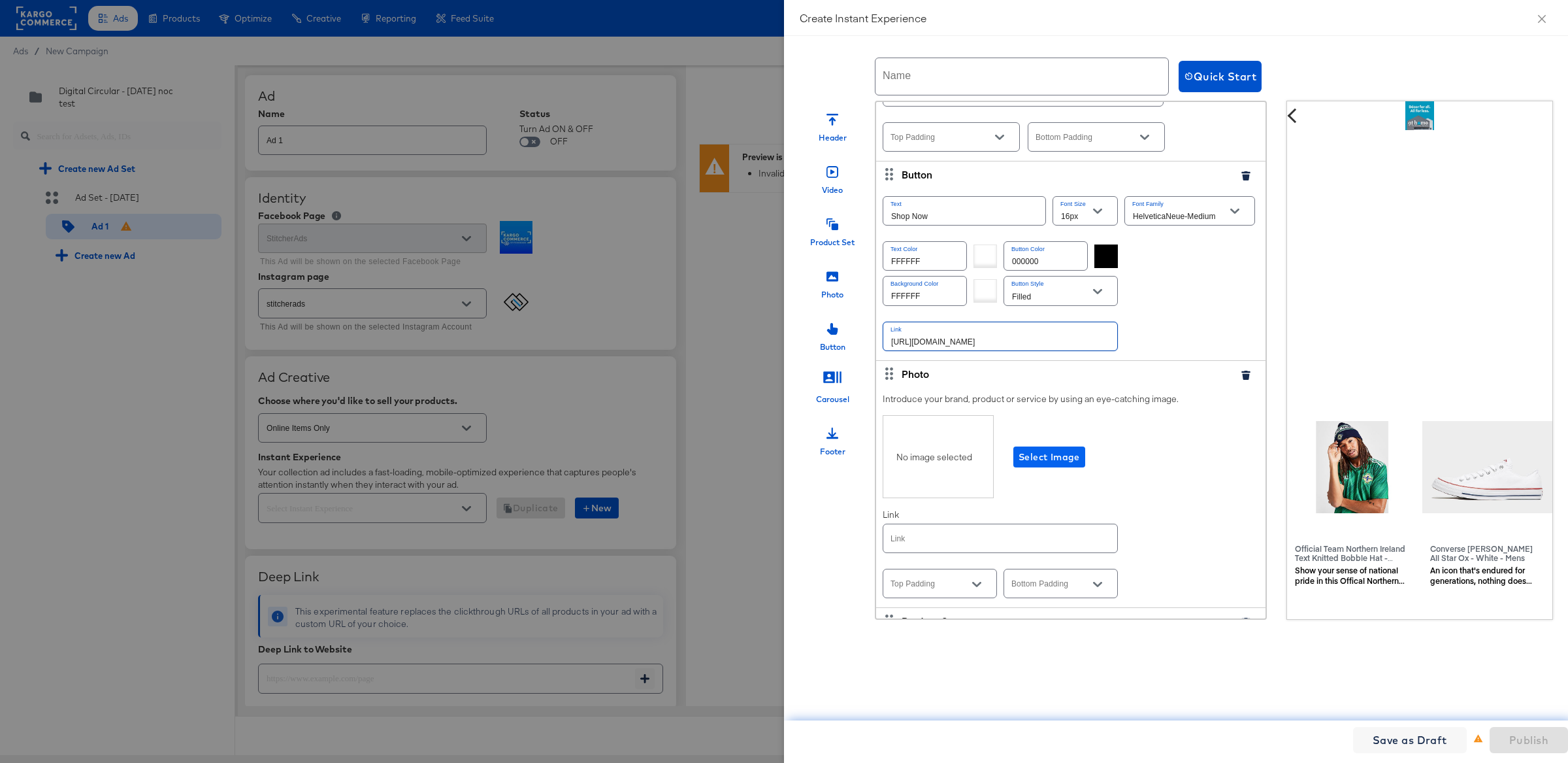
type input "[URL][DOMAIN_NAME]"
click at [1056, 457] on span "Select Image" at bounding box center [1049, 457] width 61 height 16
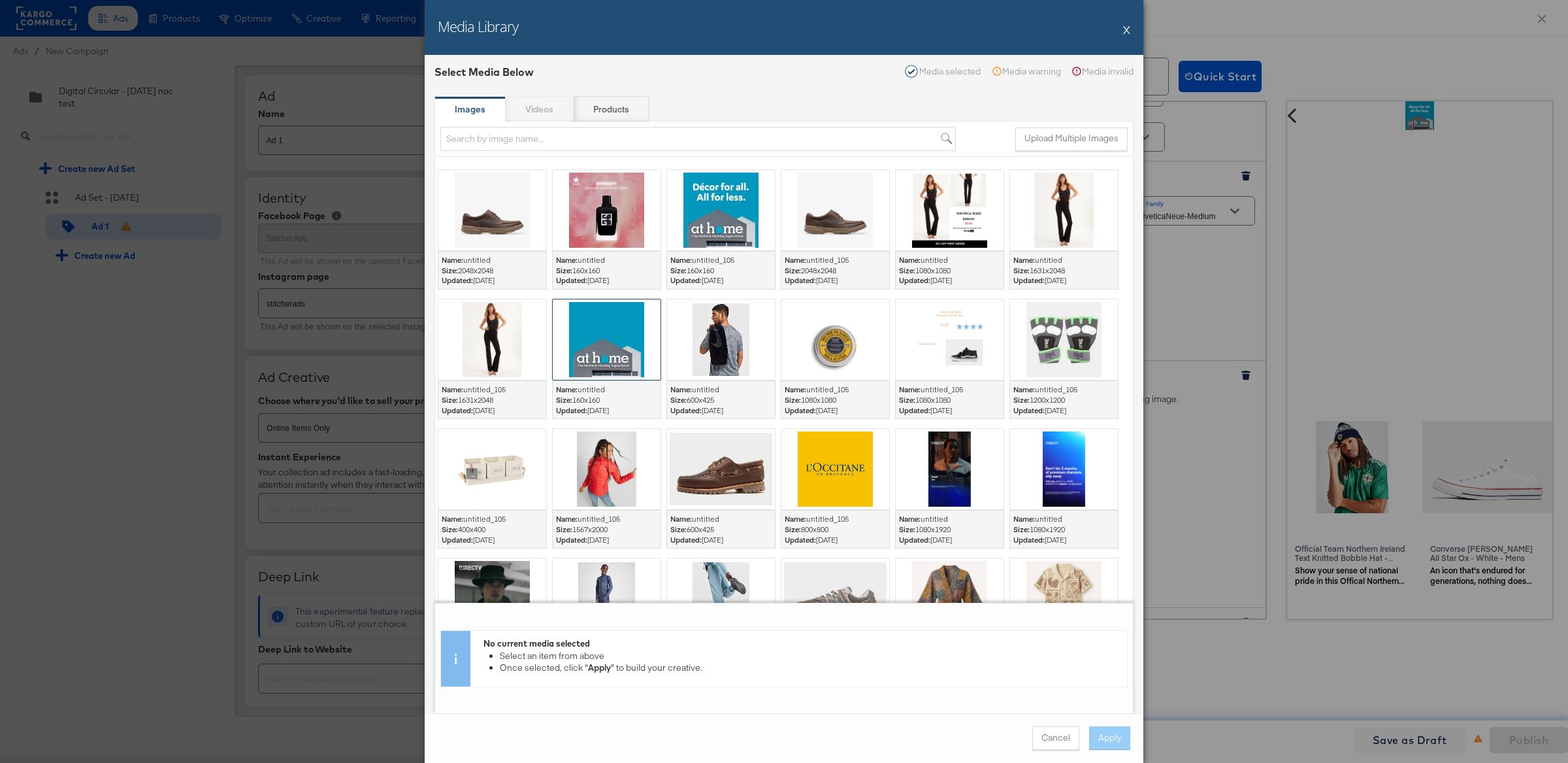
click at [596, 336] on div at bounding box center [606, 339] width 108 height 80
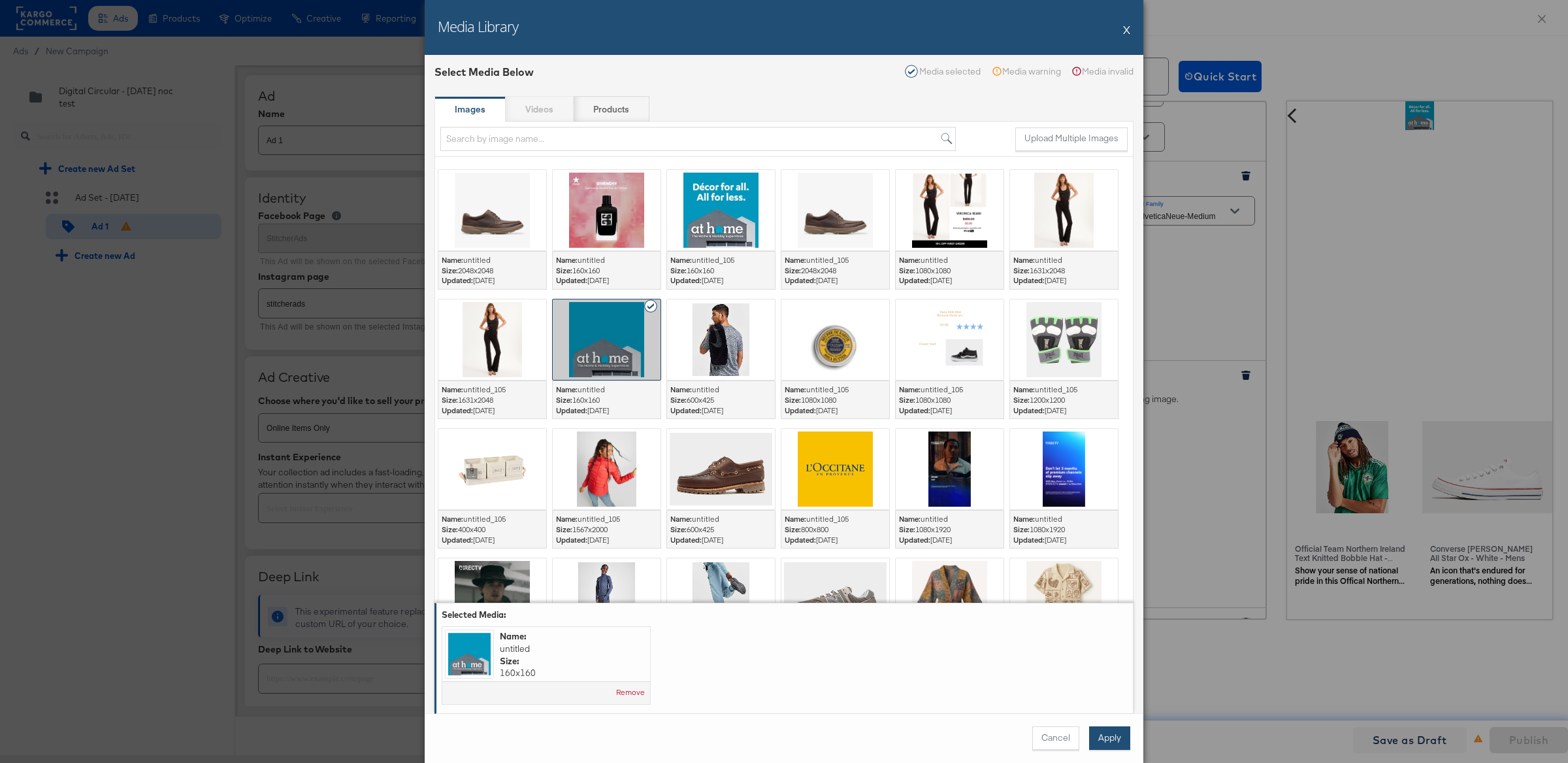
click at [1102, 745] on button "Apply" at bounding box center [1109, 738] width 41 height 23
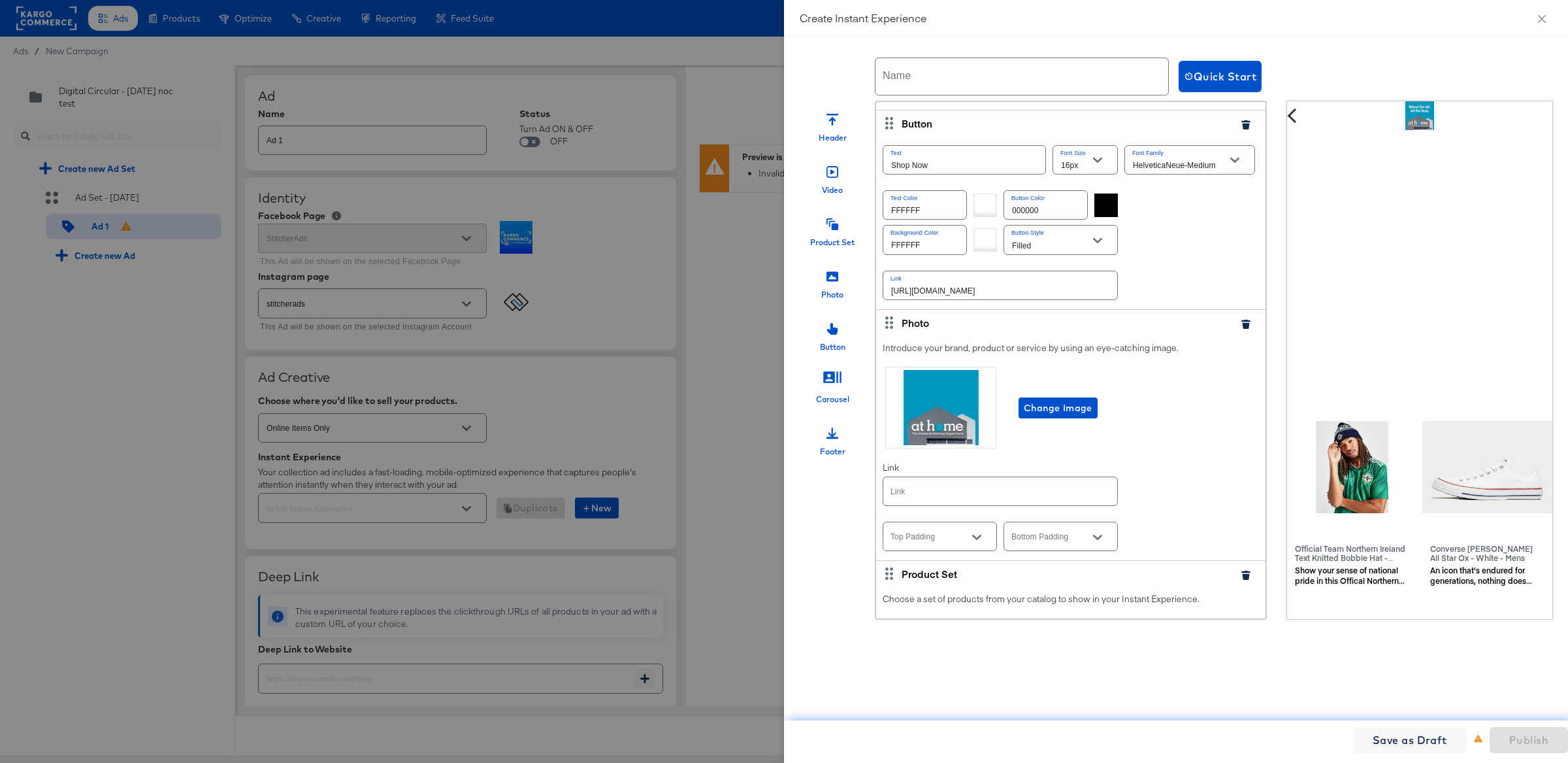
scroll to position [2781, 0]
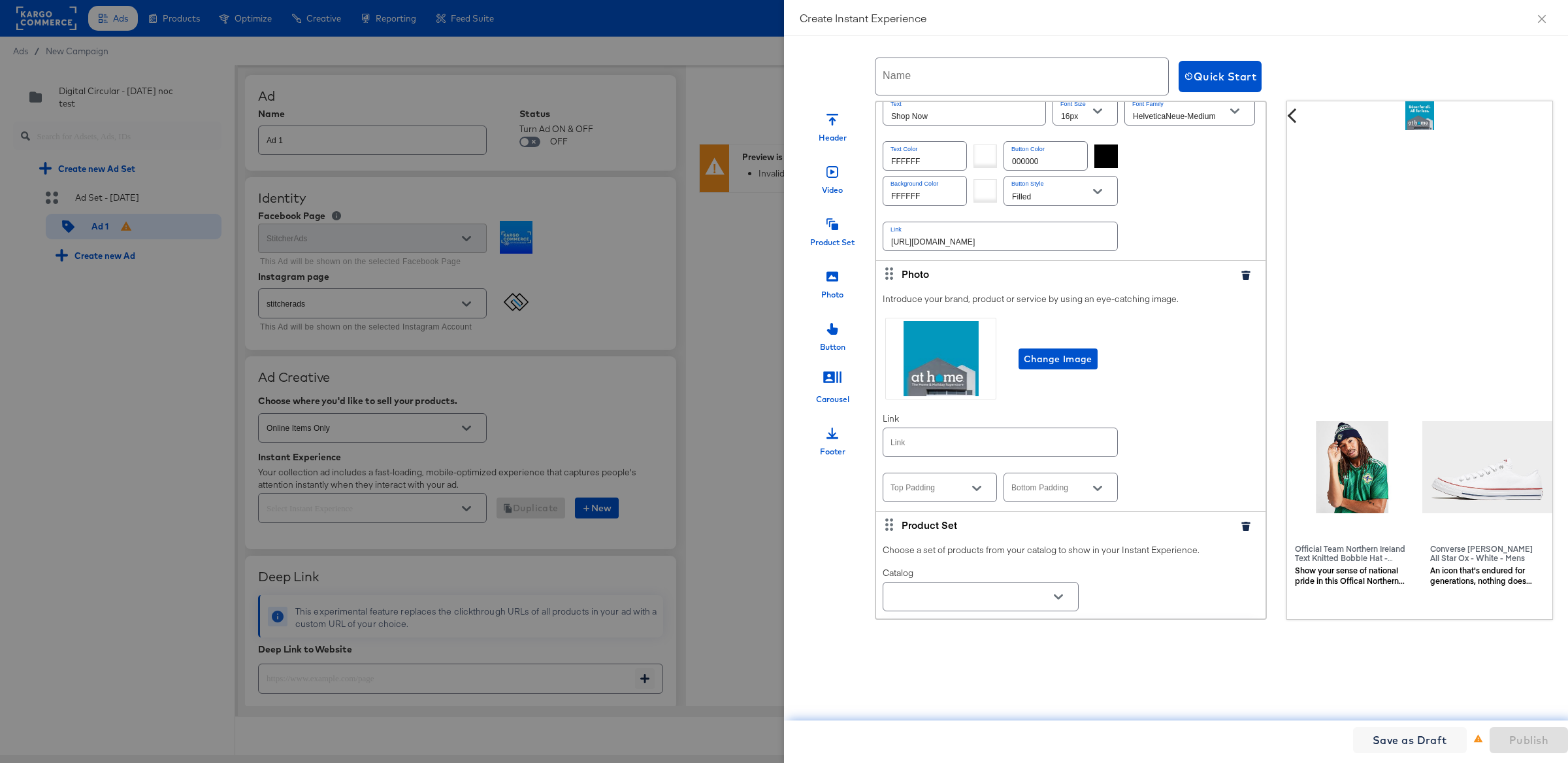
click at [1056, 435] on input "text" at bounding box center [1000, 442] width 234 height 28
paste input "[URL][DOMAIN_NAME]"
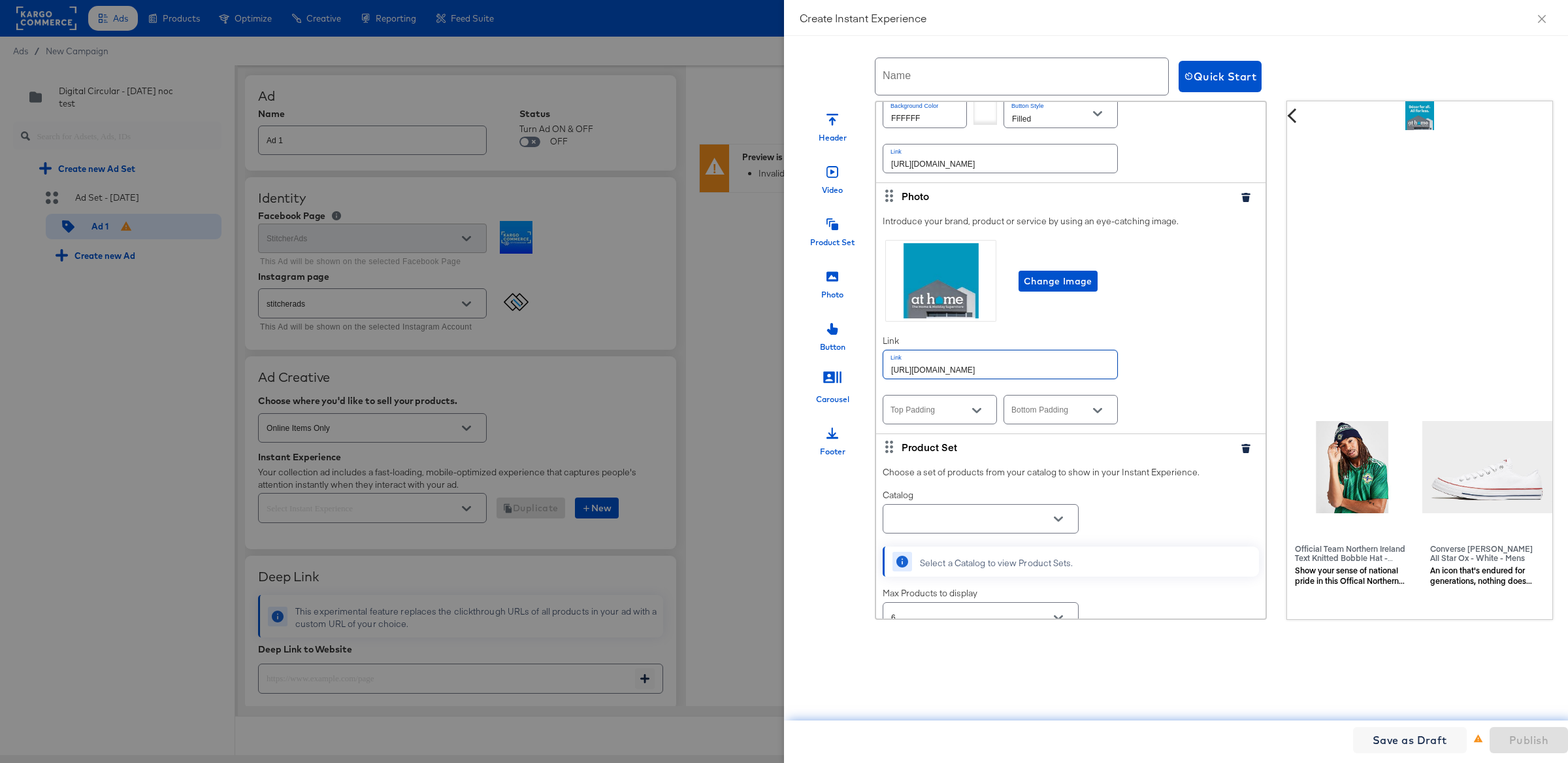
scroll to position [2921, 0]
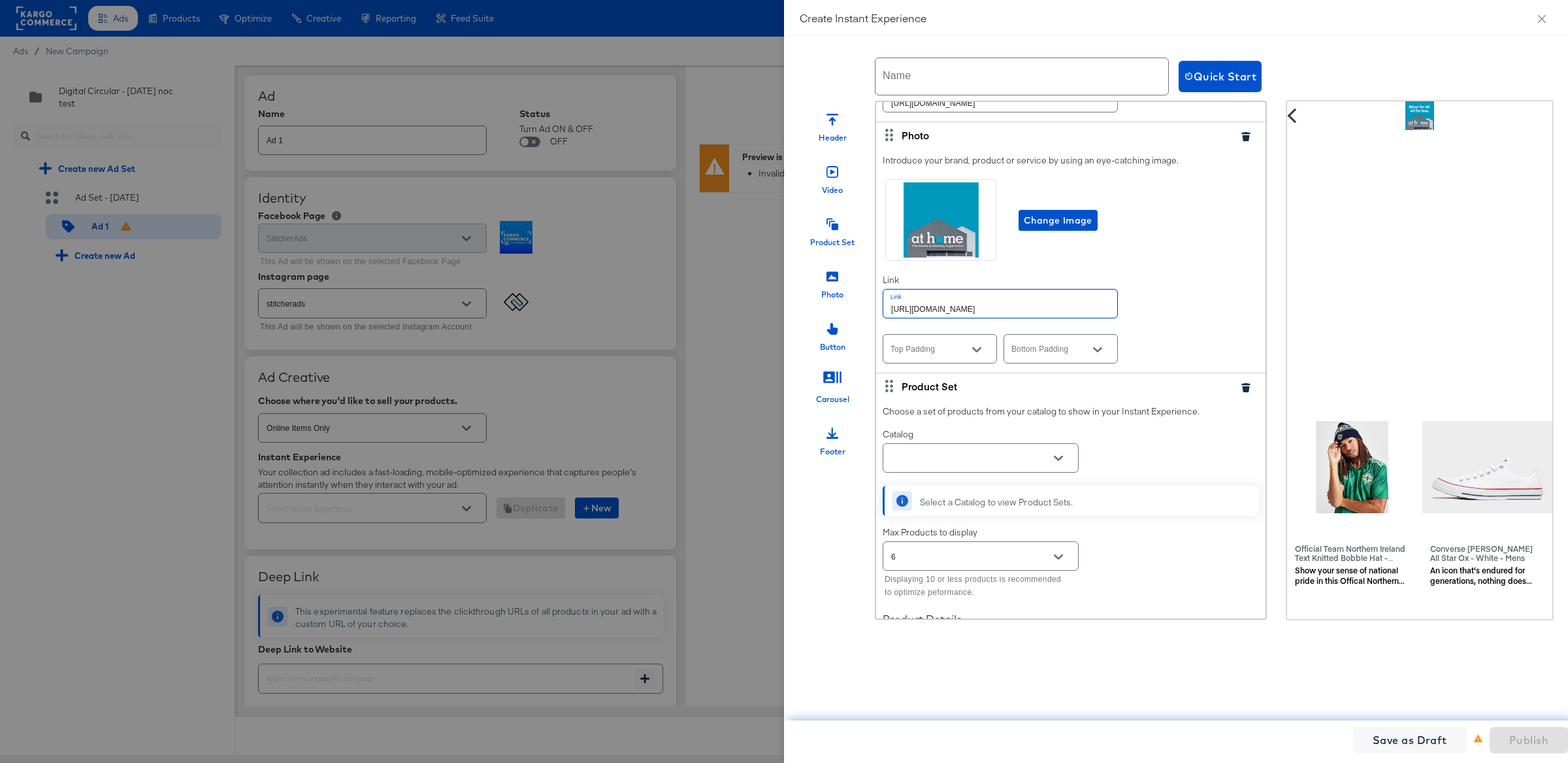
click at [1060, 456] on icon "Open" at bounding box center [1058, 458] width 9 height 5
type input "[URL][DOMAIN_NAME]"
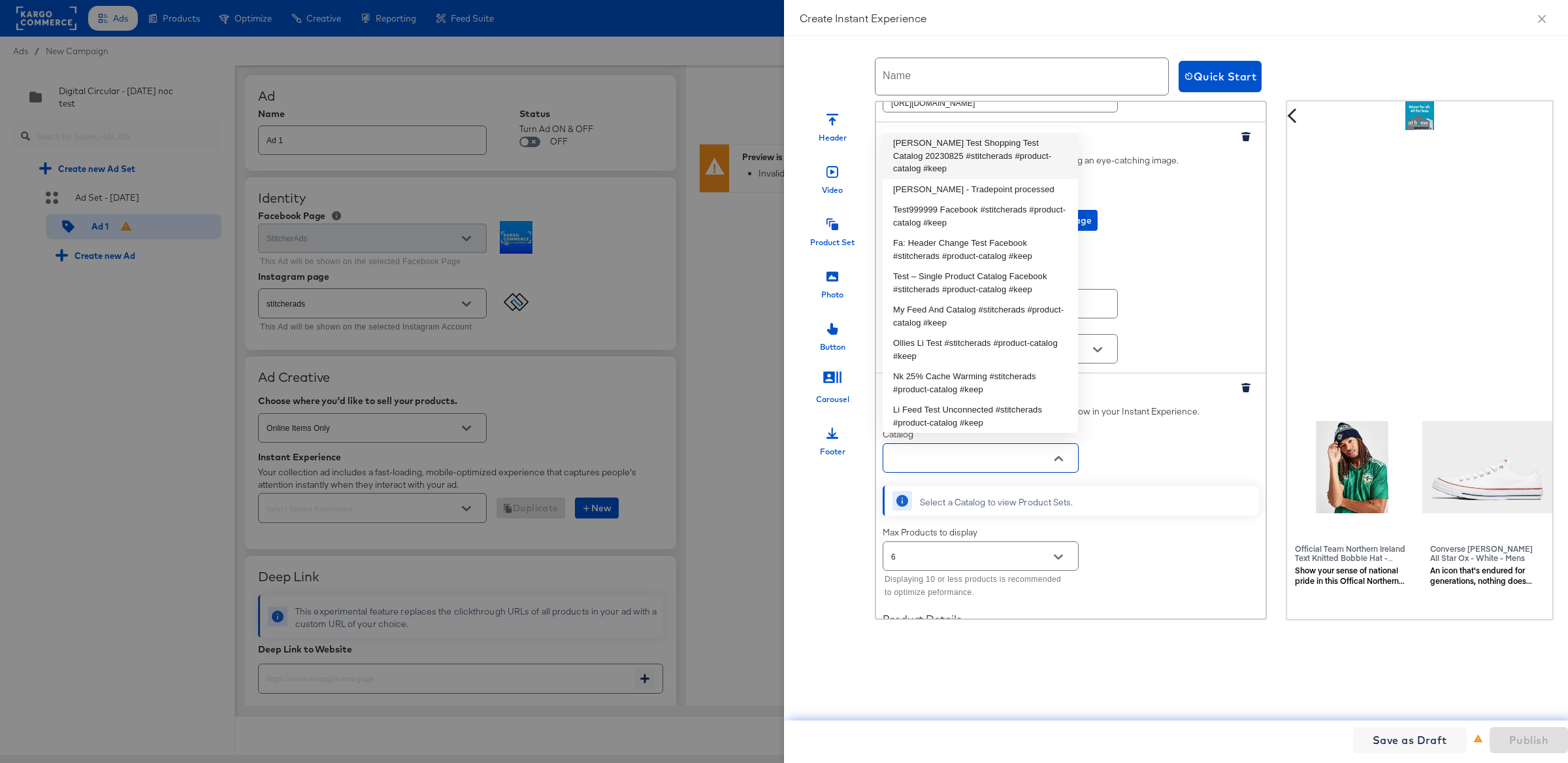
click at [924, 162] on li "[PERSON_NAME] Test Shopping Test Catalog 20230825 #stitcherads #product-catalog…" at bounding box center [980, 156] width 195 height 47
type input "[PERSON_NAME] Test Shopping Test Catalog 20230825 #stitcherads #product-catalog…"
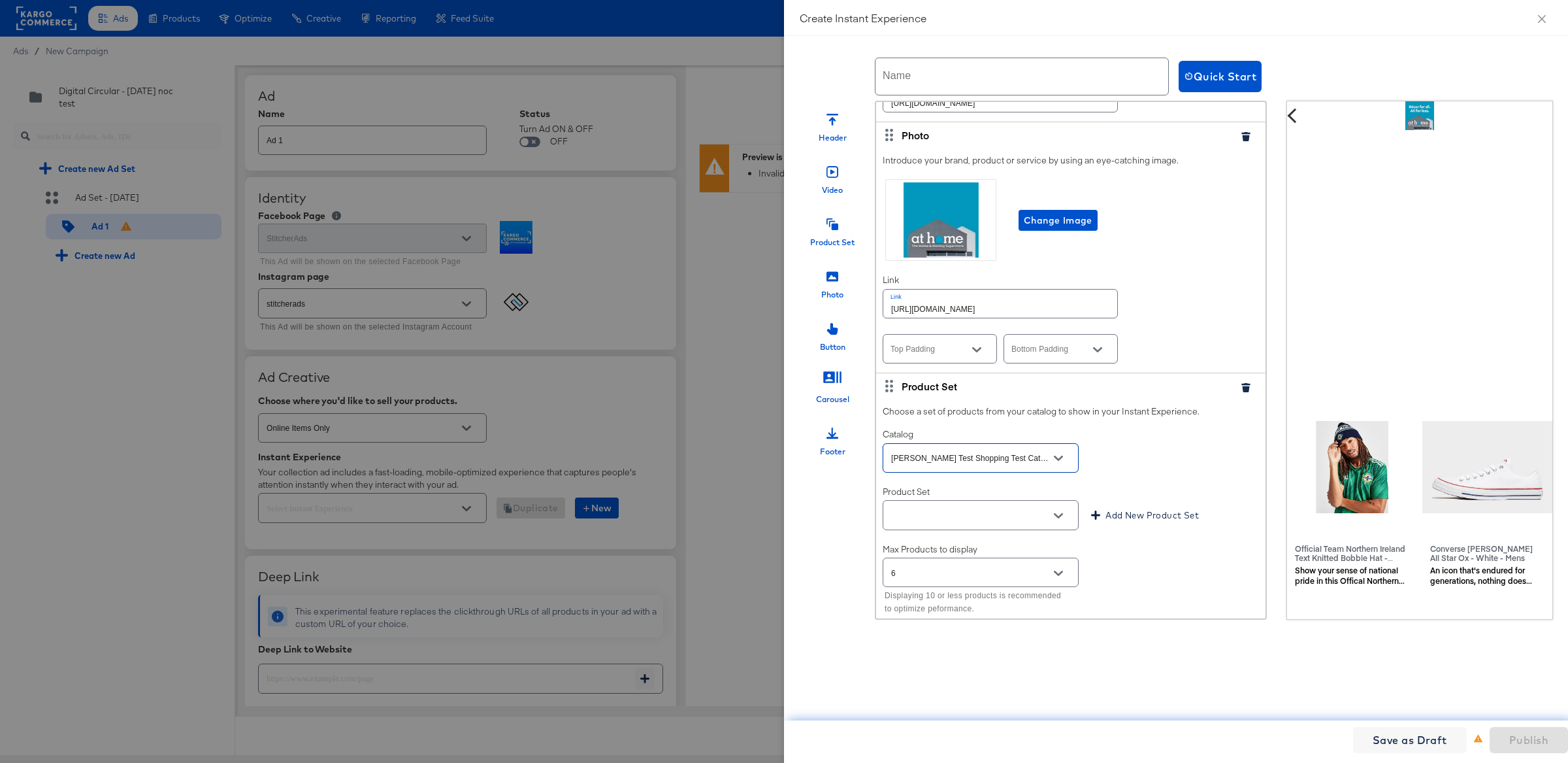
scroll to position [2984, 0]
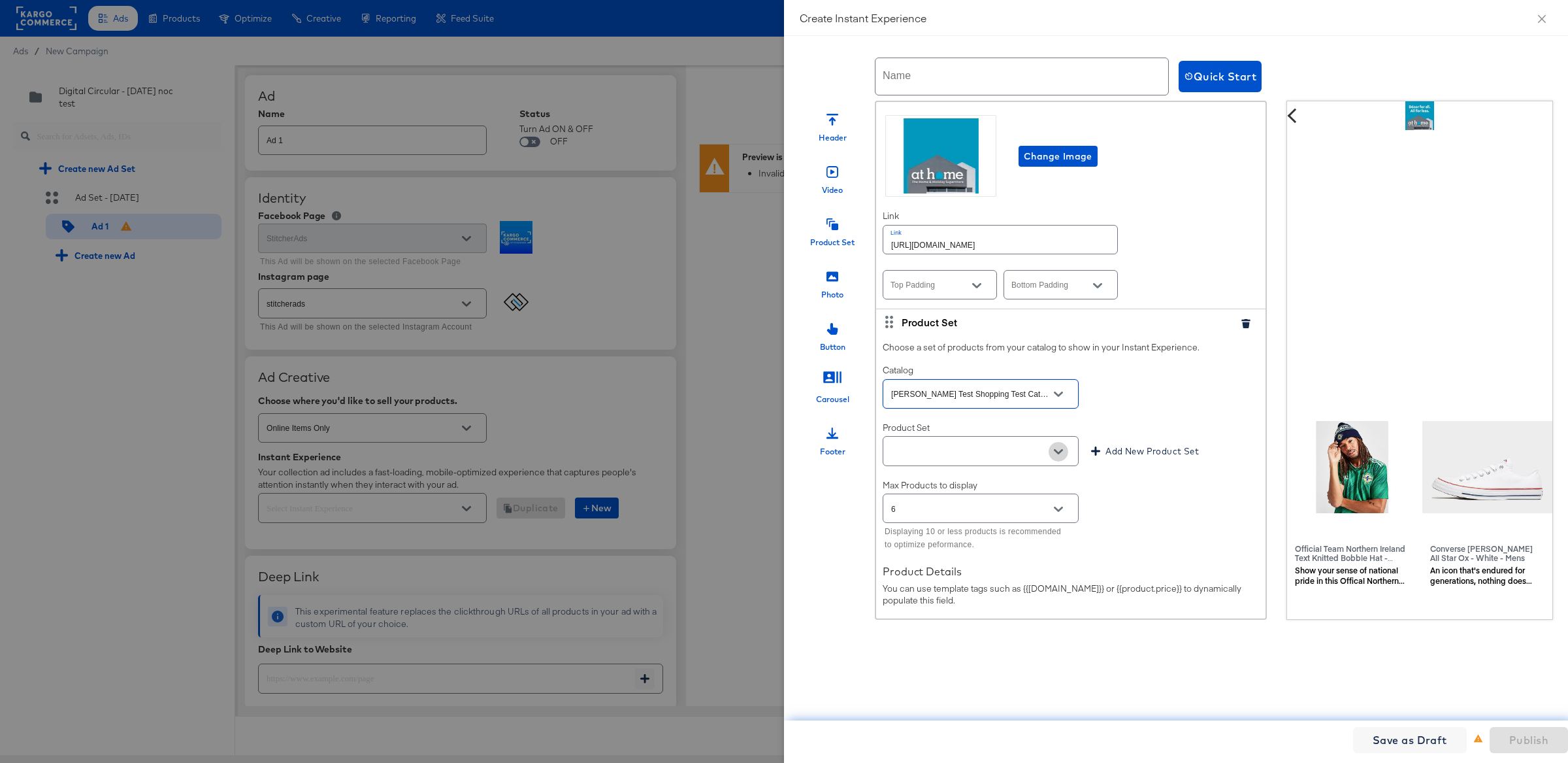
click at [1062, 447] on icon "Open" at bounding box center [1058, 452] width 9 height 9
click at [980, 483] on li "PPS3 Test" at bounding box center [980, 475] width 195 height 21
type input "PPS3 Test"
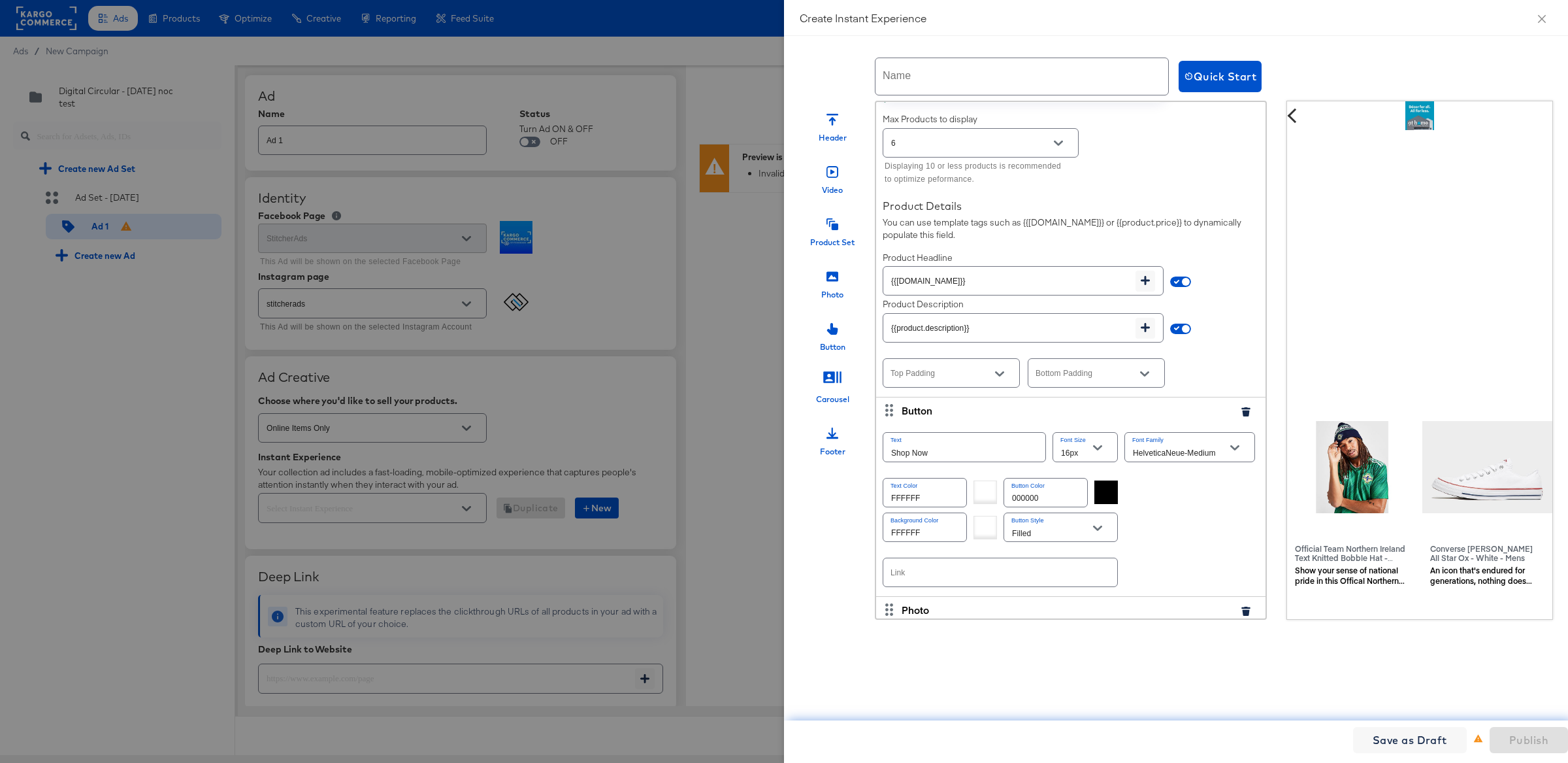
scroll to position [3412, 0]
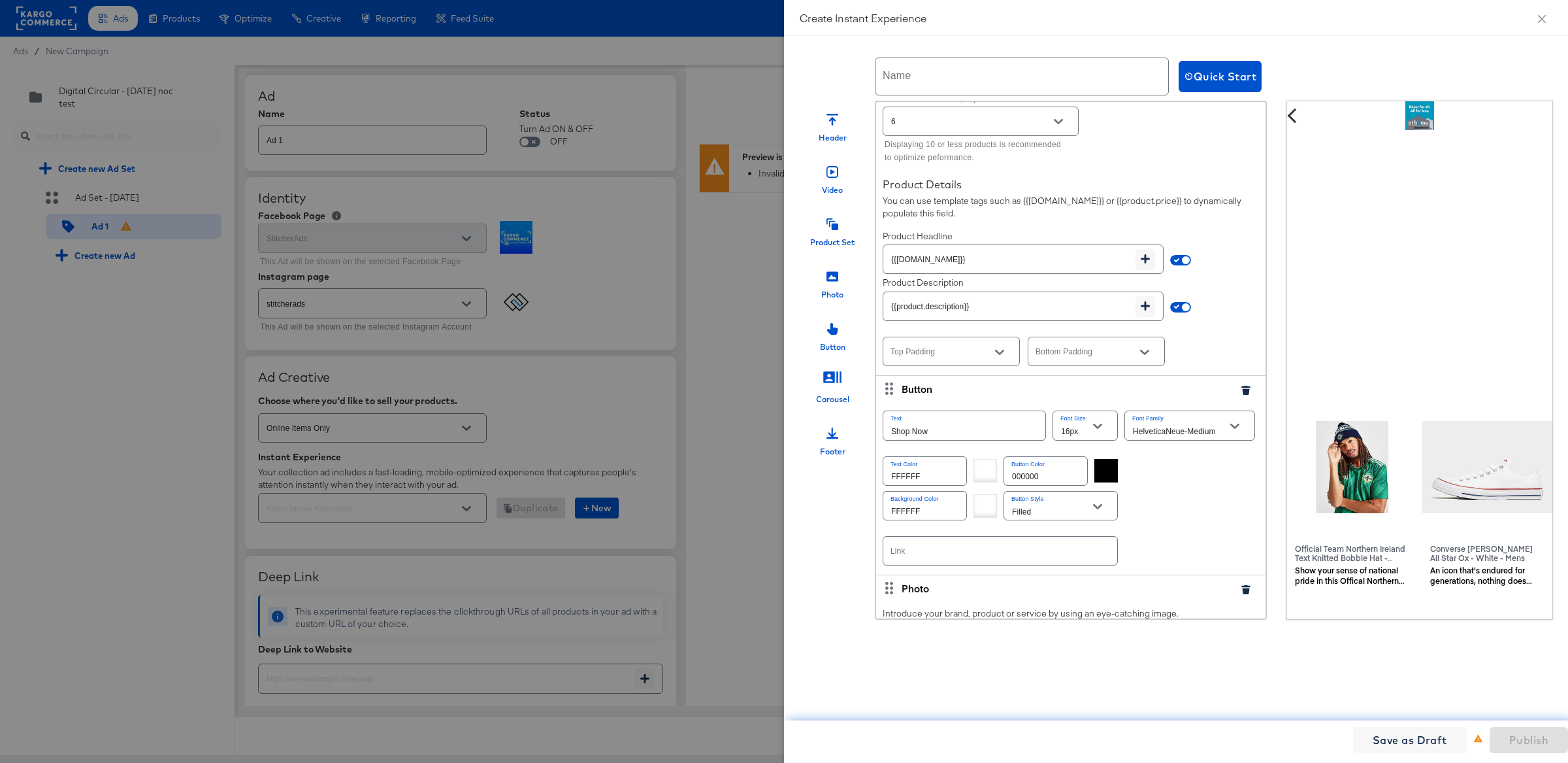
click at [952, 544] on input "text" at bounding box center [1000, 551] width 234 height 28
paste input "[URL][DOMAIN_NAME]"
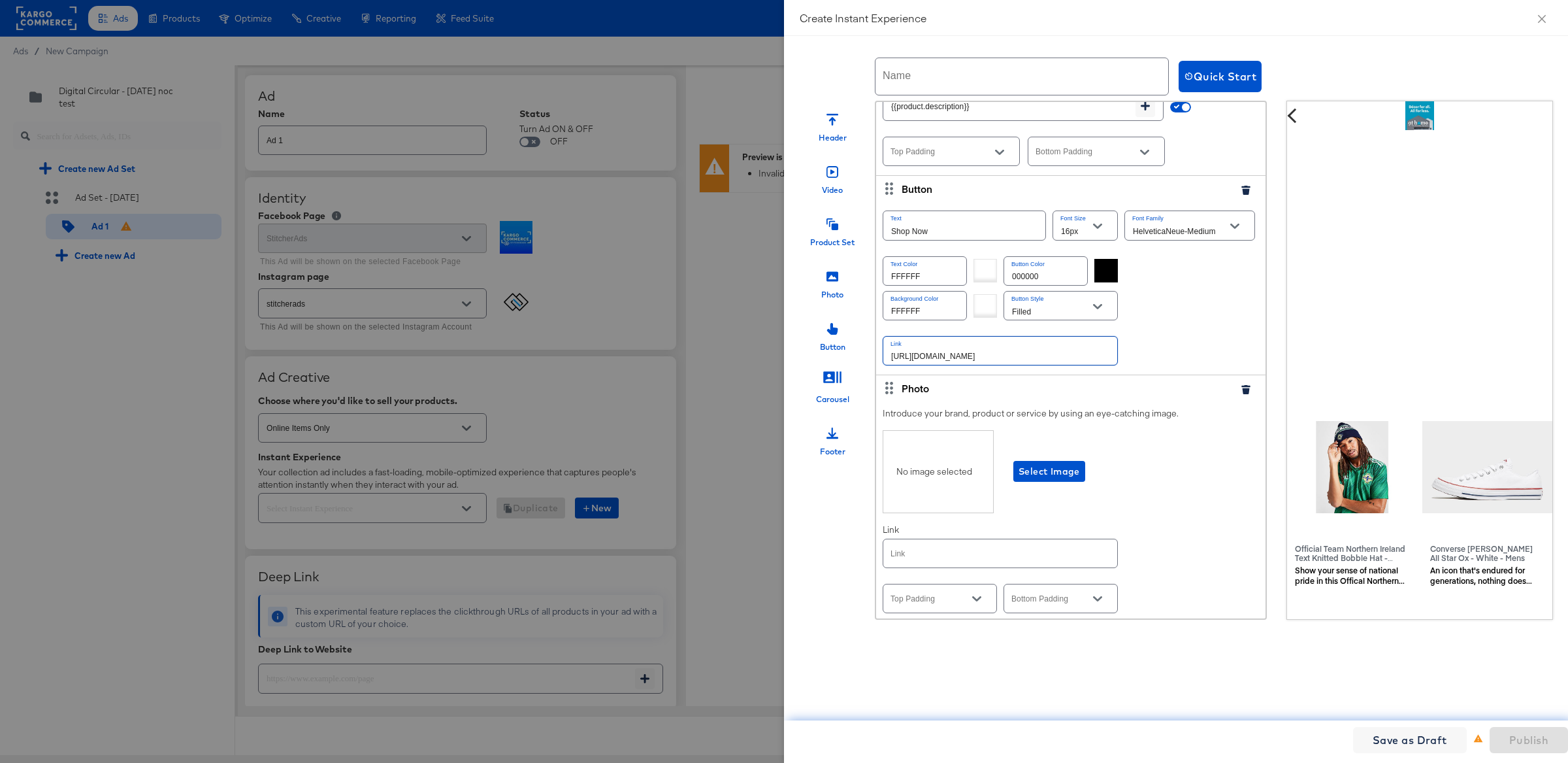
scroll to position [3623, 0]
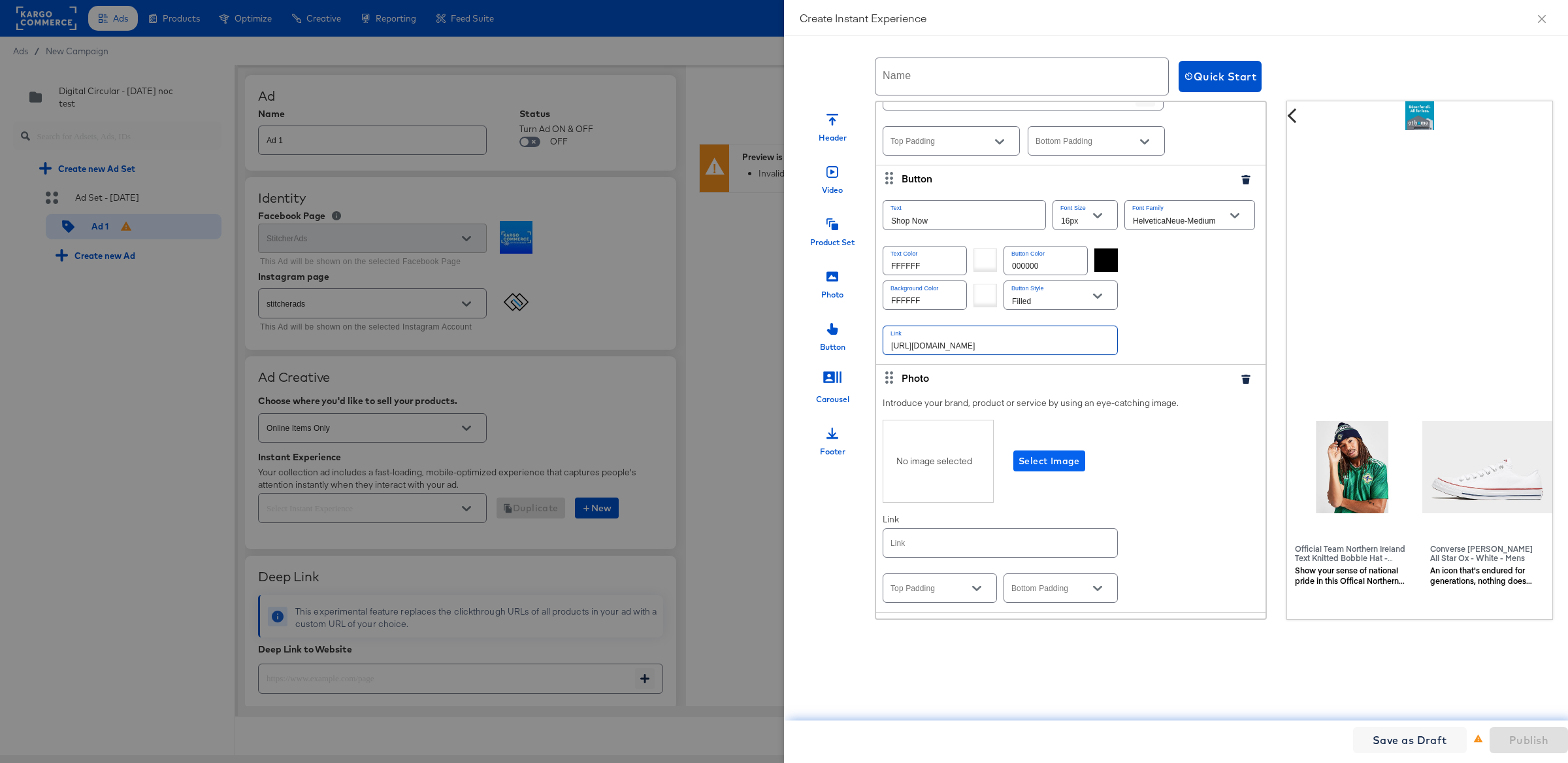
type input "[URL][DOMAIN_NAME]"
click at [1047, 453] on span "Select Image" at bounding box center [1049, 460] width 61 height 16
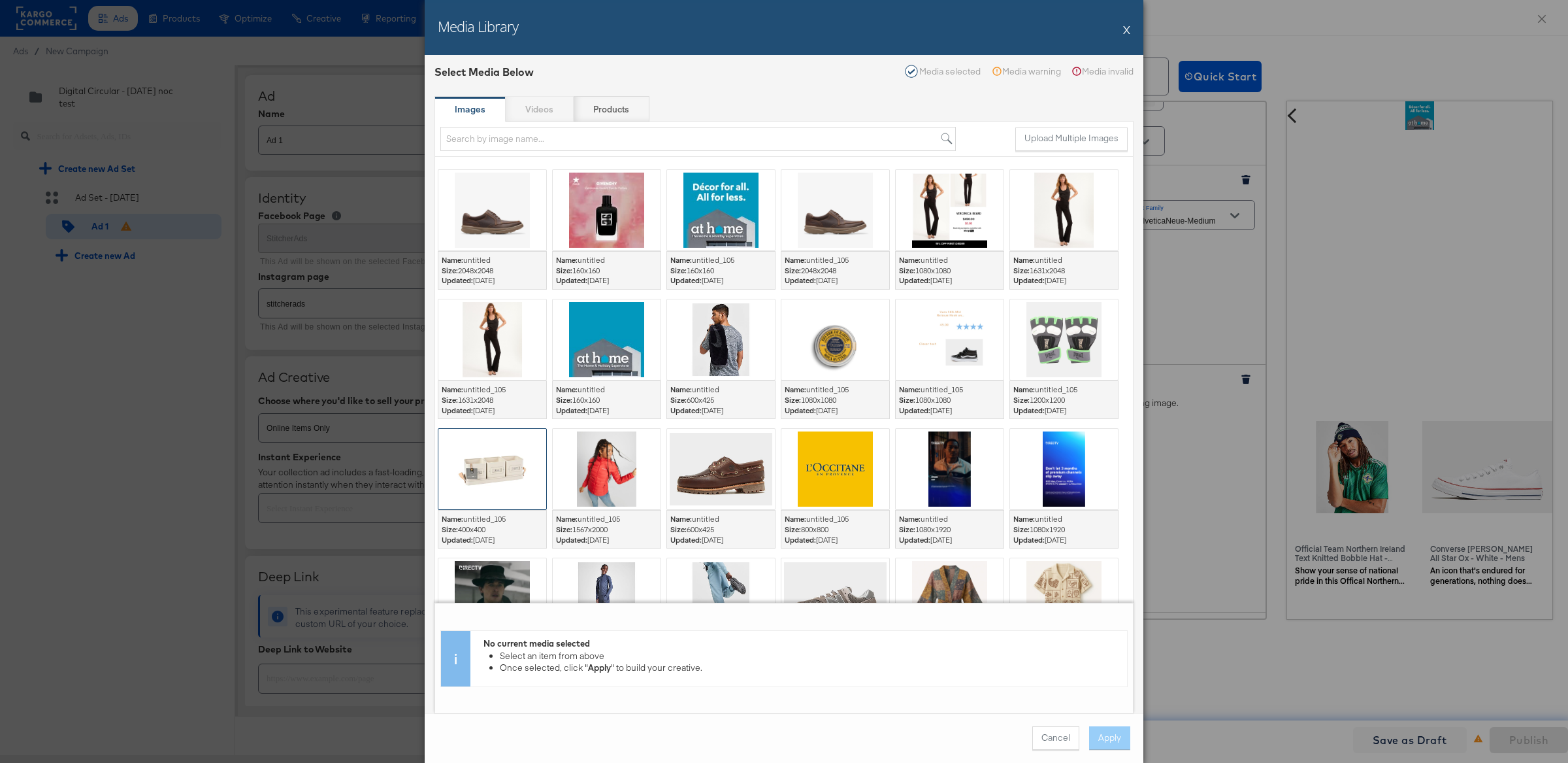
click at [483, 488] on div at bounding box center [492, 468] width 108 height 80
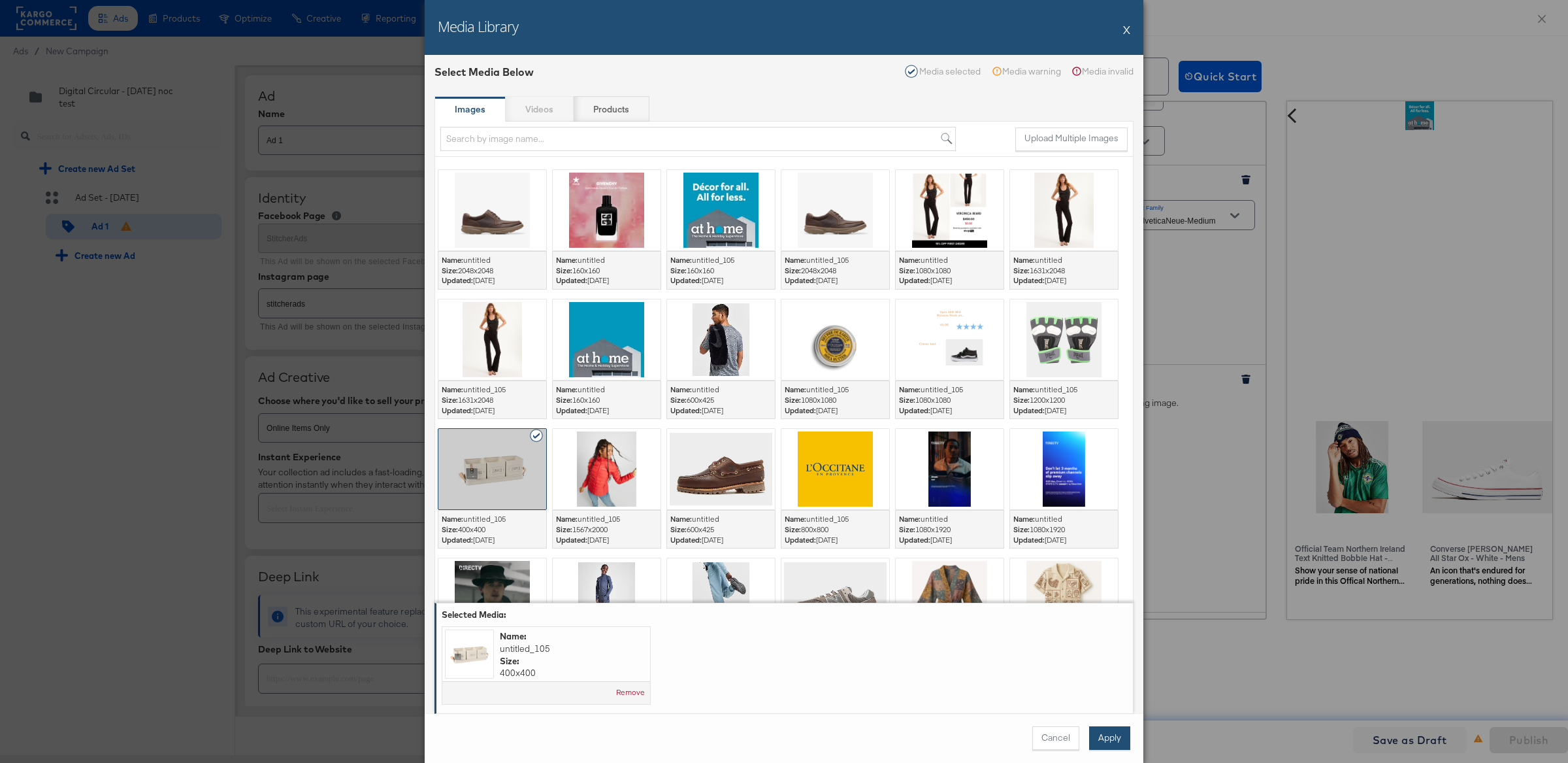
click at [1119, 735] on button "Apply" at bounding box center [1109, 738] width 41 height 23
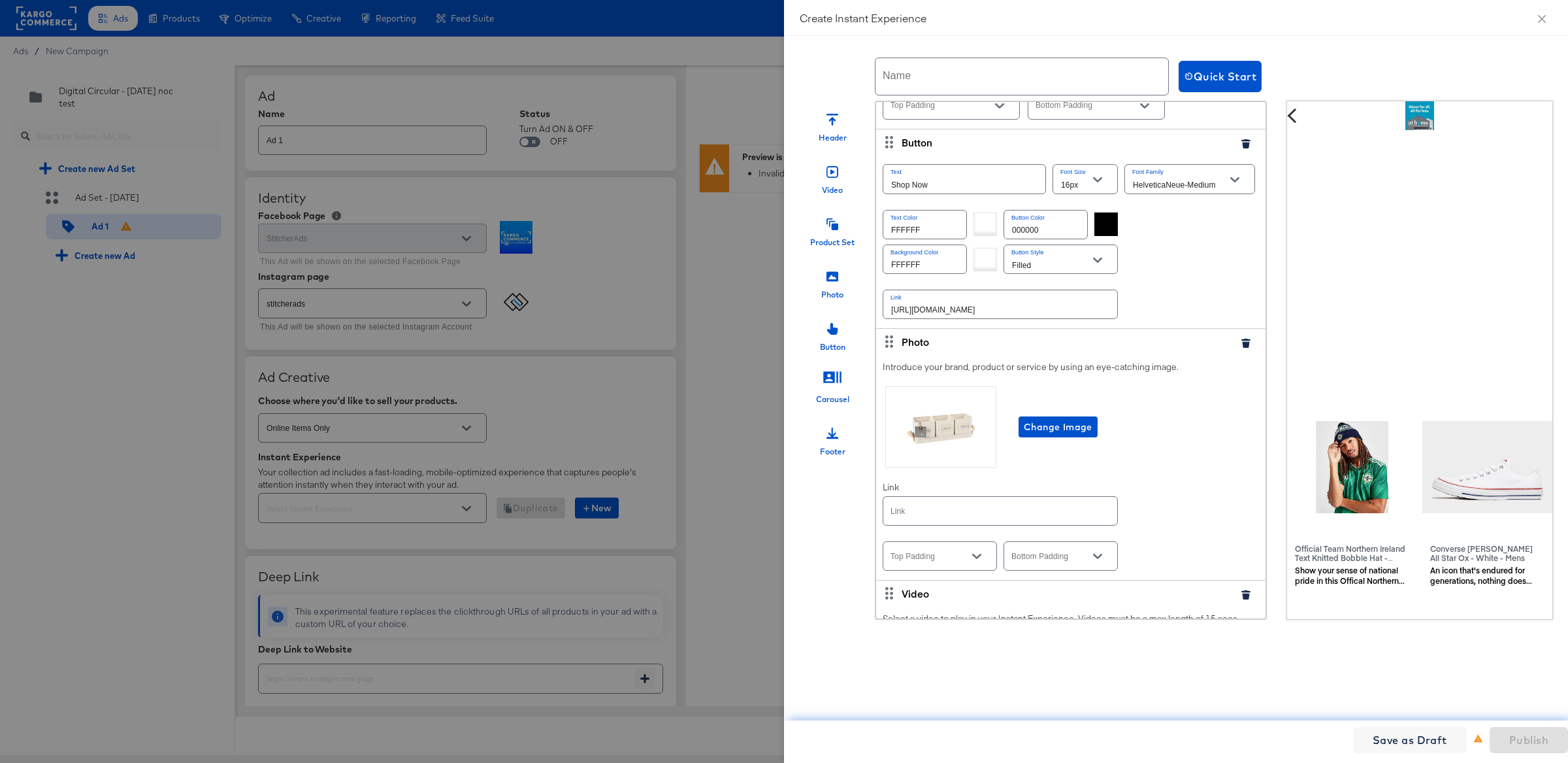
scroll to position [3696, 0]
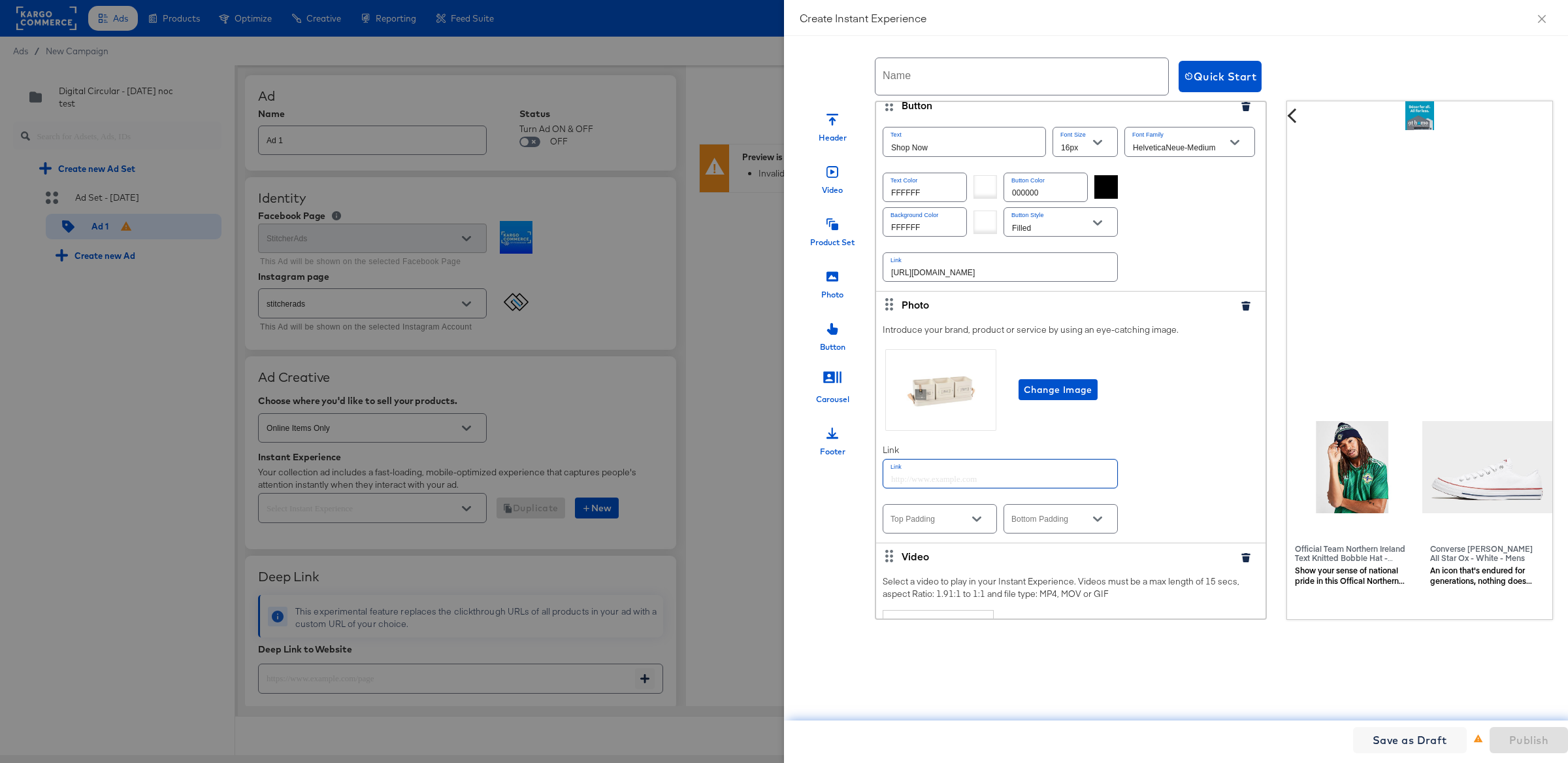
click at [1098, 464] on input "text" at bounding box center [1000, 474] width 234 height 28
paste input "[URL][DOMAIN_NAME]"
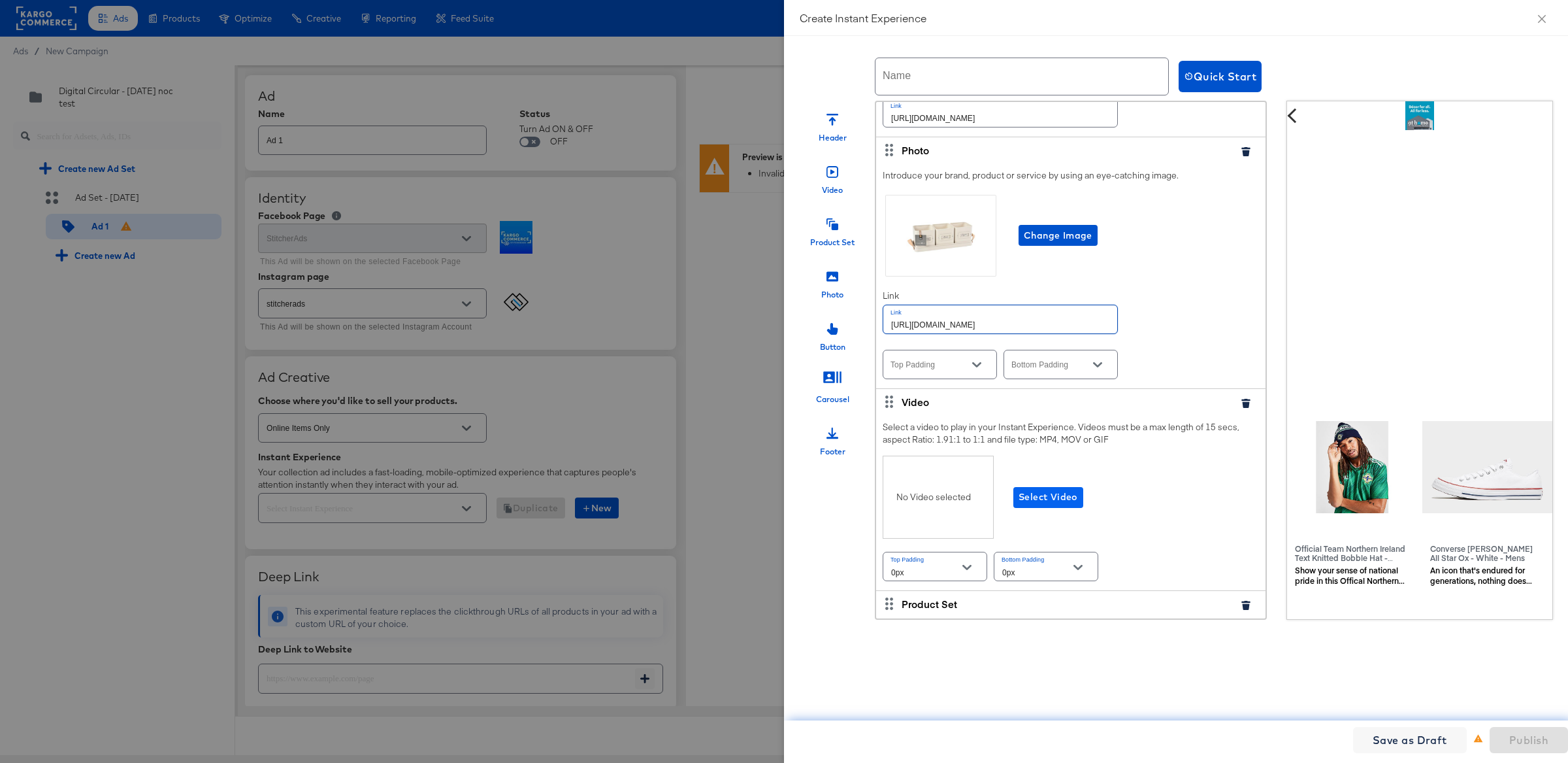
type input "[URL][DOMAIN_NAME]"
click at [1029, 489] on span "Select Video" at bounding box center [1048, 497] width 59 height 16
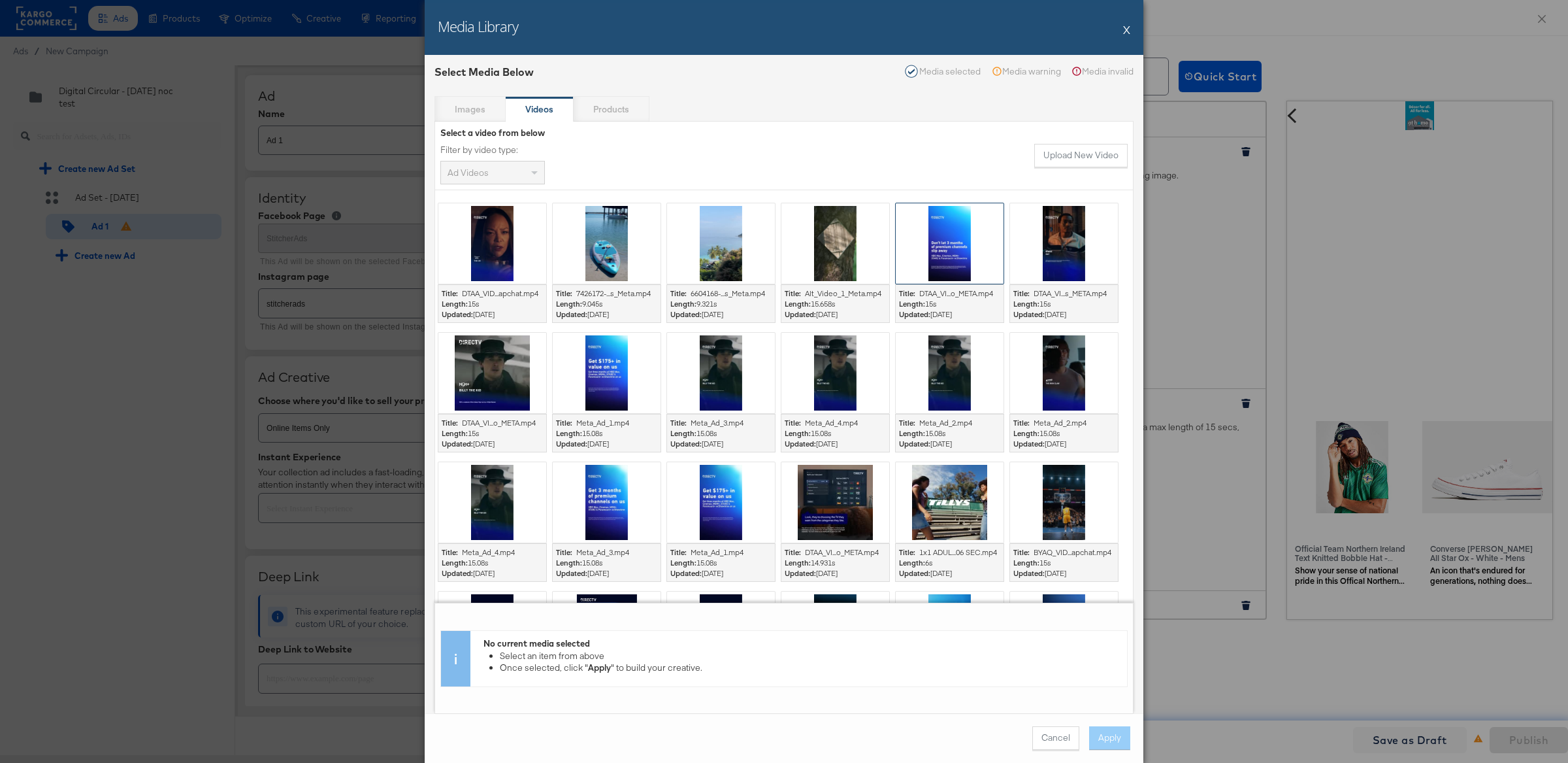
click at [934, 226] on div at bounding box center [949, 243] width 108 height 80
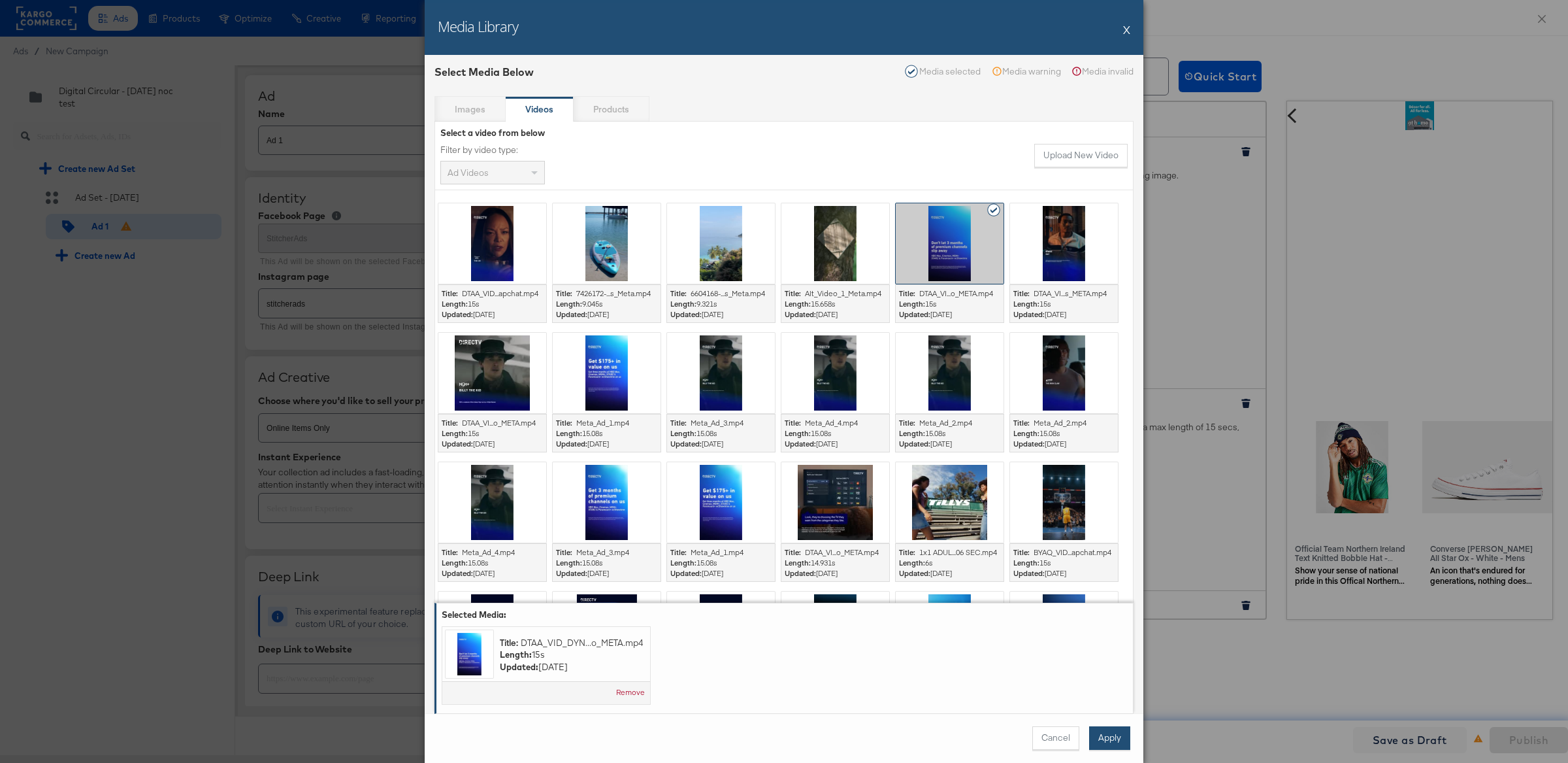
click at [1104, 739] on button "Apply" at bounding box center [1109, 738] width 41 height 23
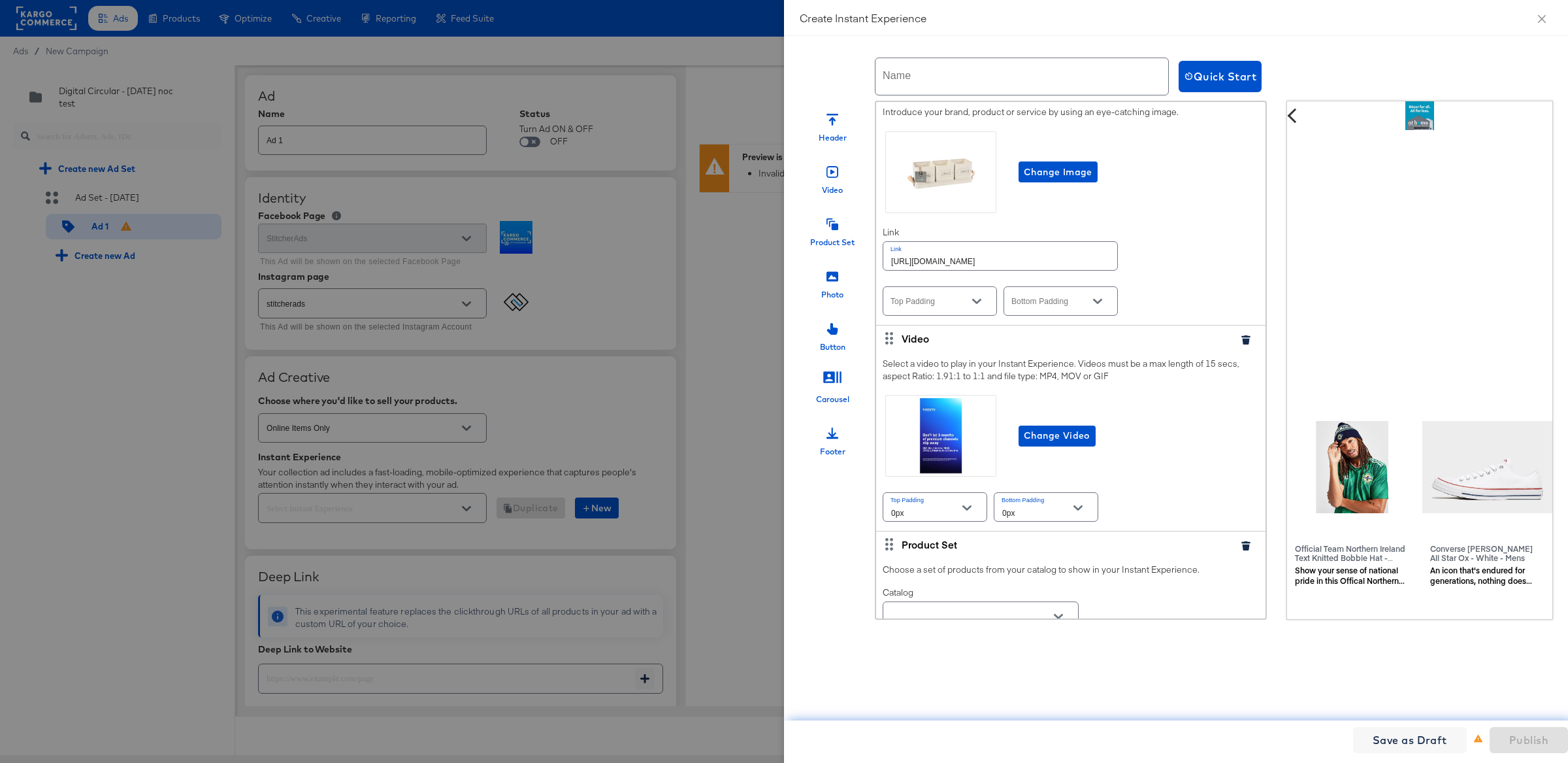
scroll to position [4039, 0]
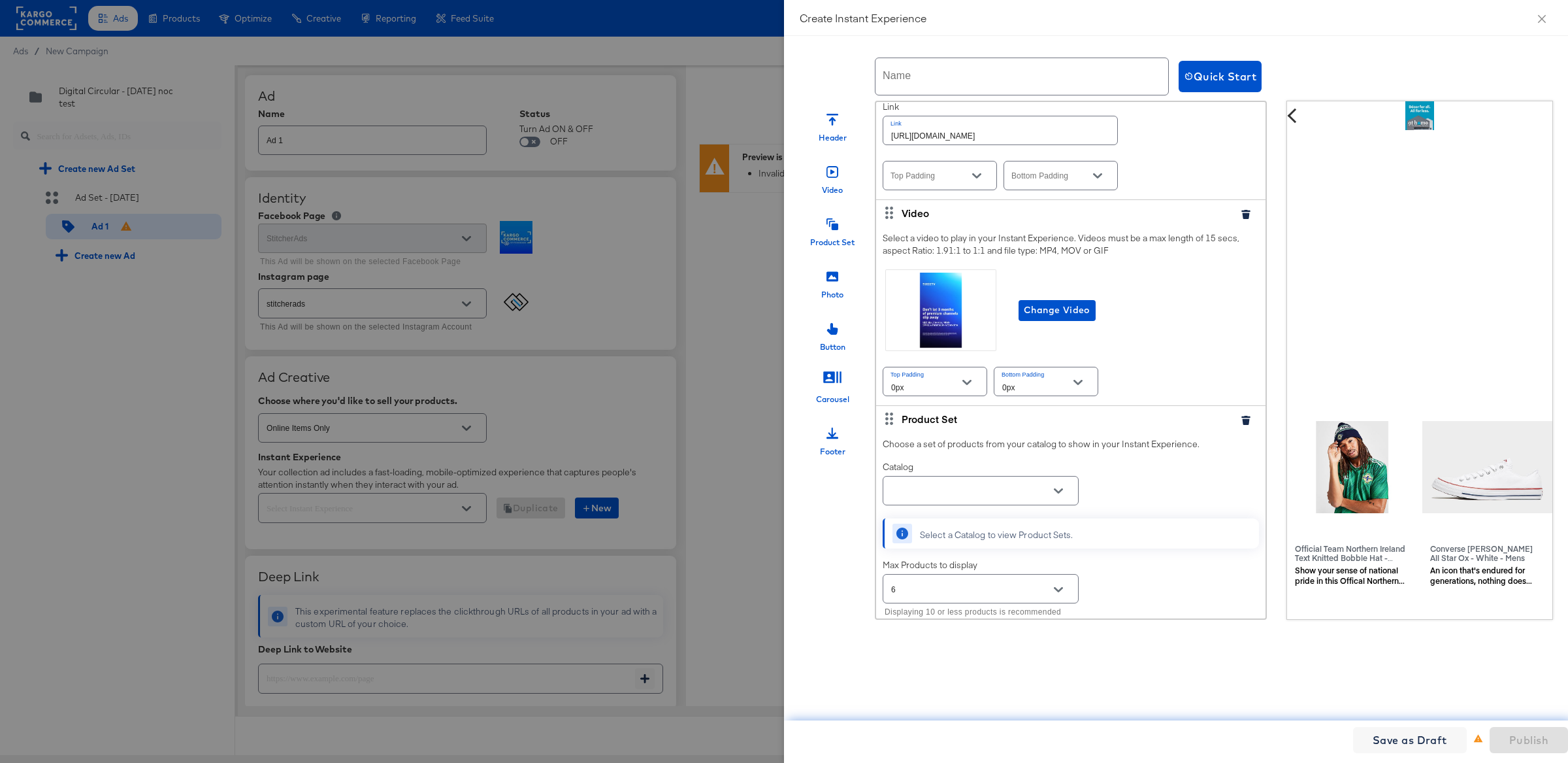
click at [1052, 481] on button "Open" at bounding box center [1058, 490] width 19 height 19
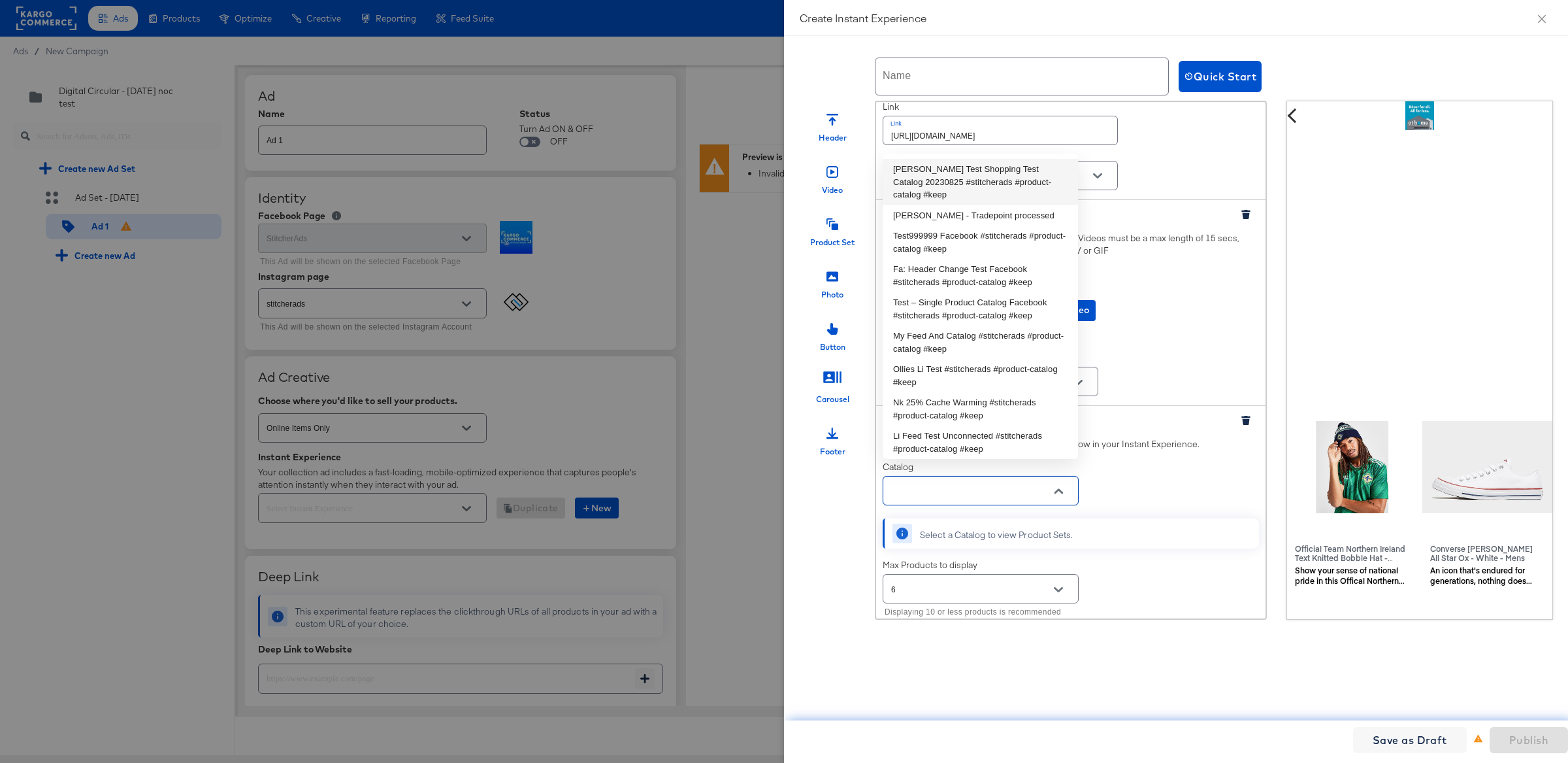
click at [939, 172] on li "[PERSON_NAME] Test Shopping Test Catalog 20230825 #stitcherads #product-catalog…" at bounding box center [980, 182] width 195 height 47
type input "[PERSON_NAME] Test Shopping Test Catalog 20230825 #stitcherads #product-catalog…"
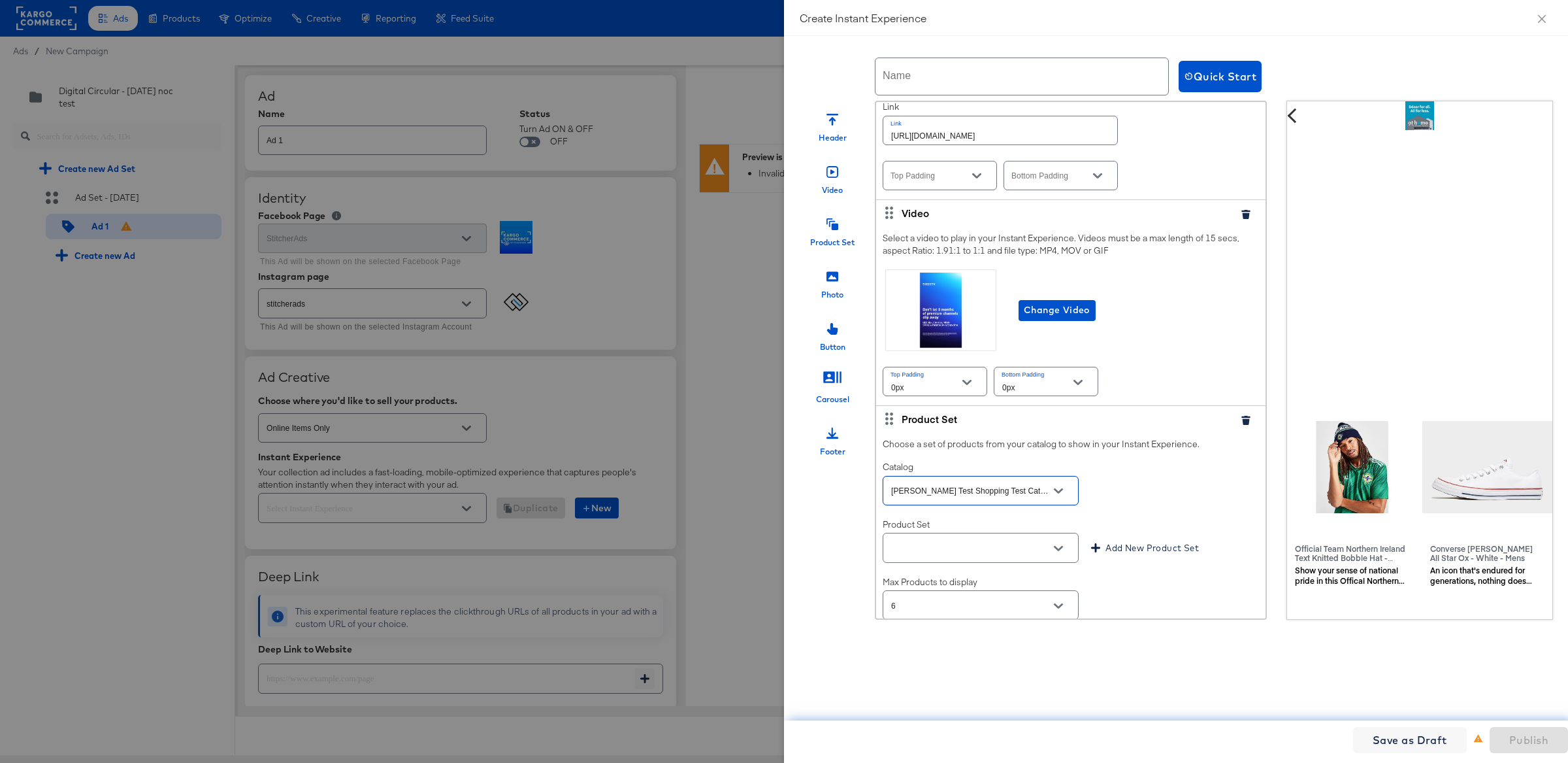
scroll to position [4230, 0]
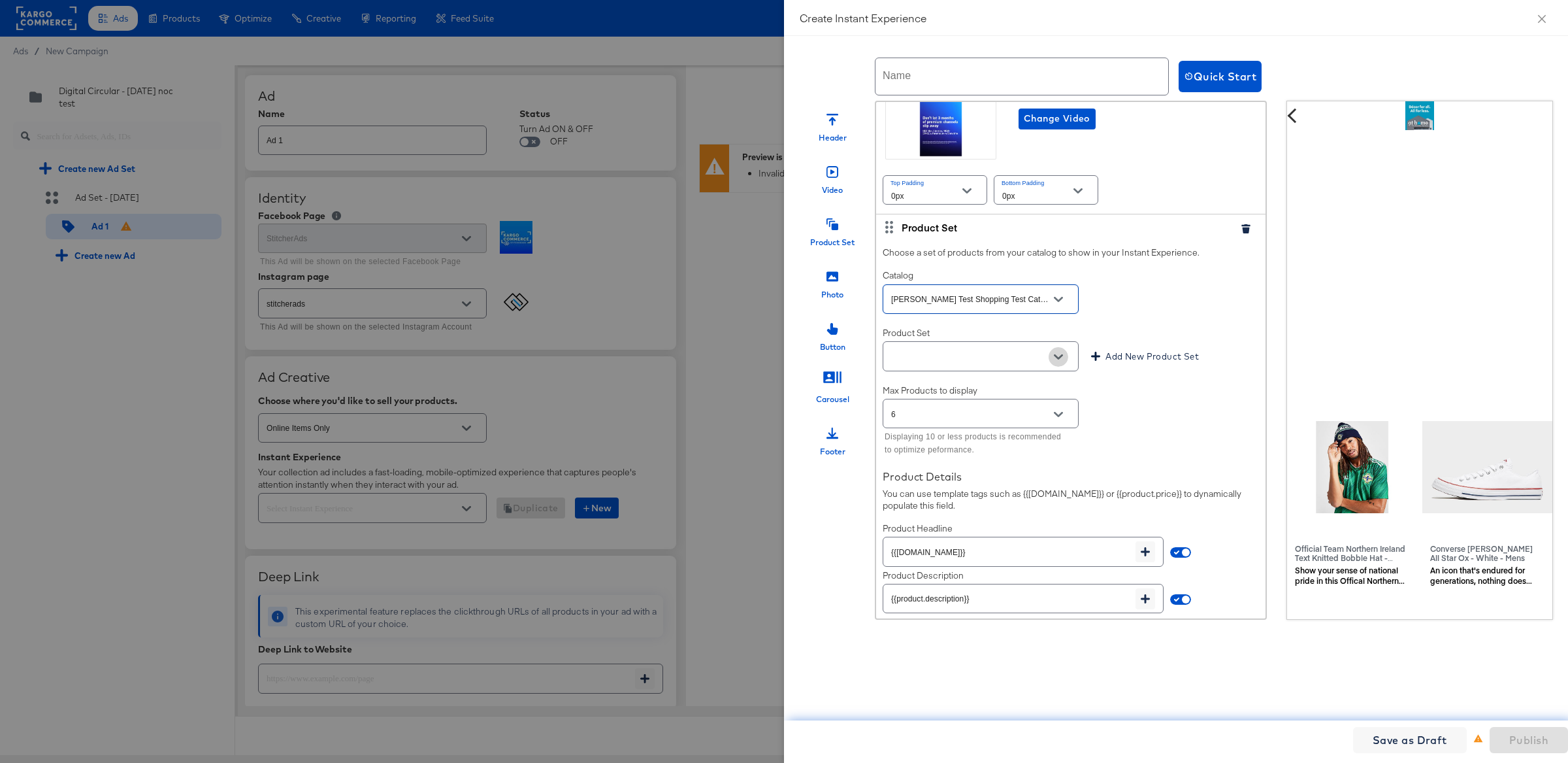
click at [1060, 347] on button "Open" at bounding box center [1058, 356] width 19 height 19
click at [1044, 378] on li "PPS3 Test" at bounding box center [980, 373] width 195 height 21
type input "PPS3 Test"
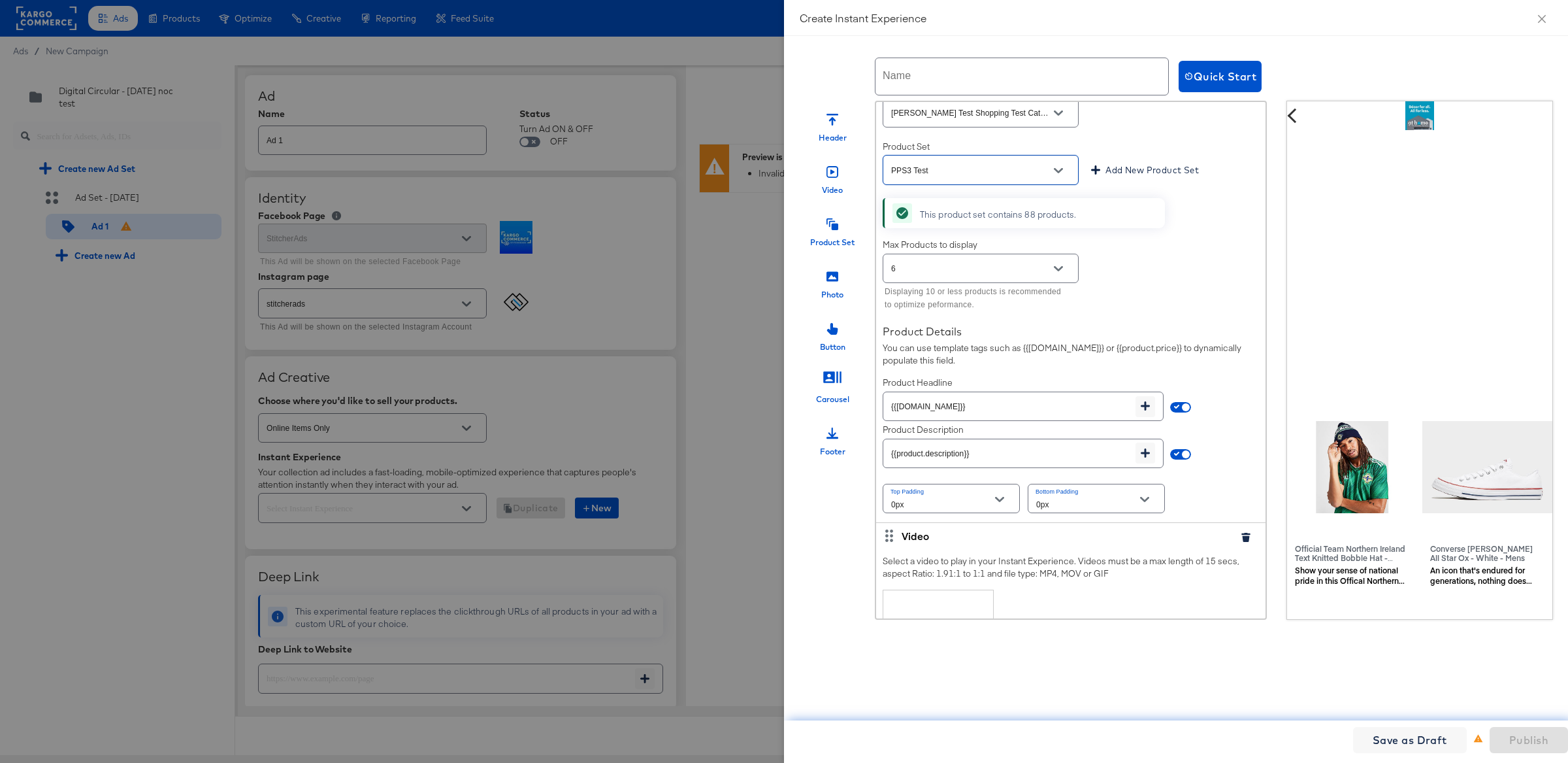
scroll to position [4506, 0]
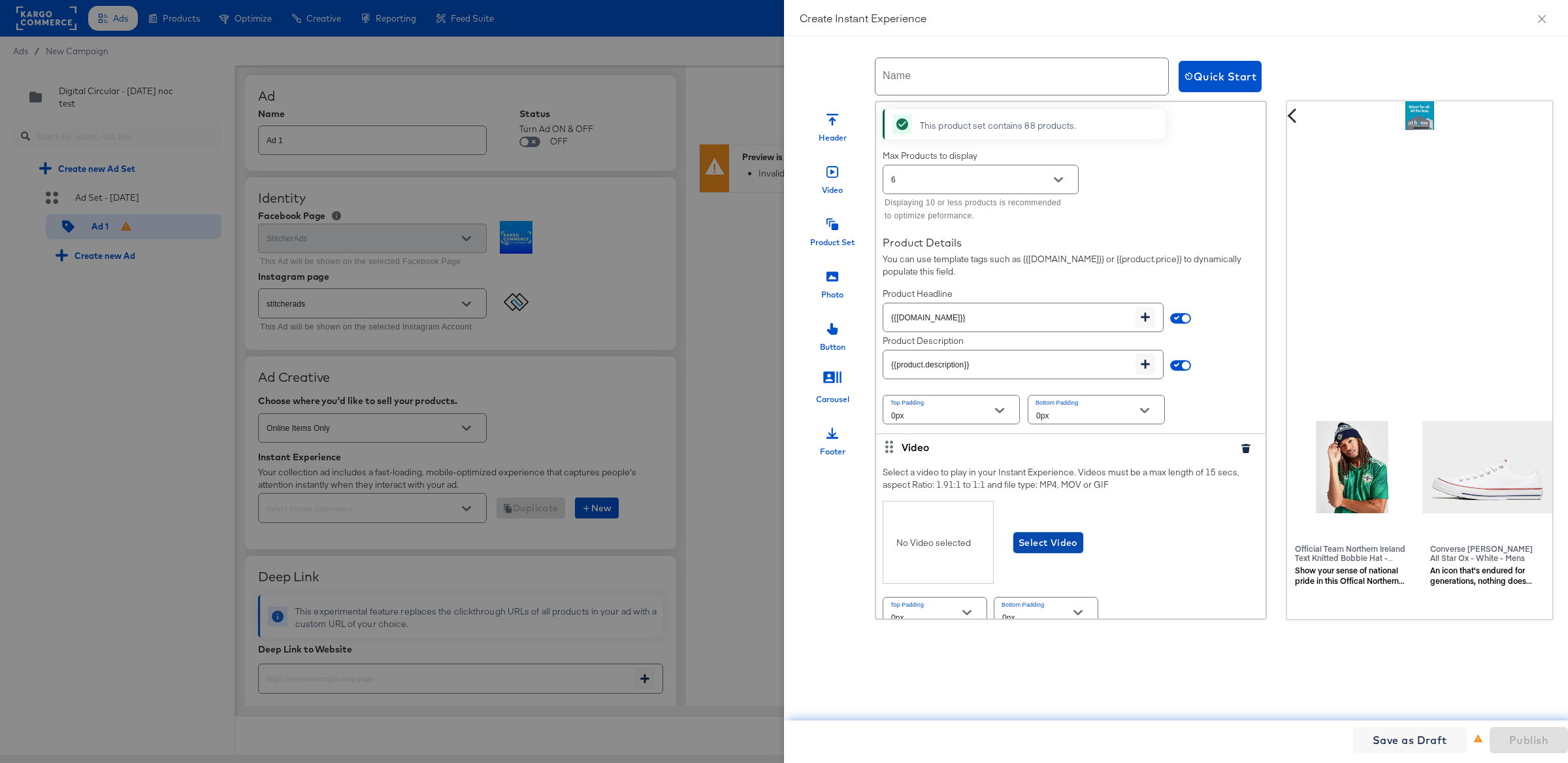
click at [1070, 534] on span "Select Video" at bounding box center [1048, 542] width 59 height 16
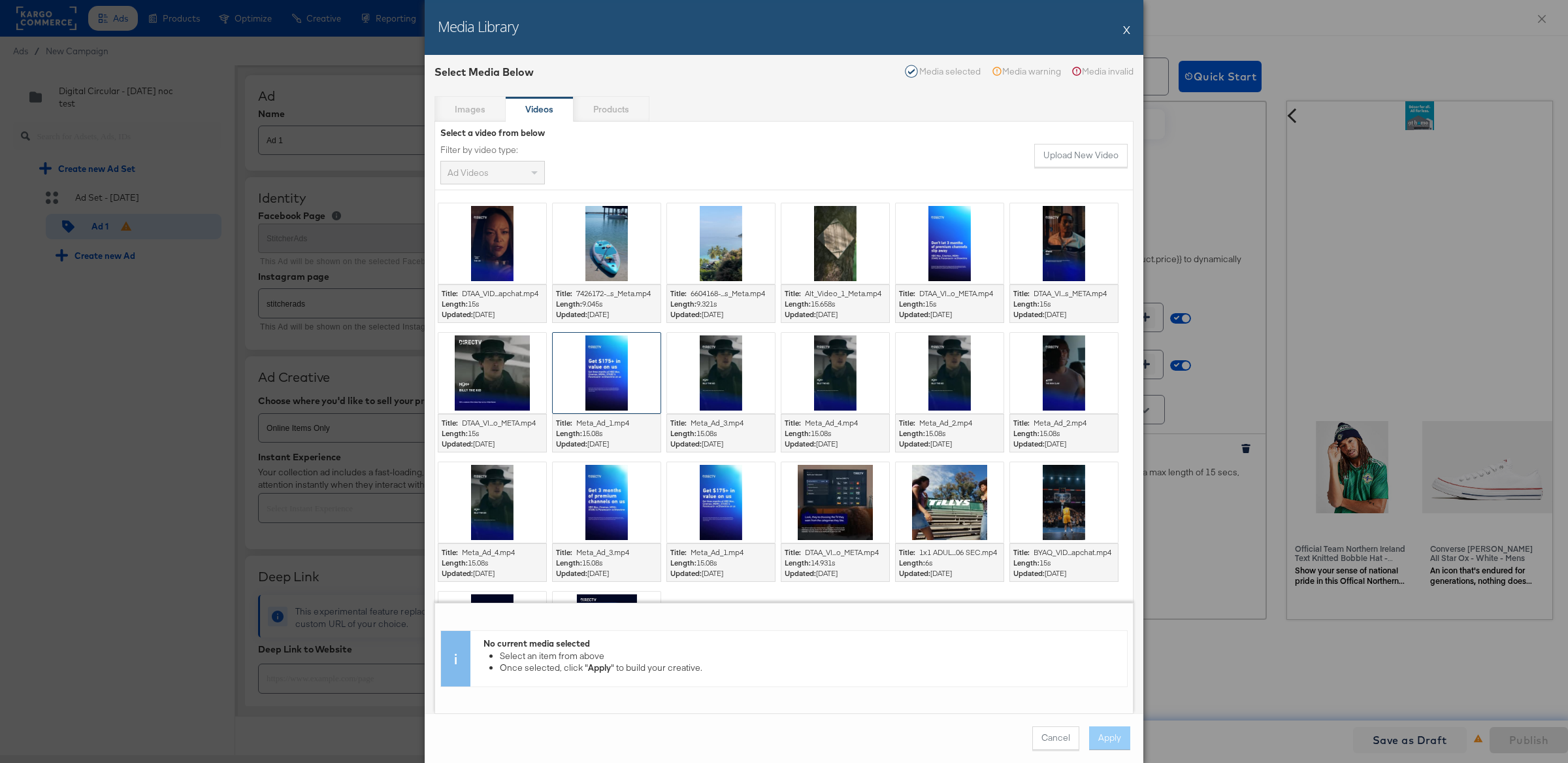
click at [634, 372] on div at bounding box center [606, 373] width 108 height 80
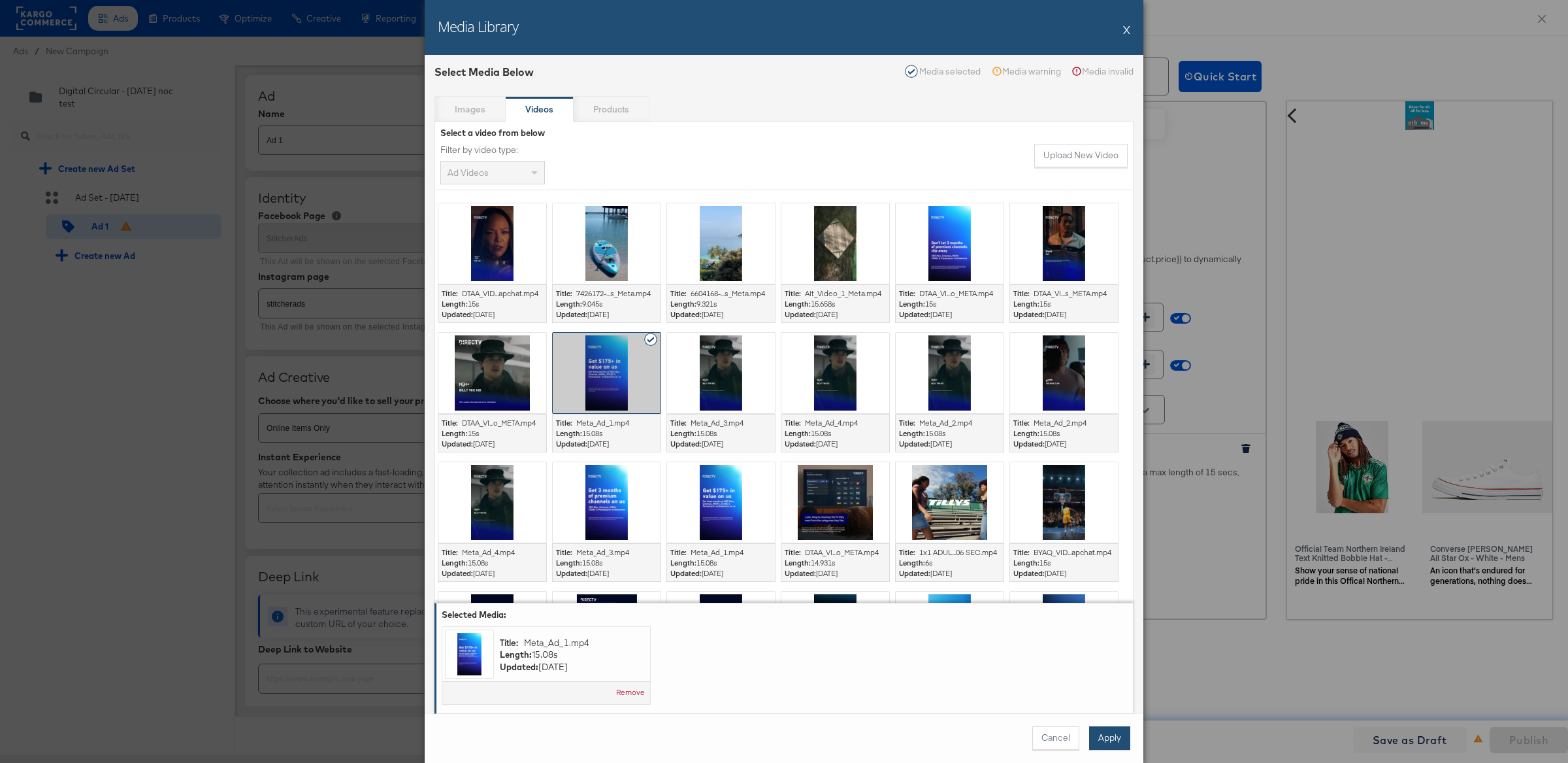
click at [1123, 740] on button "Apply" at bounding box center [1109, 738] width 41 height 23
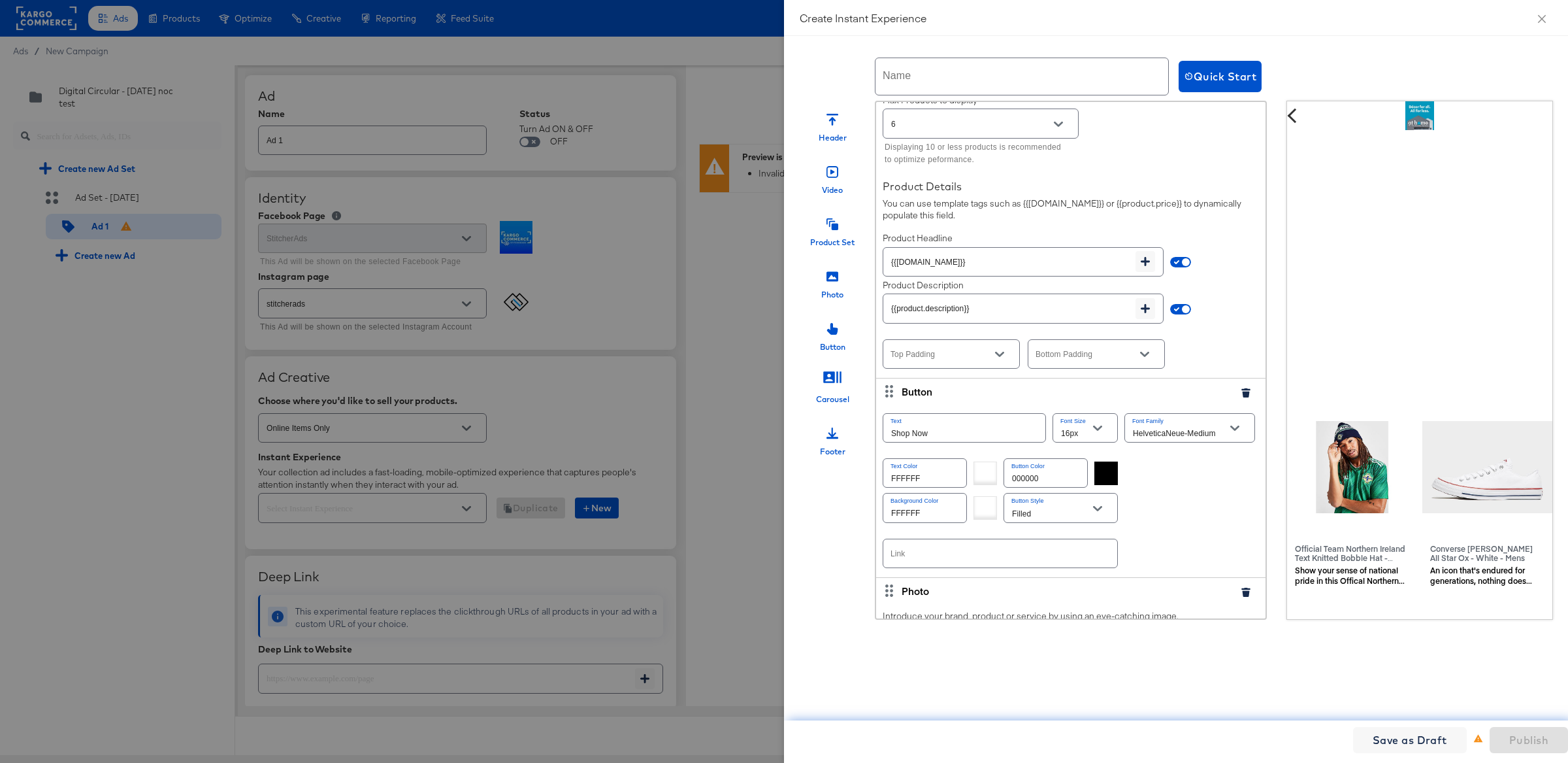
scroll to position [604, 0]
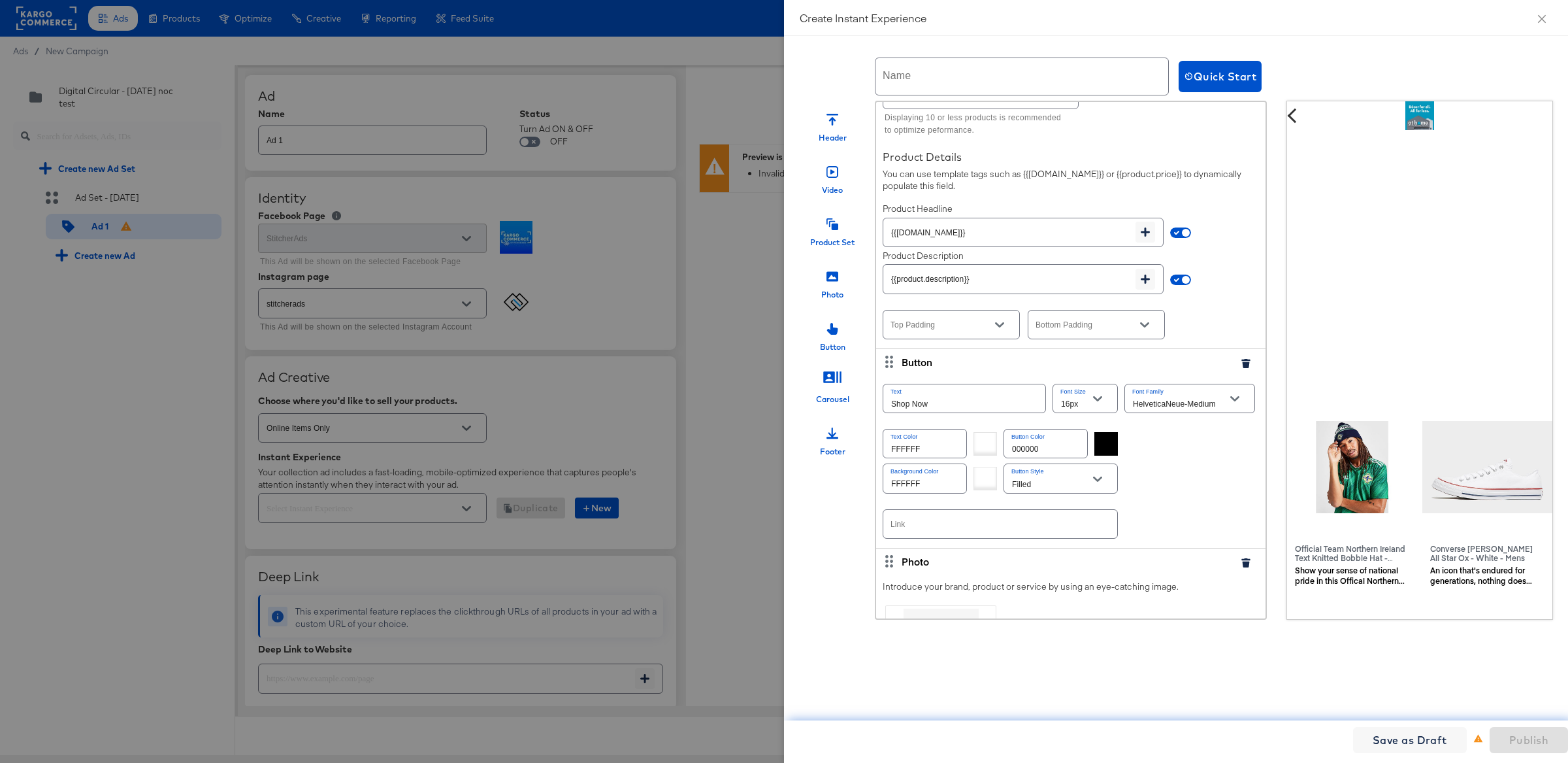
click at [1034, 538] on input "text" at bounding box center [1000, 523] width 234 height 28
paste input "[URL][DOMAIN_NAME]"
type input "[URL][DOMAIN_NAME]"
click at [1183, 516] on div "Link [URL][DOMAIN_NAME]" at bounding box center [1070, 523] width 376 height 35
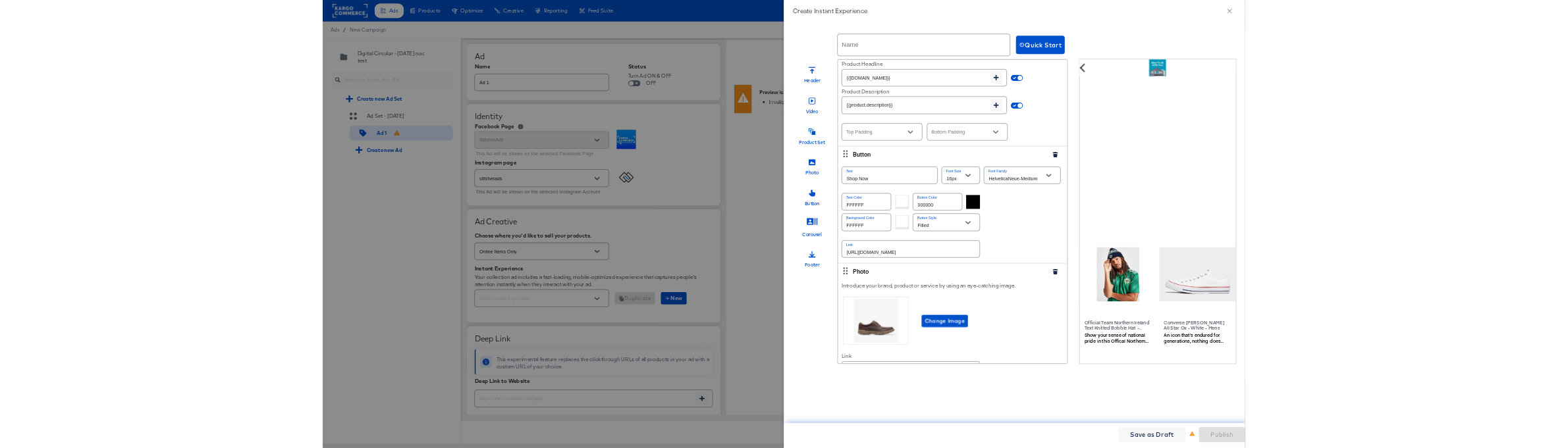
scroll to position [0, 0]
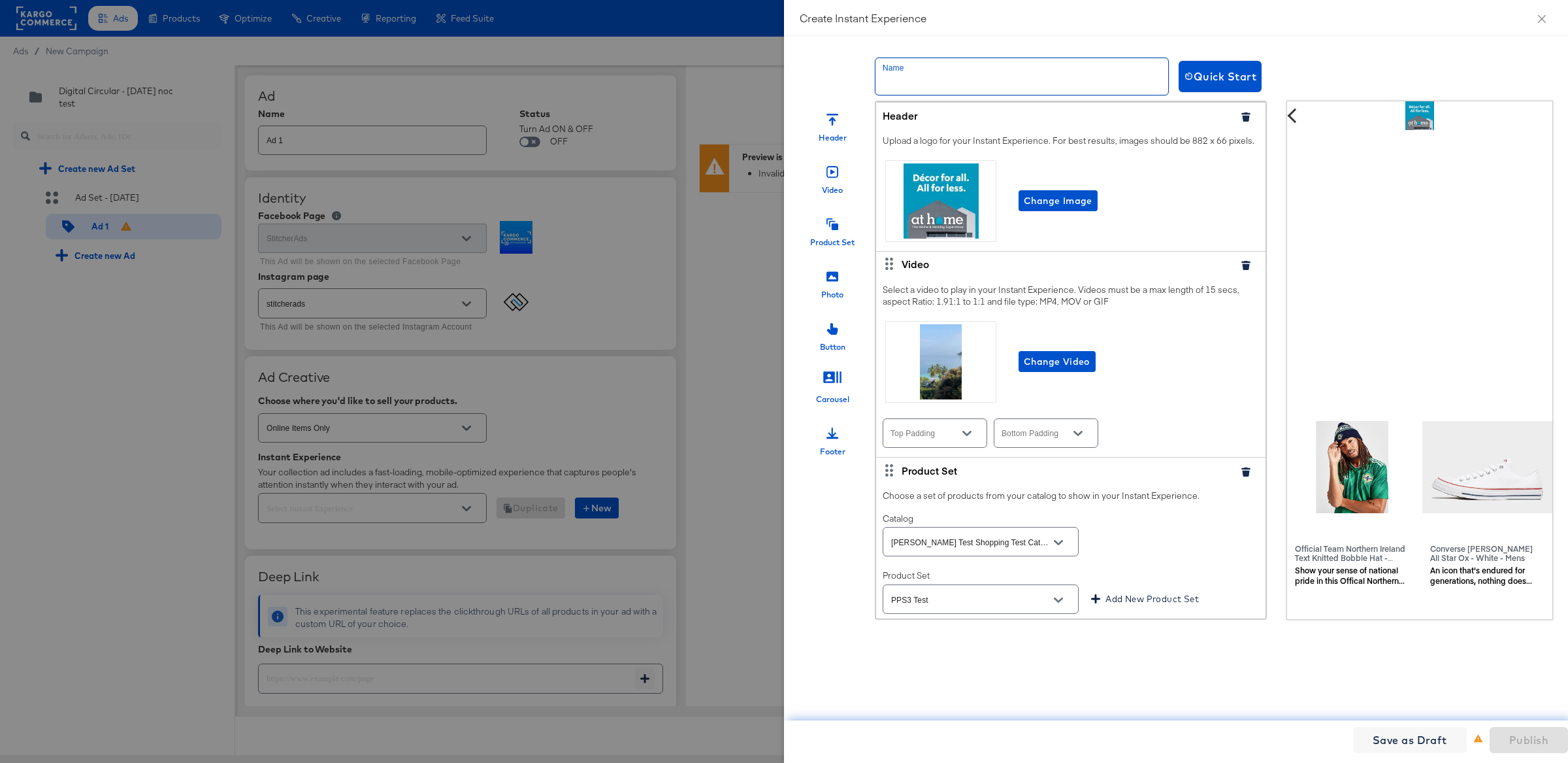
click at [917, 58] on input "text" at bounding box center [1021, 76] width 292 height 37
type input "test noc master"
click at [1518, 733] on span "Publish" at bounding box center [1528, 740] width 39 height 19
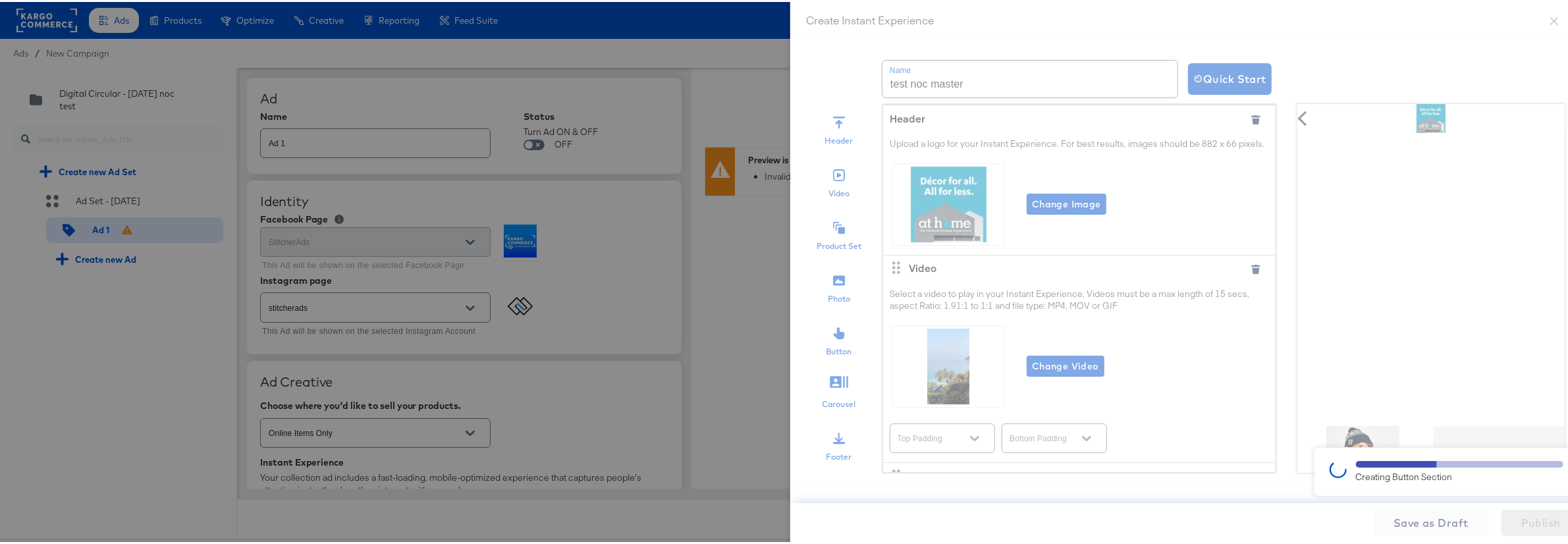
type textarea "x"
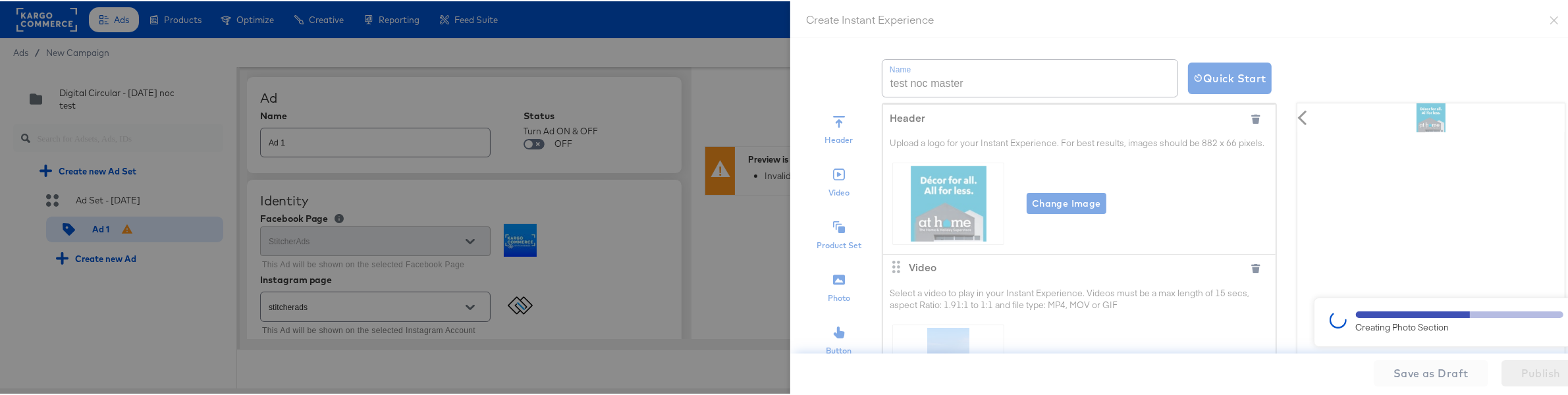
type textarea "x"
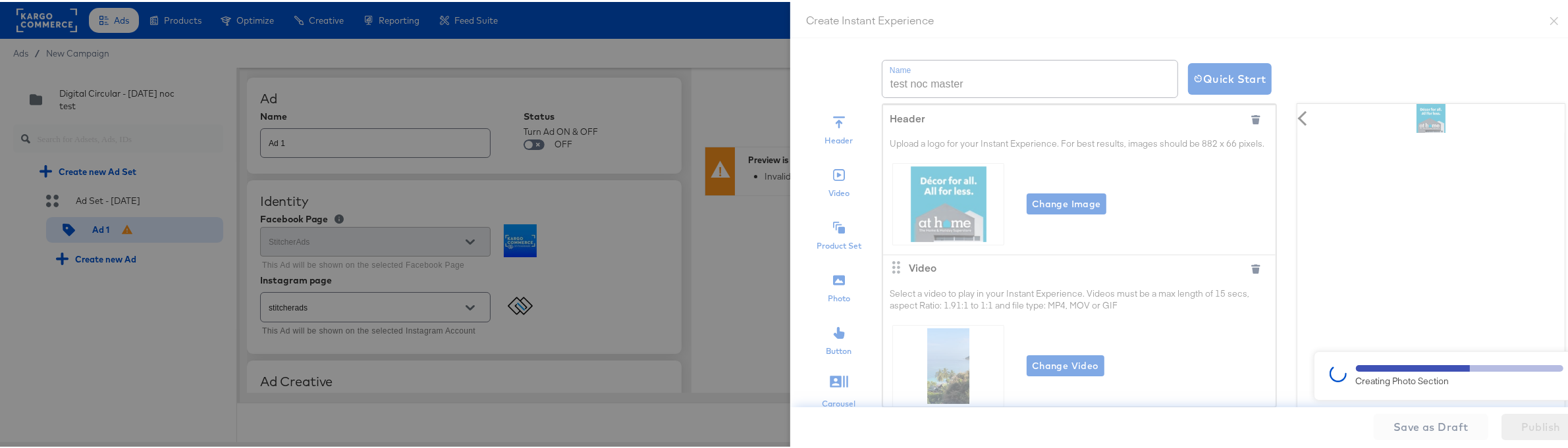
type textarea "x"
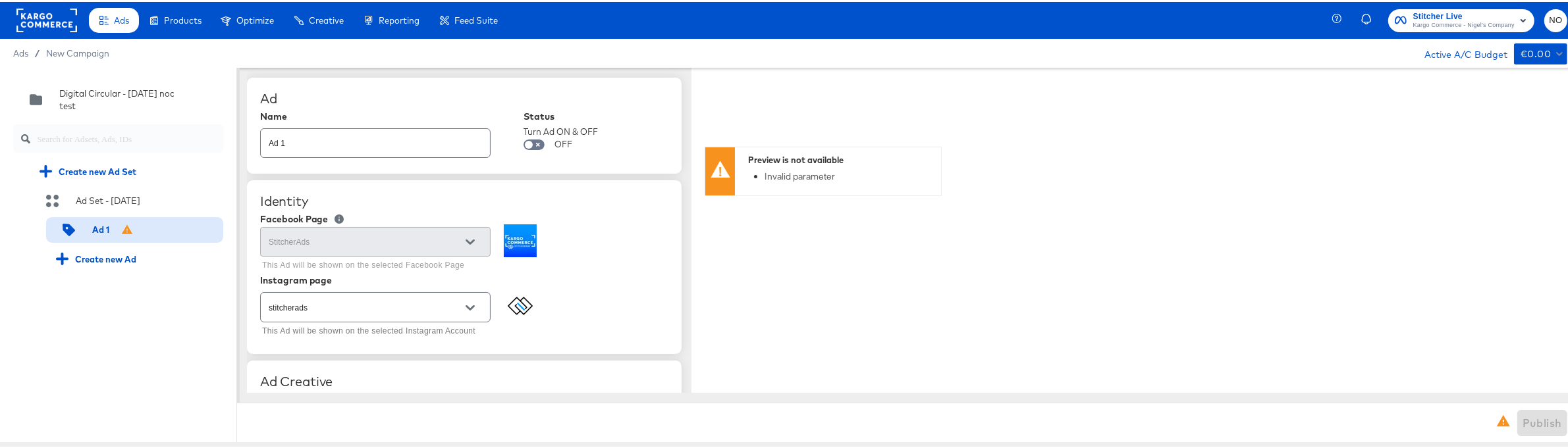
type textarea "x"
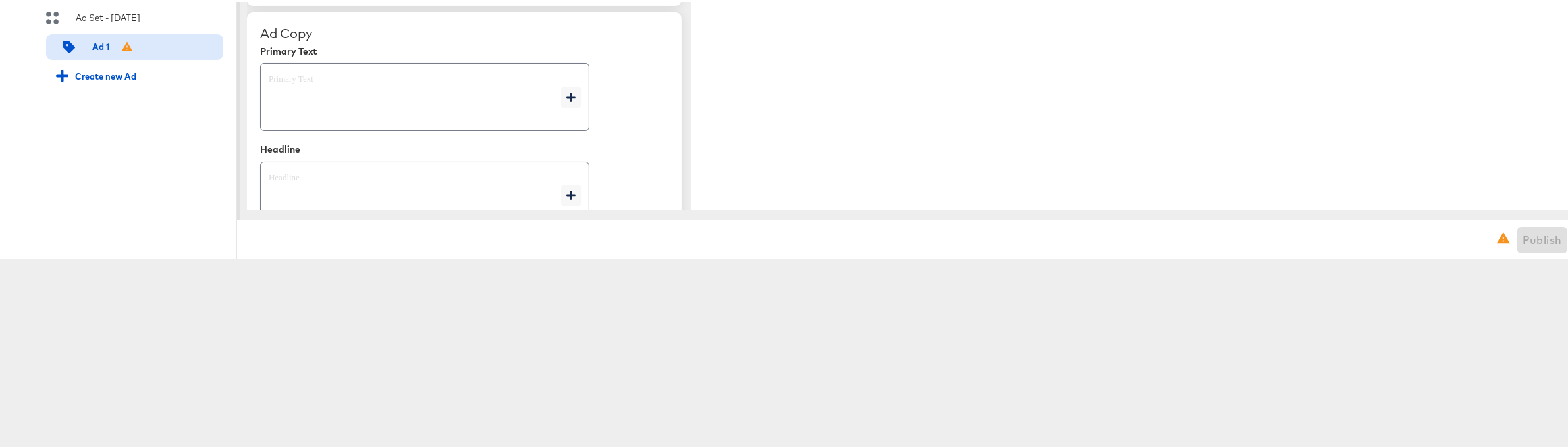
scroll to position [557, 0]
click at [373, 160] on textarea at bounding box center [415, 183] width 292 height 48
type textarea "x"
type textarea "t"
type textarea "x"
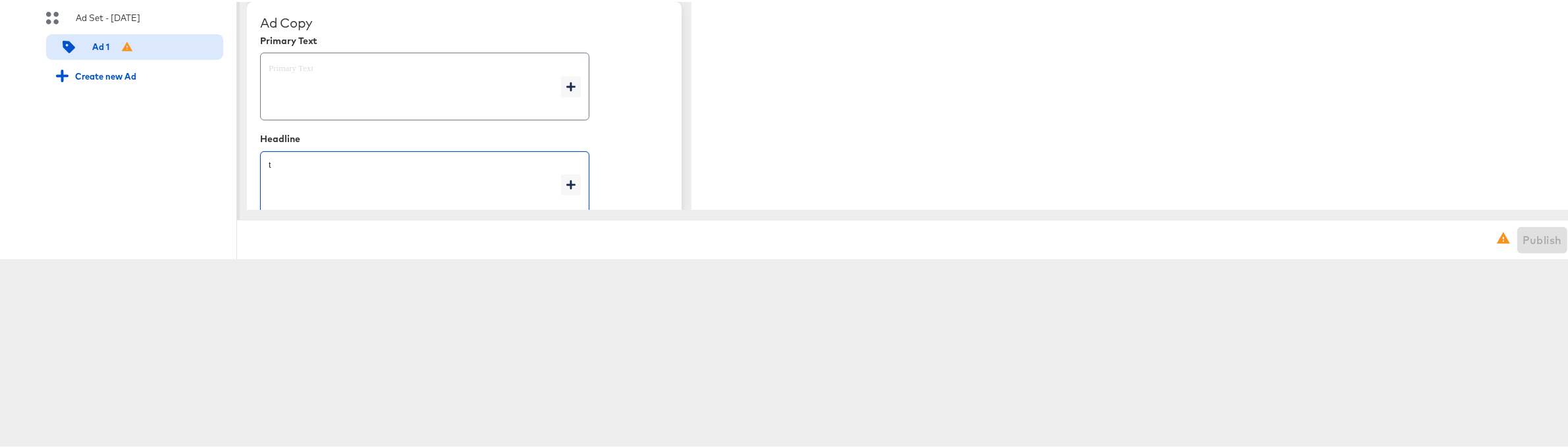
type textarea "te"
type textarea "x"
type textarea "tes"
type textarea "x"
type textarea "test"
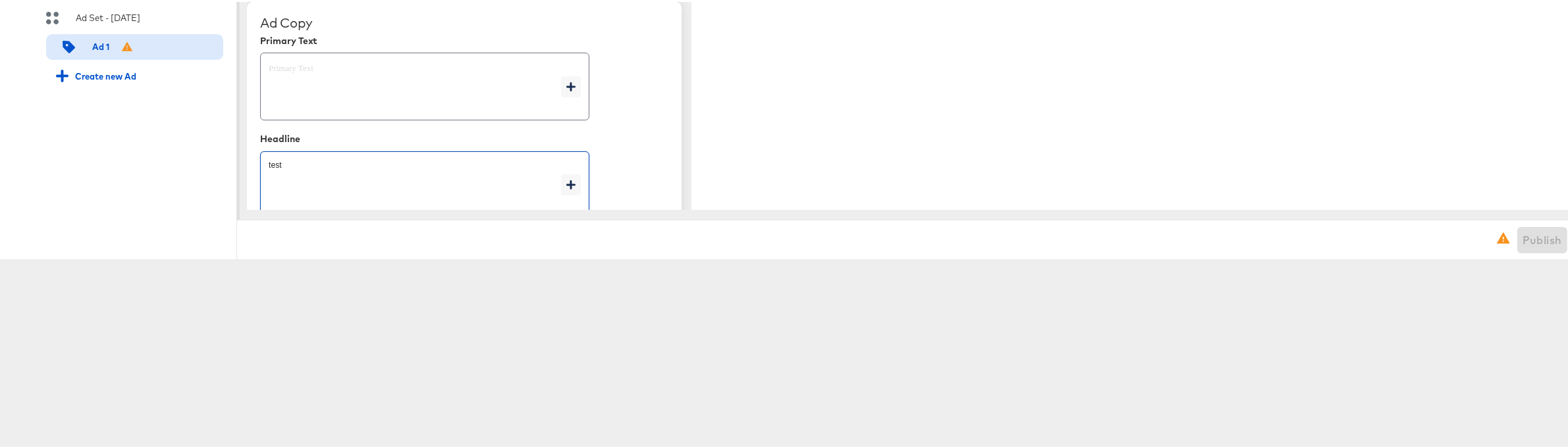
type textarea "x"
type textarea "test"
type textarea "x"
click at [182, 161] on div "Quick duplicate Duplicate Edit Delete Digital Circular - [DATE] noc test Create…" at bounding box center [118, 70] width 237 height 374
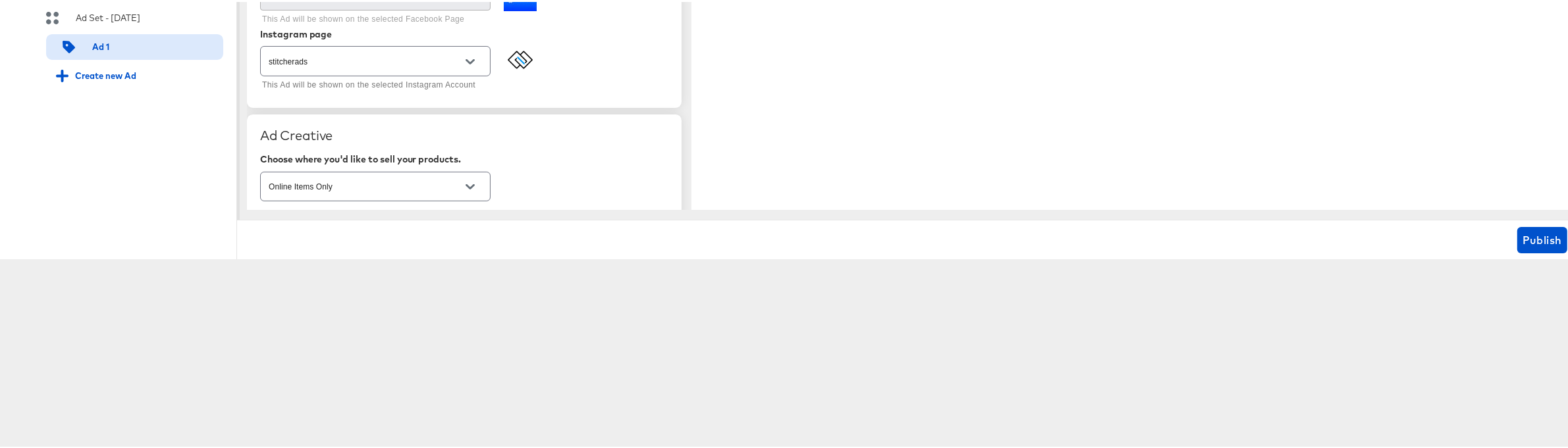
scroll to position [0, 0]
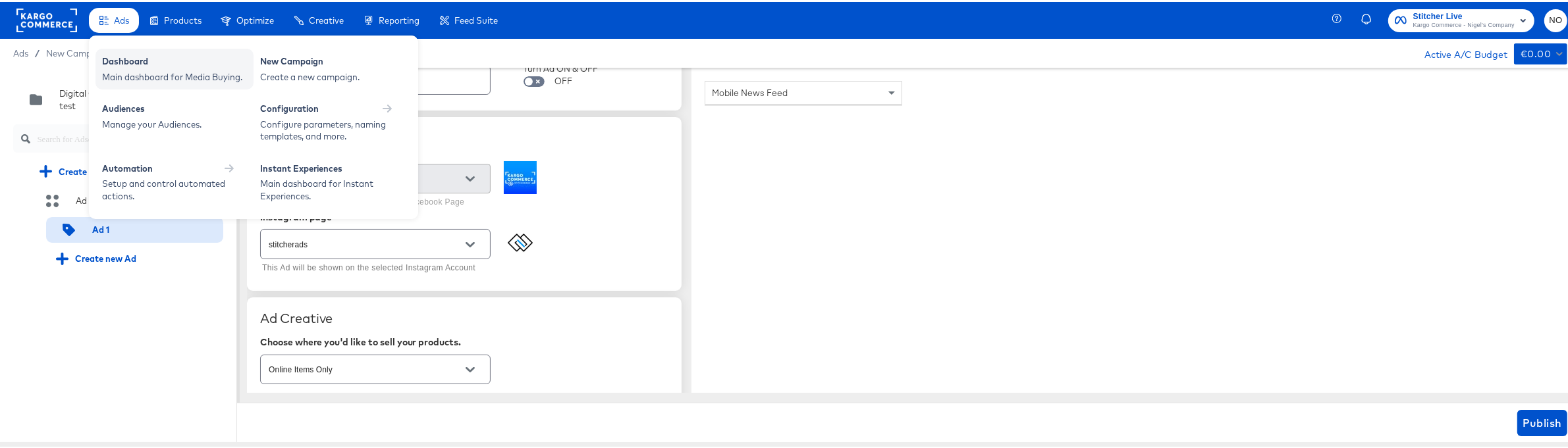
click at [154, 75] on div "Main dashboard for Media Buying." at bounding box center [174, 75] width 145 height 13
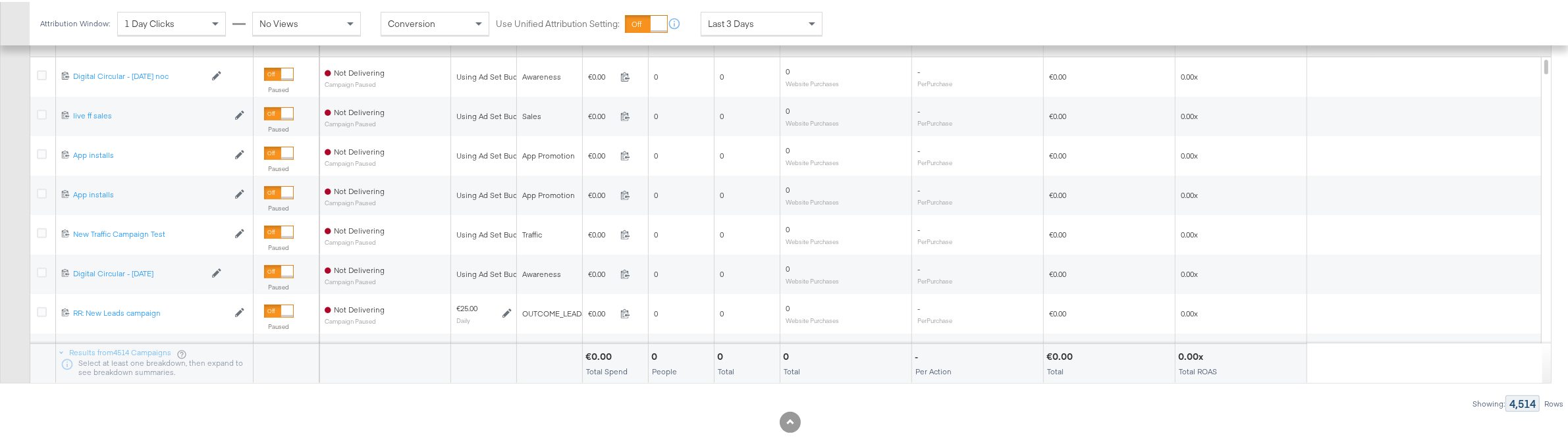
scroll to position [705, 0]
